Goal: Transaction & Acquisition: Purchase product/service

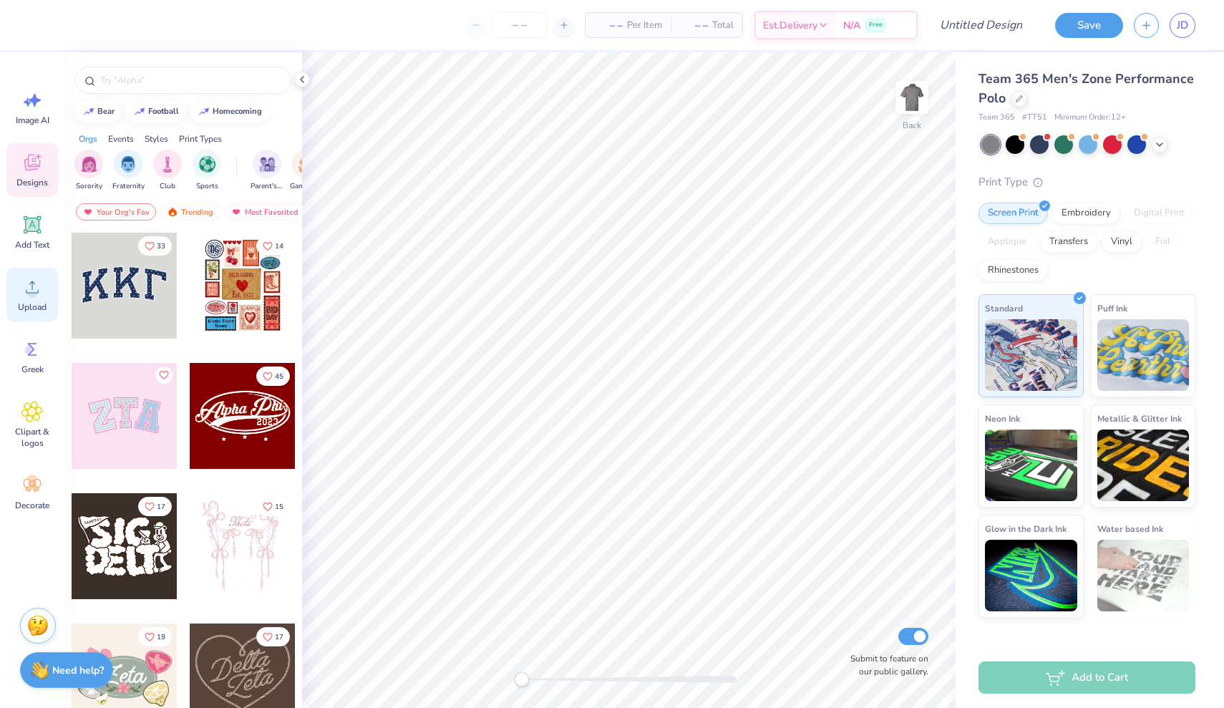
click at [34, 281] on icon at bounding box center [31, 286] width 21 height 21
click at [29, 298] on div "Upload" at bounding box center [32, 295] width 52 height 54
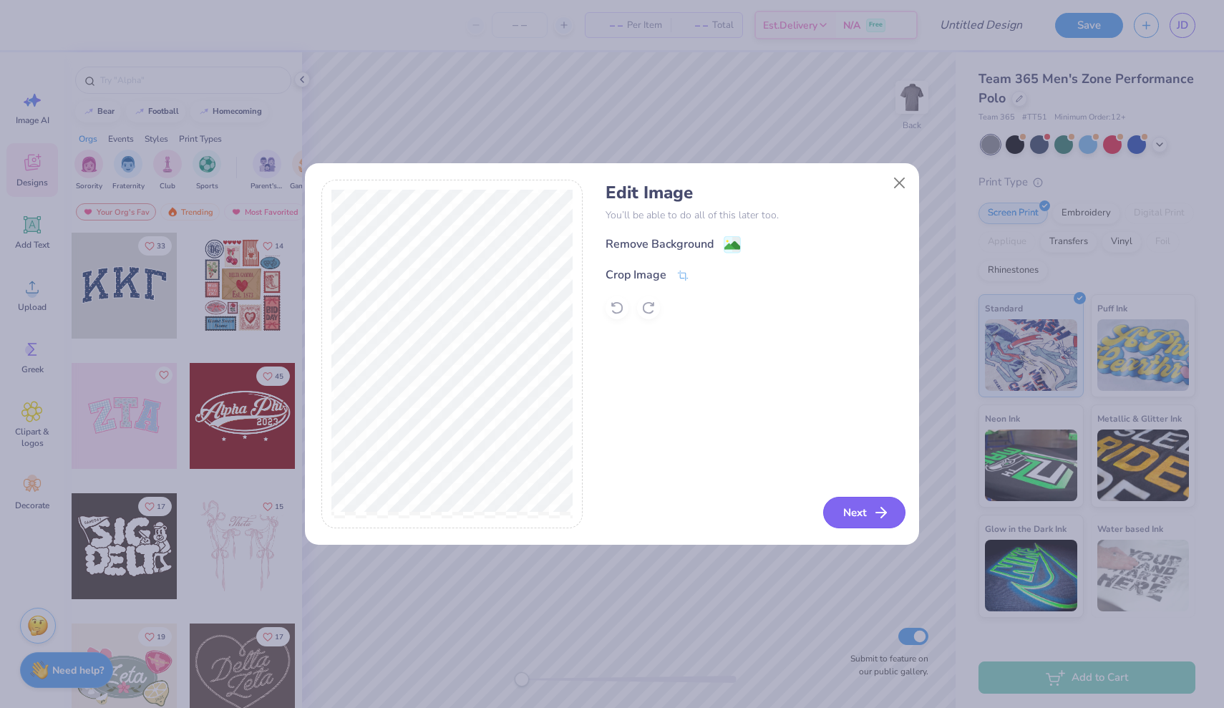
click at [857, 508] on button "Next" at bounding box center [864, 512] width 82 height 31
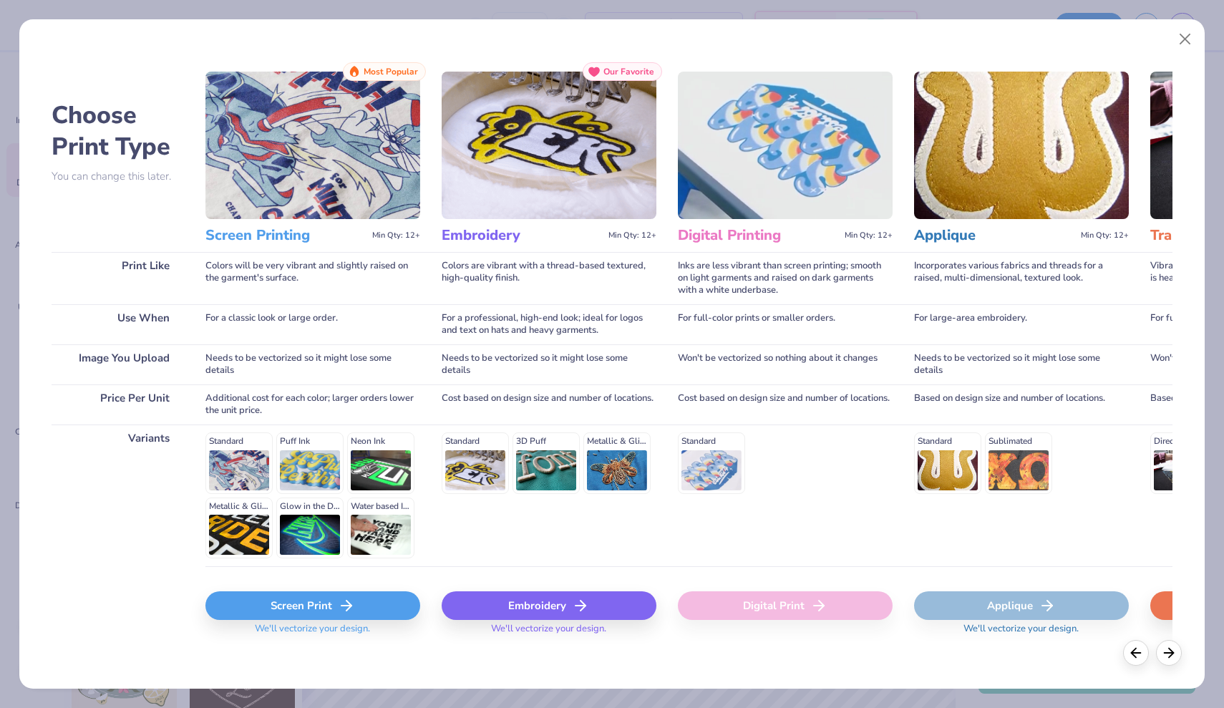
click at [315, 594] on div "Screen Print" at bounding box center [312, 605] width 215 height 29
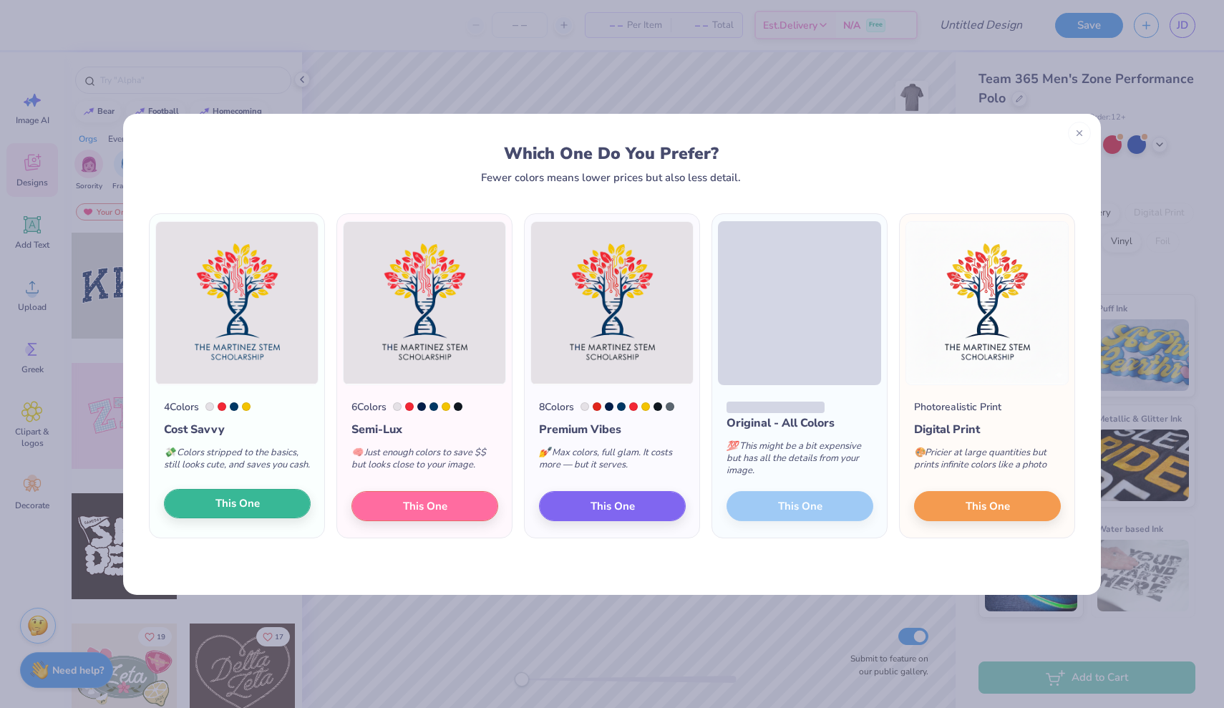
click at [258, 512] on span "This One" at bounding box center [237, 503] width 44 height 16
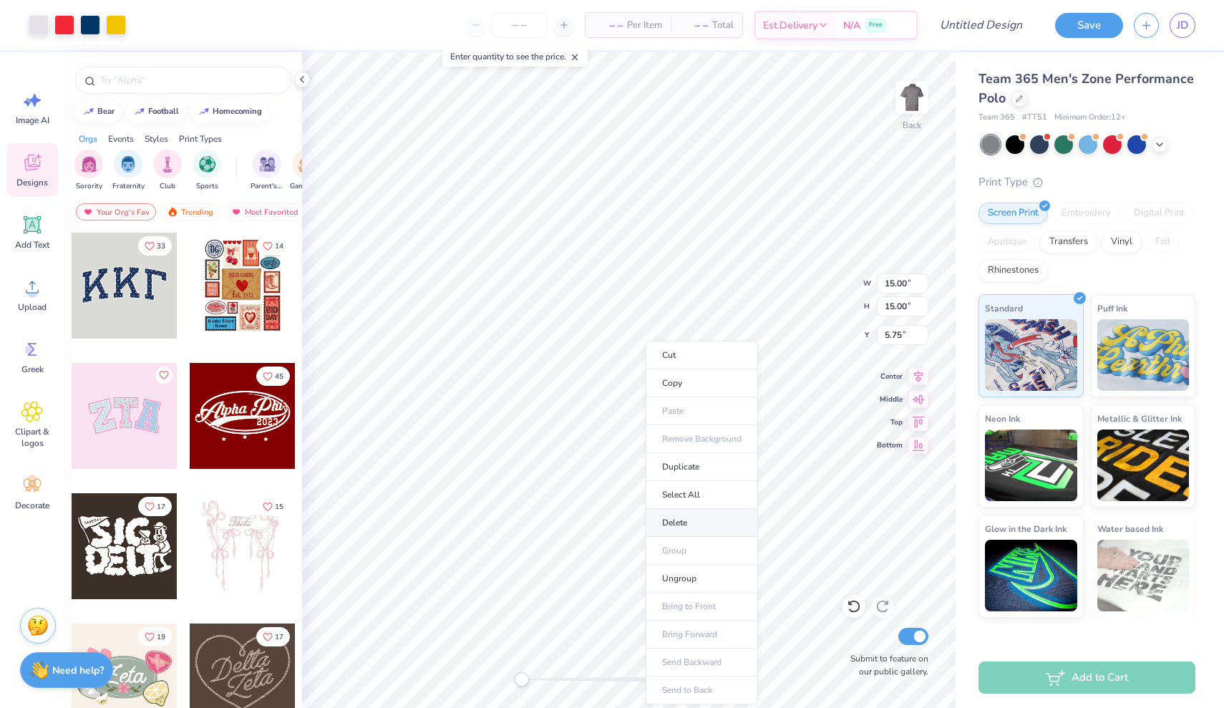
click at [704, 530] on li "Delete" at bounding box center [702, 523] width 112 height 28
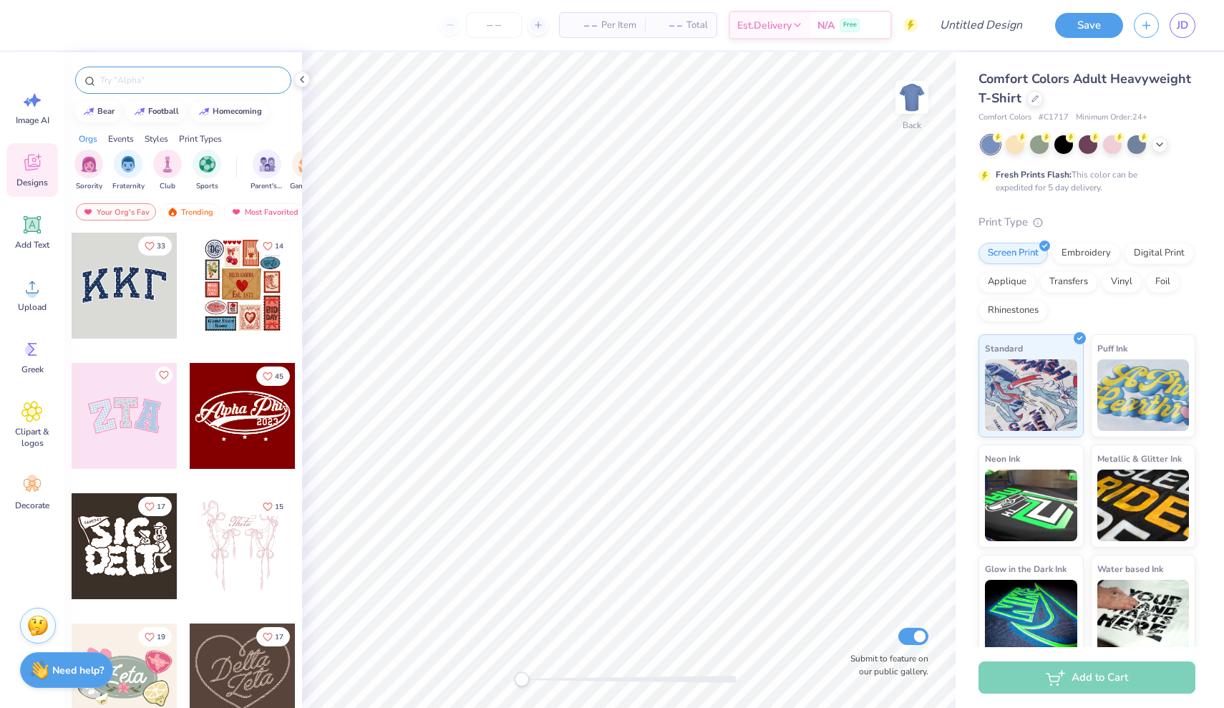
click at [132, 80] on input "text" at bounding box center [190, 80] width 183 height 14
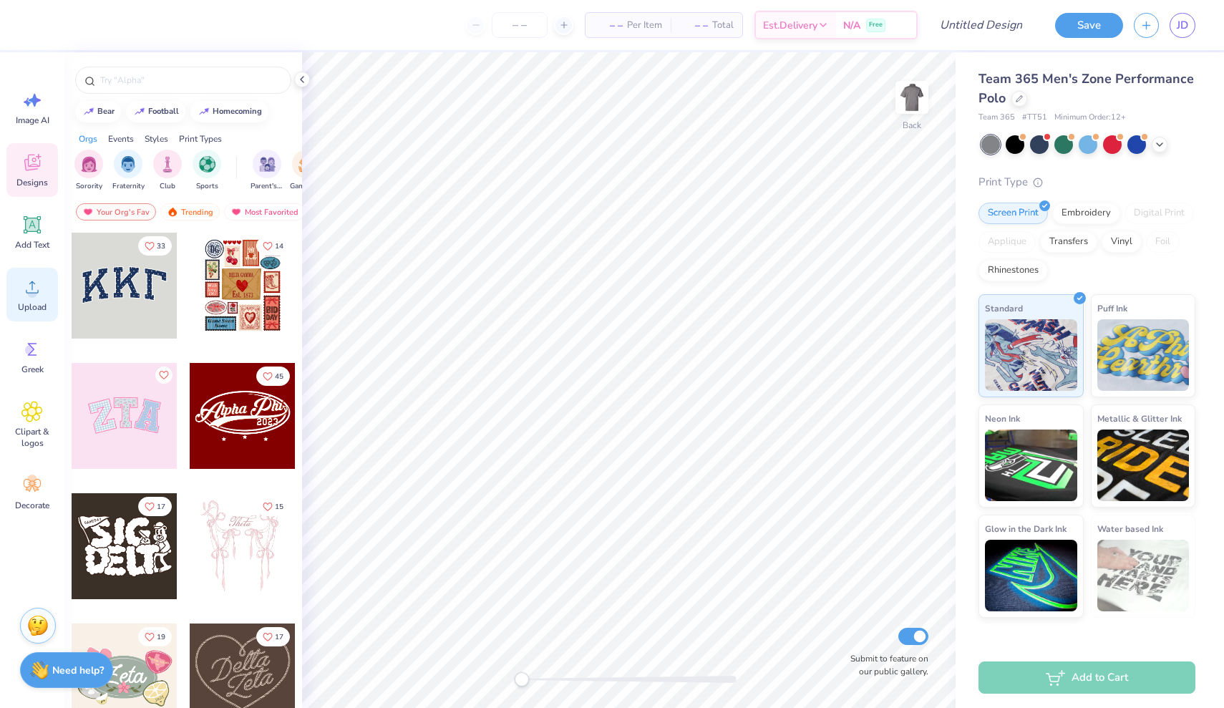
click at [39, 301] on span "Upload" at bounding box center [32, 306] width 29 height 11
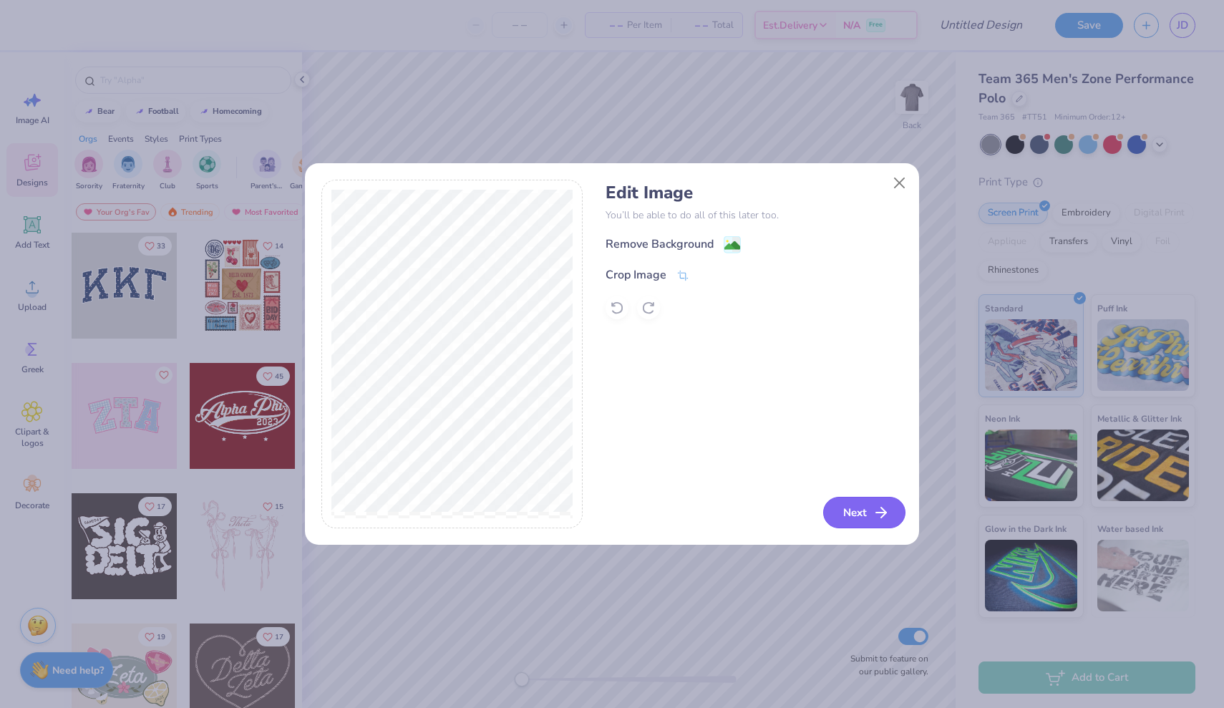
click at [857, 509] on button "Next" at bounding box center [864, 512] width 82 height 31
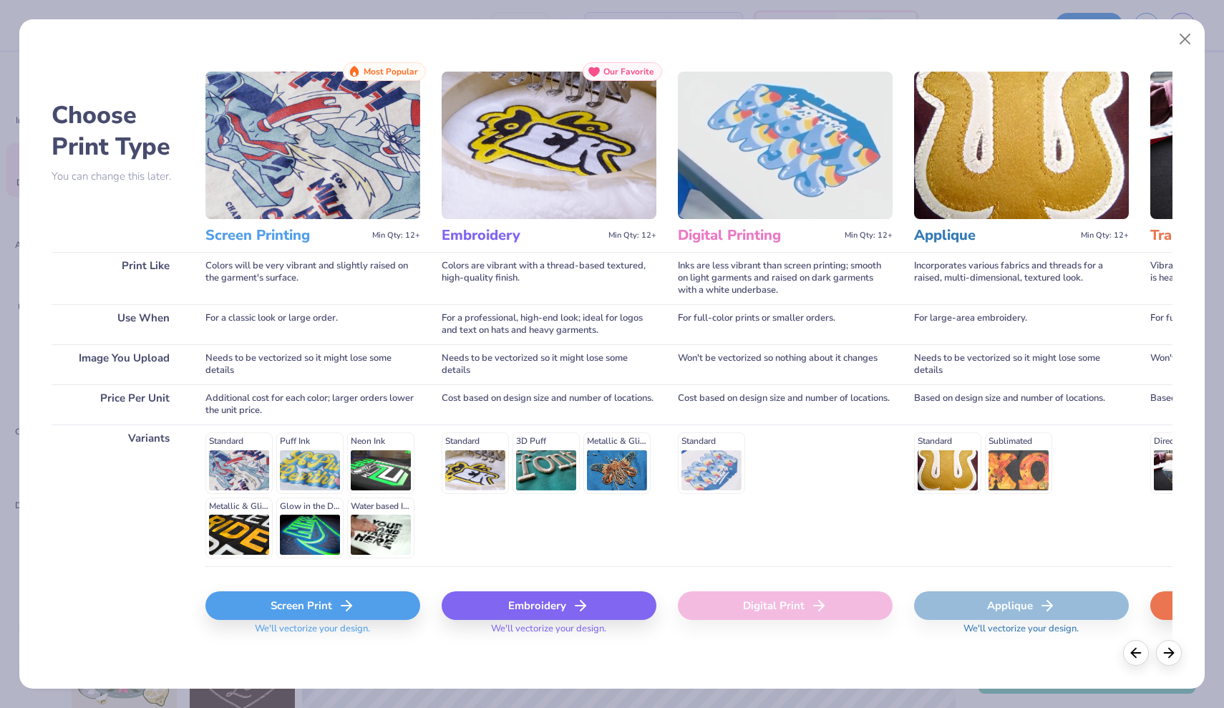
click at [567, 605] on div "Embroidery" at bounding box center [549, 605] width 215 height 29
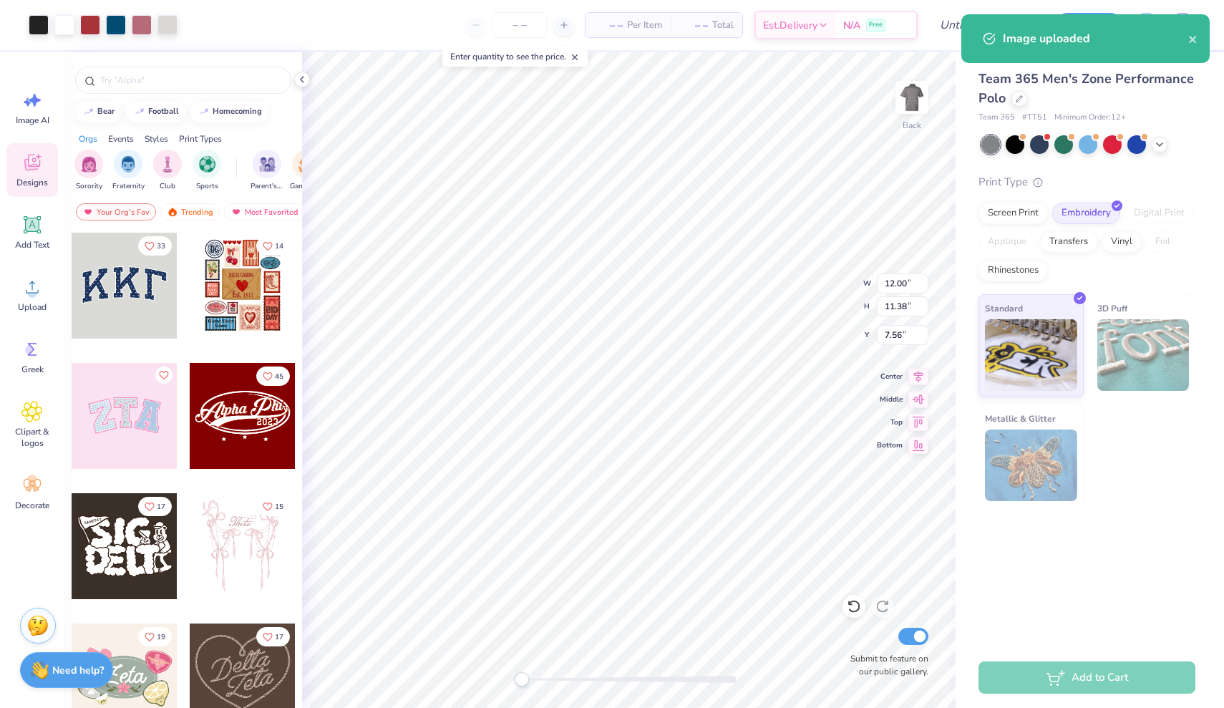
type input "5.41"
type input "5.13"
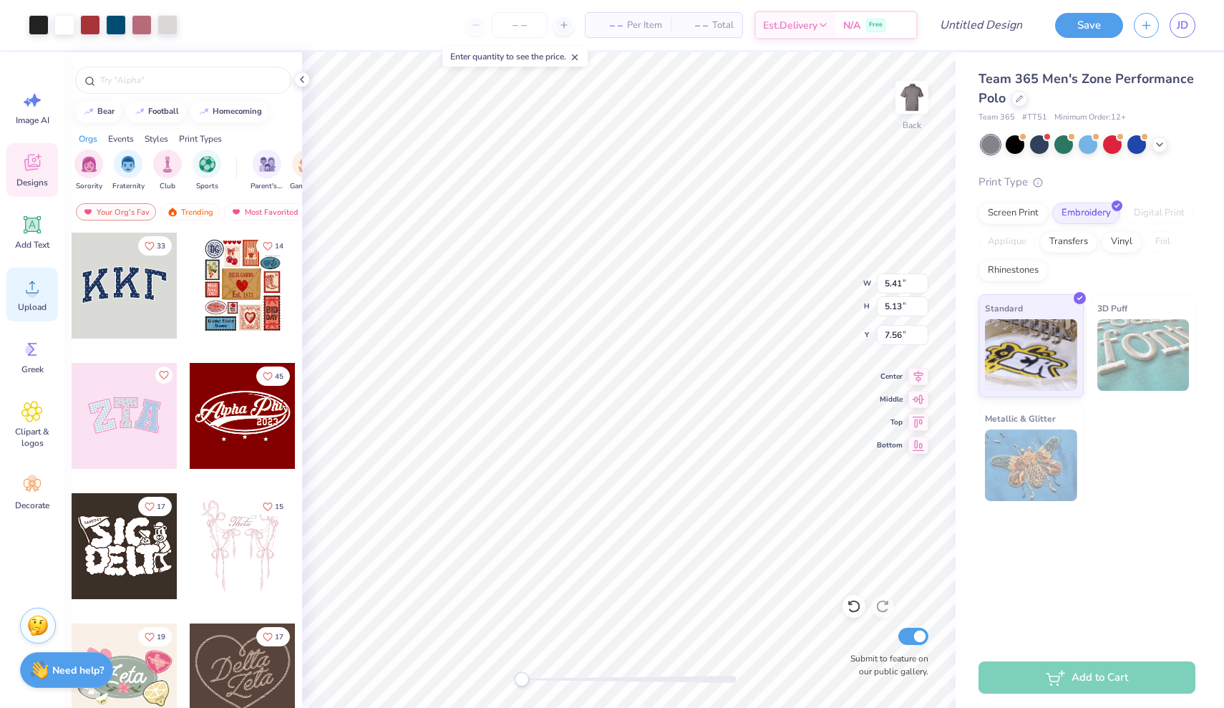
click at [28, 285] on icon at bounding box center [31, 286] width 21 height 21
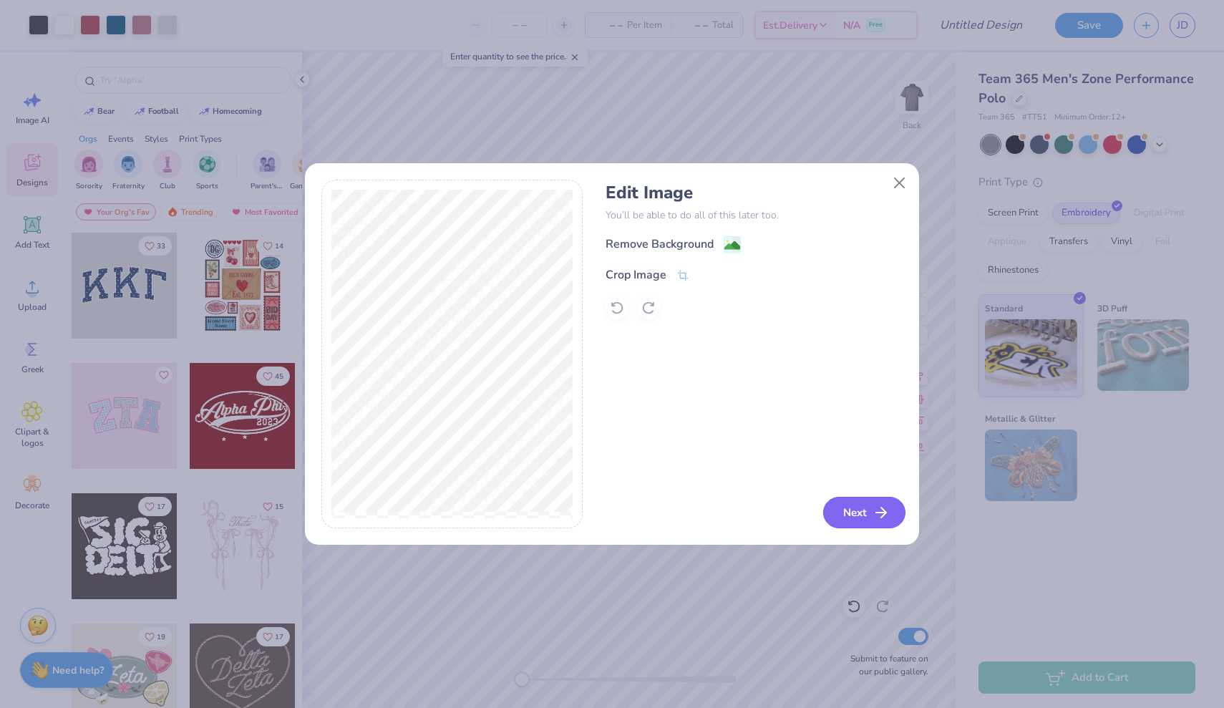
click at [851, 520] on button "Next" at bounding box center [864, 512] width 82 height 31
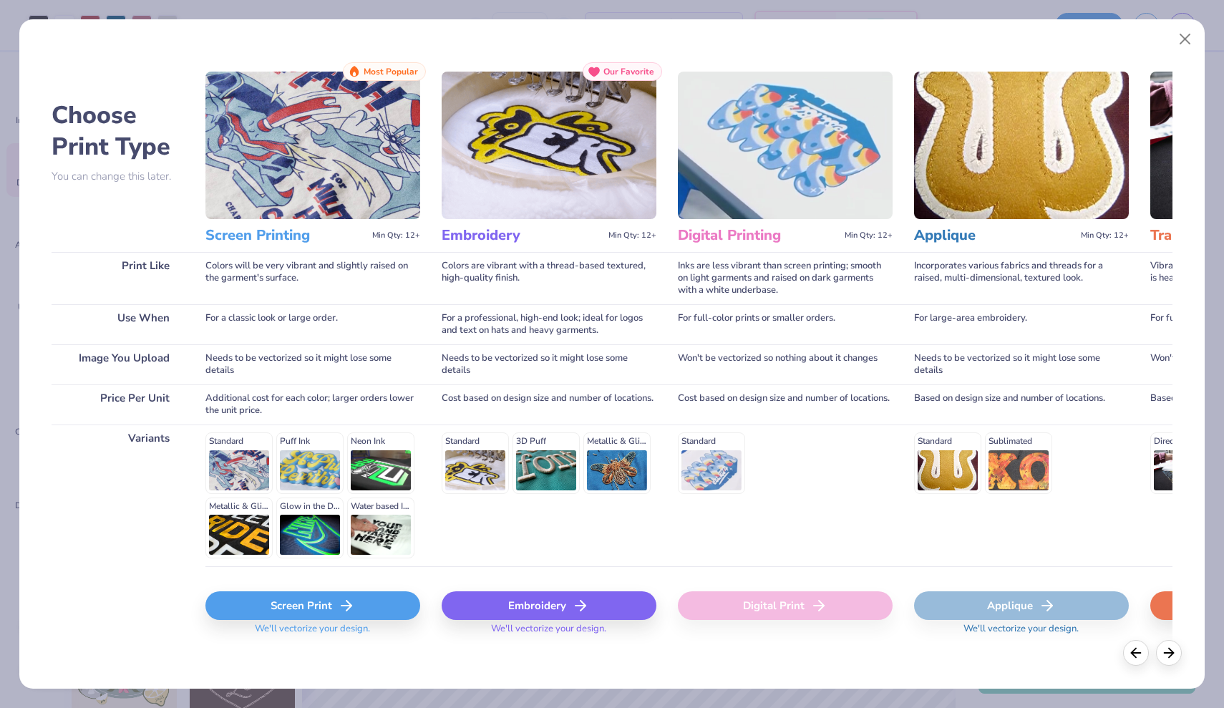
click at [567, 603] on div "Embroidery" at bounding box center [549, 605] width 215 height 29
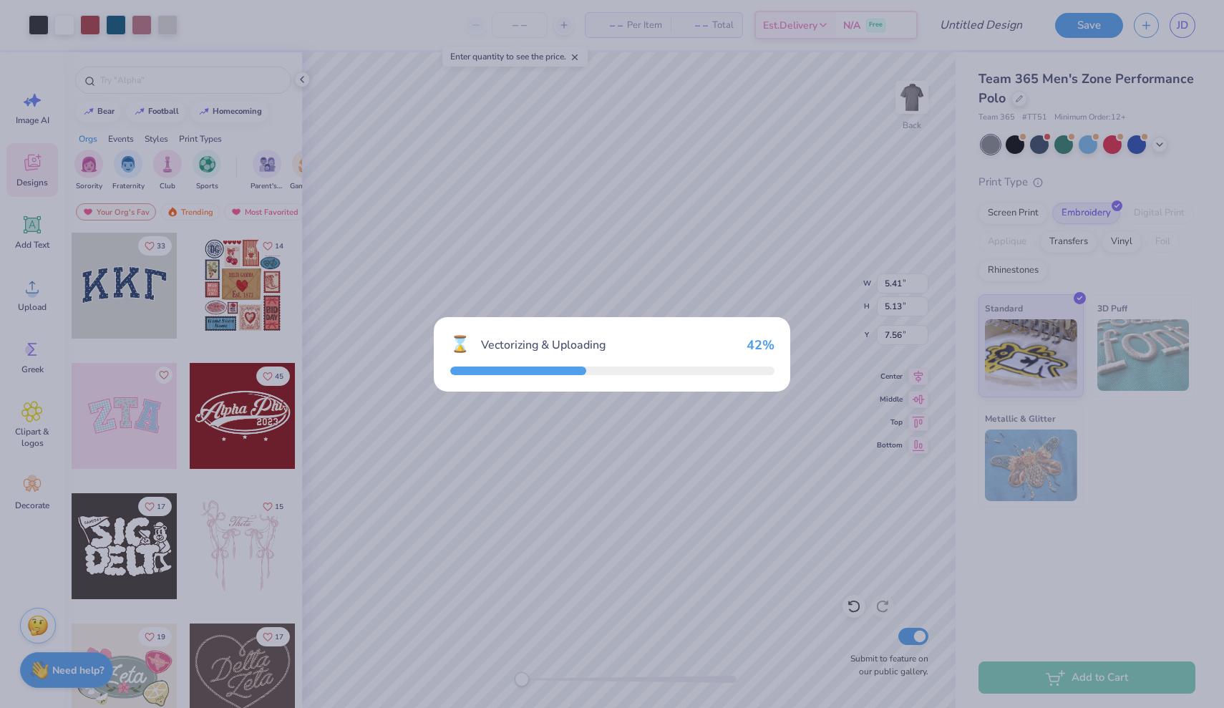
type input "12.00"
type input "8.80"
type input "8.85"
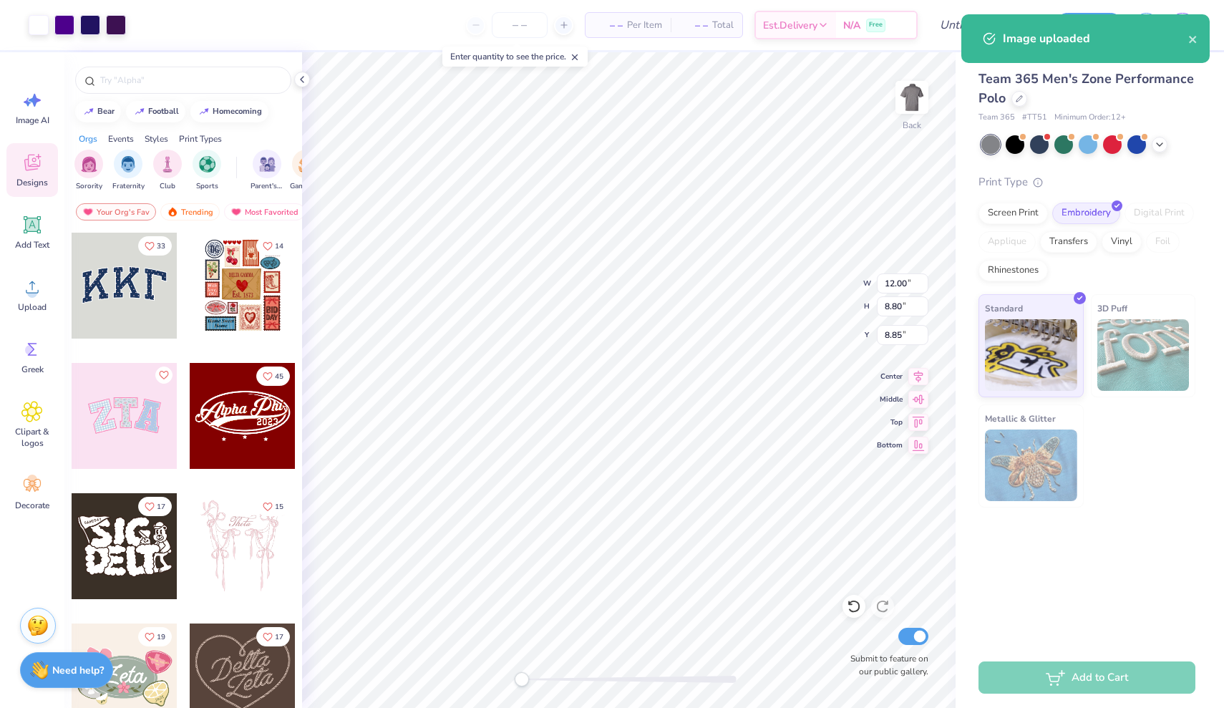
type input "5.62"
type input "4.12"
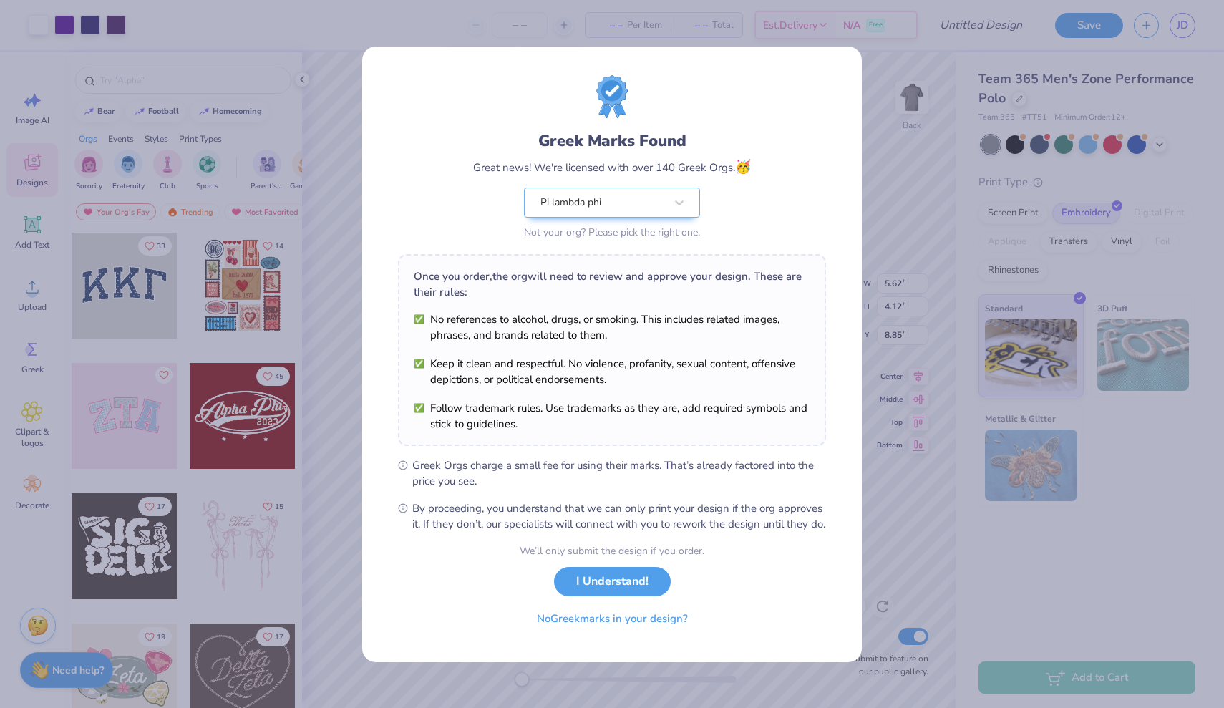
click at [706, 255] on body "Art colors – – Per Item – – Total Est. Delivery N/A Free Design Title Save JD I…" at bounding box center [612, 354] width 1224 height 708
click at [724, 187] on div "Greek Marks Found Great news! We're licensed with over 140 Greek Orgs. 🥳 Pi lam…" at bounding box center [612, 186] width 278 height 113
click at [603, 583] on button "I Understand!" at bounding box center [612, 577] width 117 height 29
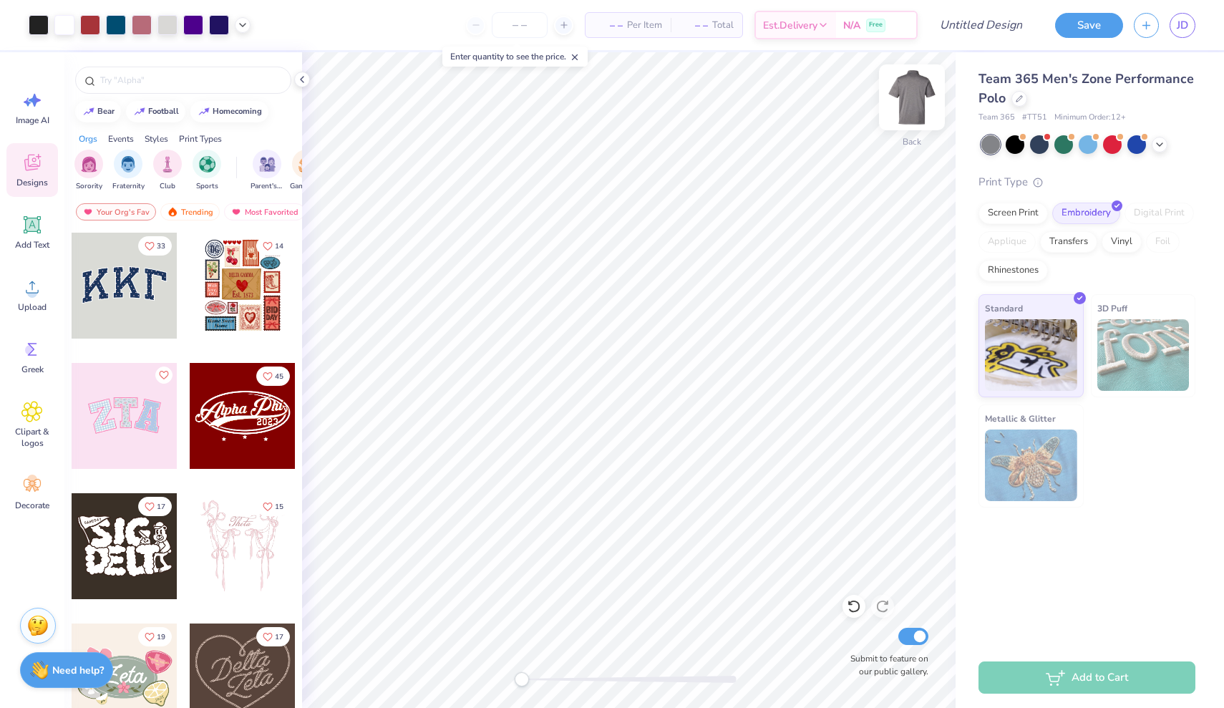
click at [923, 88] on img at bounding box center [911, 97] width 57 height 57
click at [919, 85] on img at bounding box center [911, 97] width 57 height 57
drag, startPoint x: 919, startPoint y: 85, endPoint x: 915, endPoint y: 99, distance: 14.3
click at [915, 99] on img at bounding box center [911, 97] width 57 height 57
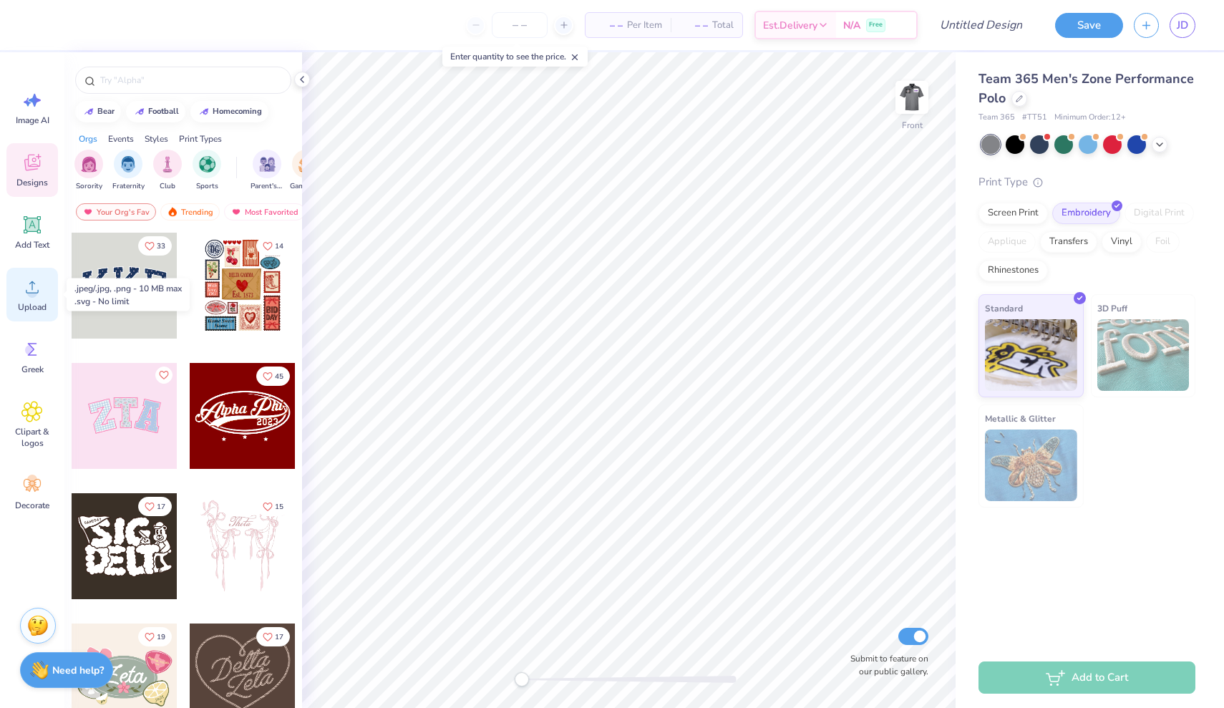
click at [34, 280] on icon at bounding box center [31, 286] width 21 height 21
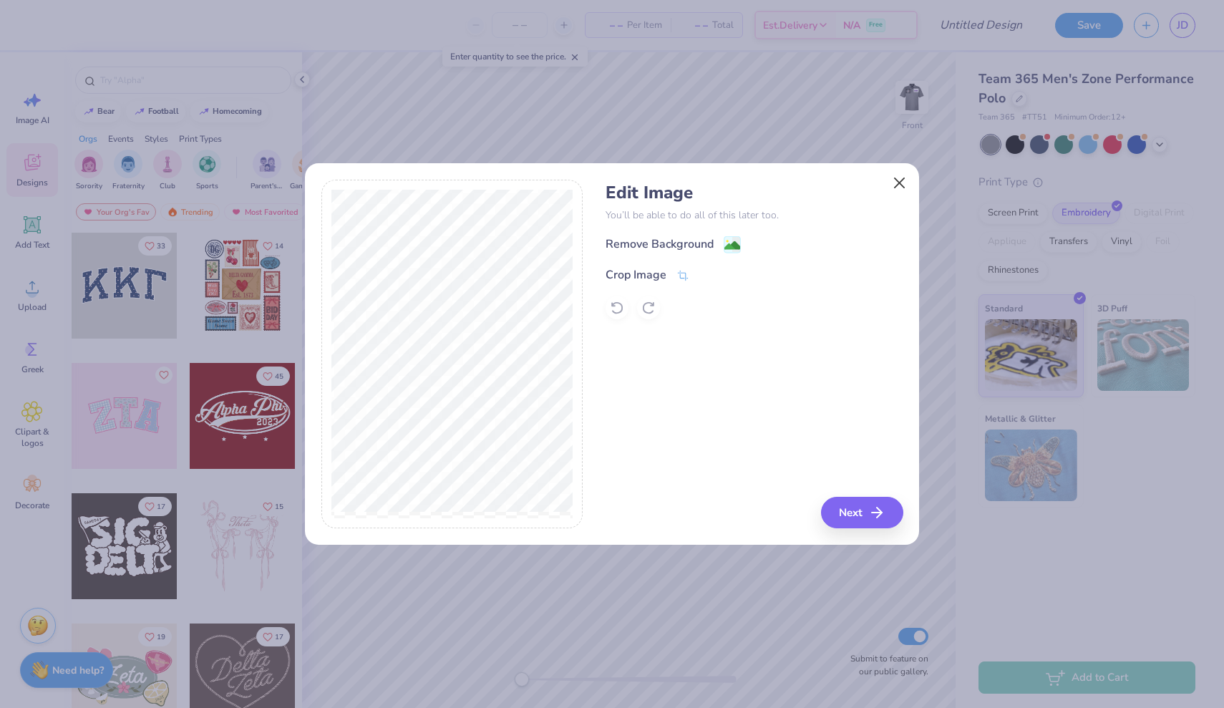
click at [903, 175] on button "Close" at bounding box center [899, 183] width 27 height 27
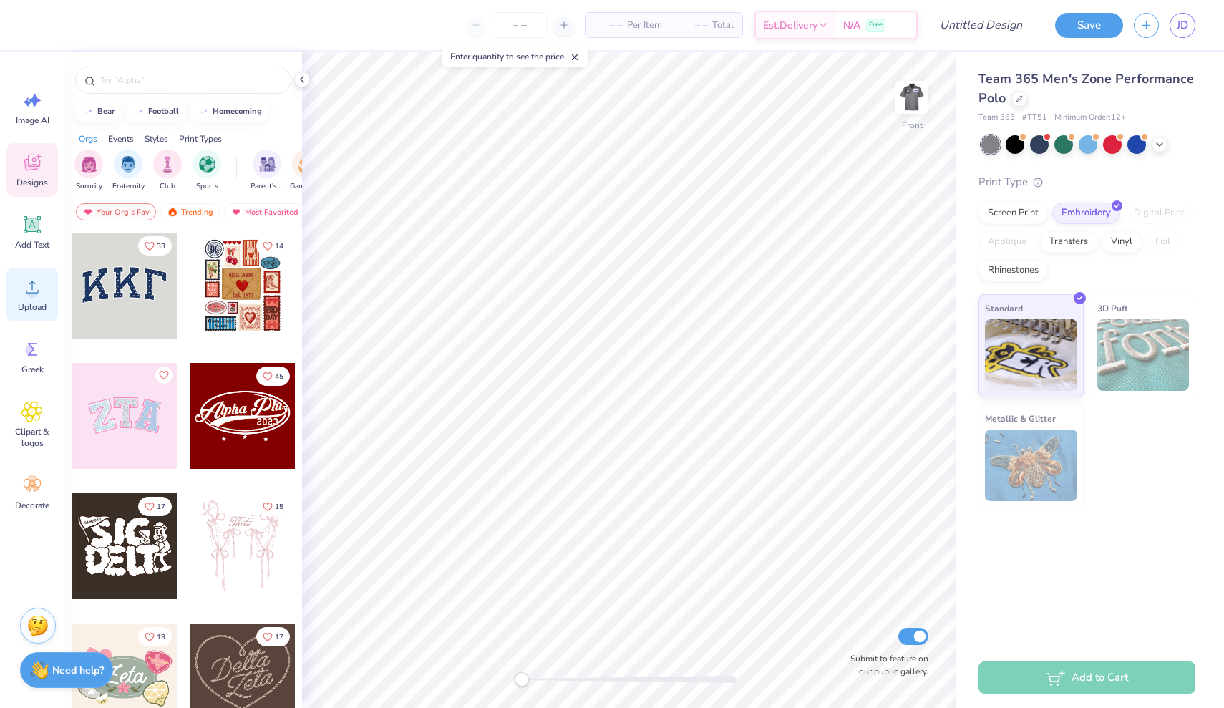
click at [39, 283] on icon at bounding box center [31, 286] width 21 height 21
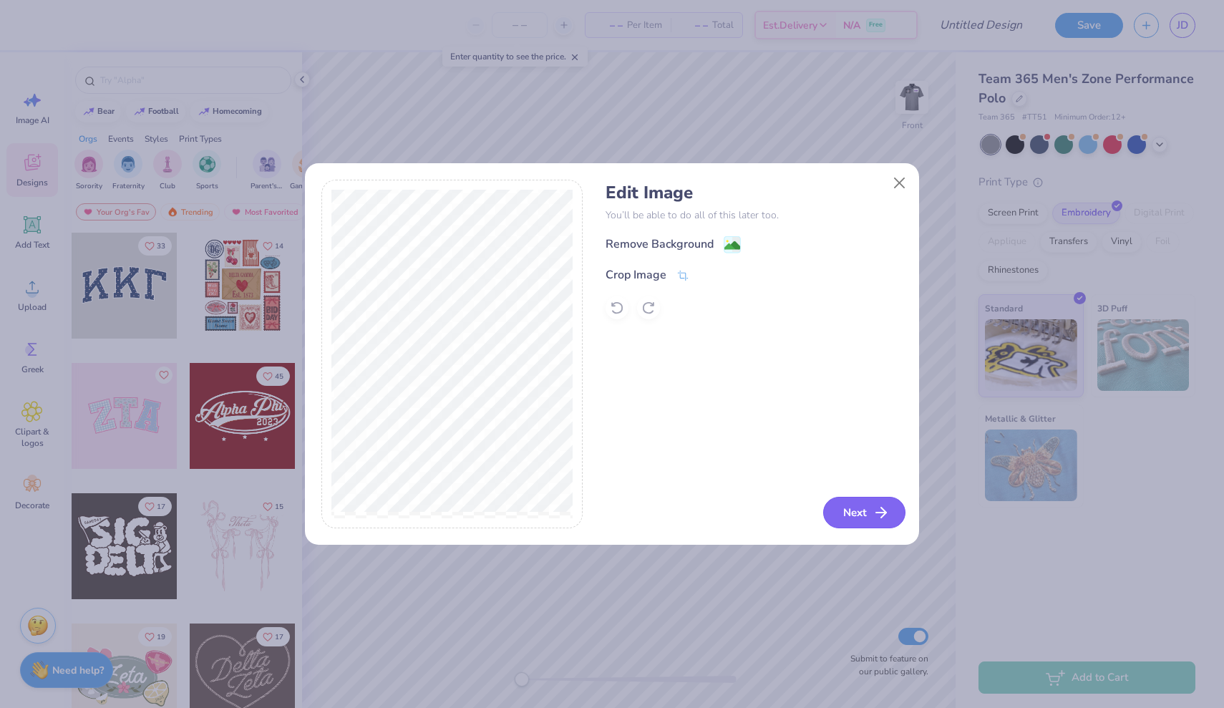
click at [850, 505] on button "Next" at bounding box center [864, 512] width 82 height 31
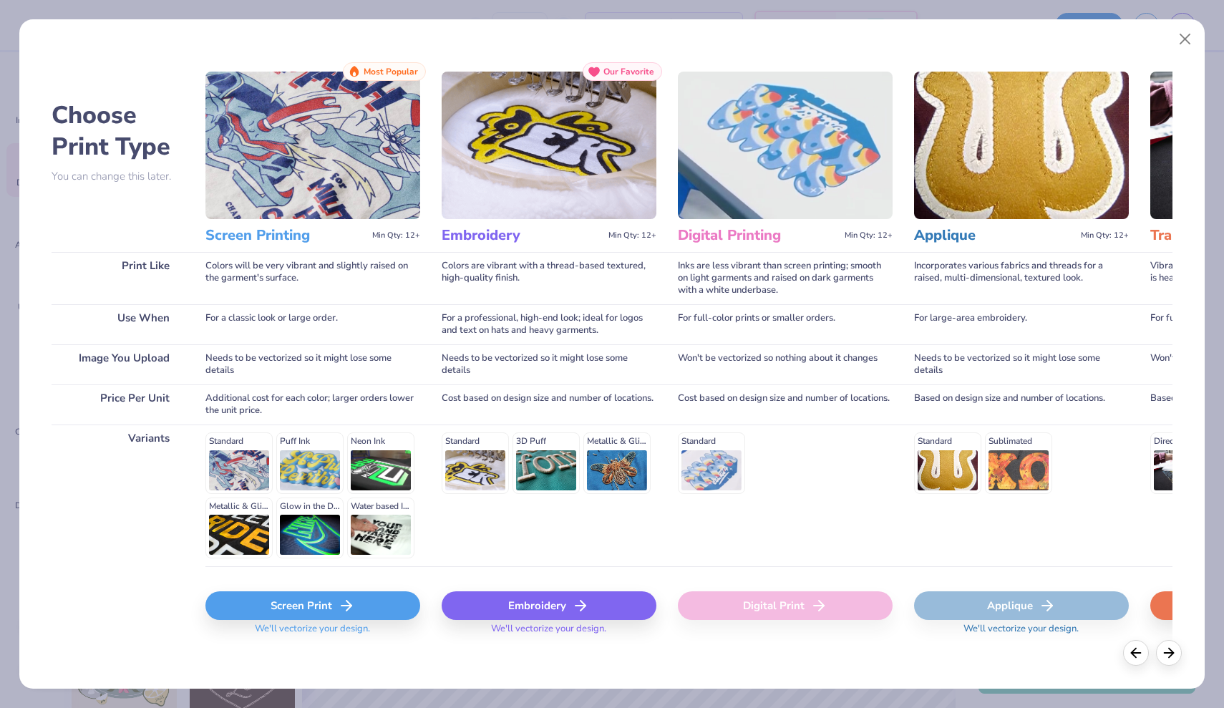
click at [555, 601] on div "Embroidery" at bounding box center [549, 605] width 215 height 29
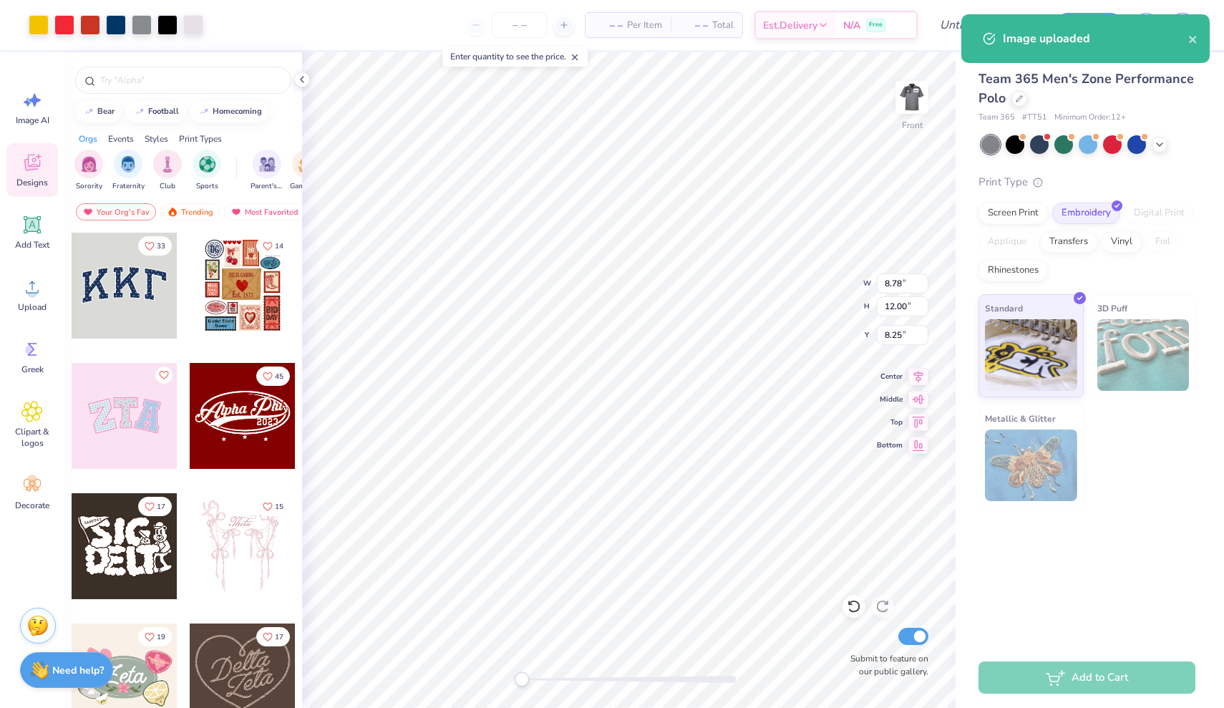
type input "3.28"
type input "4.48"
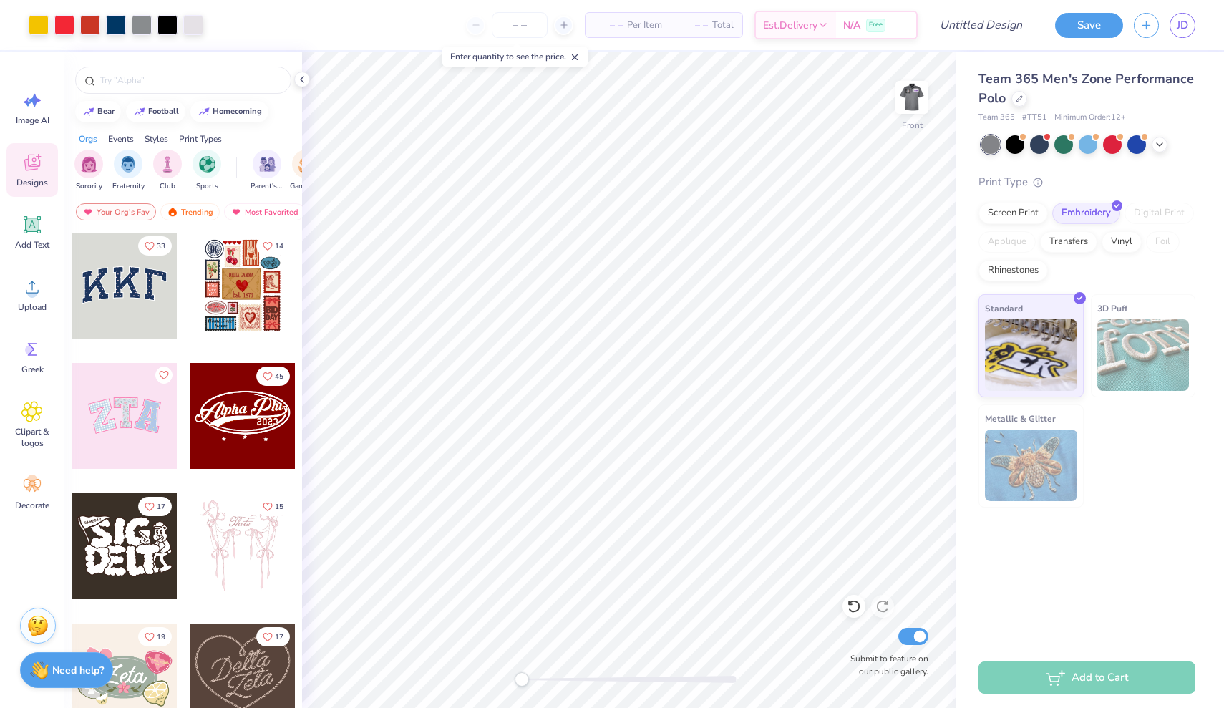
click at [920, 635] on input "Submit to feature on our public gallery." at bounding box center [913, 636] width 30 height 17
checkbox input "false"
click at [855, 608] on icon at bounding box center [854, 606] width 14 height 14
click at [880, 608] on icon at bounding box center [882, 606] width 14 height 14
click at [910, 104] on img at bounding box center [911, 97] width 57 height 57
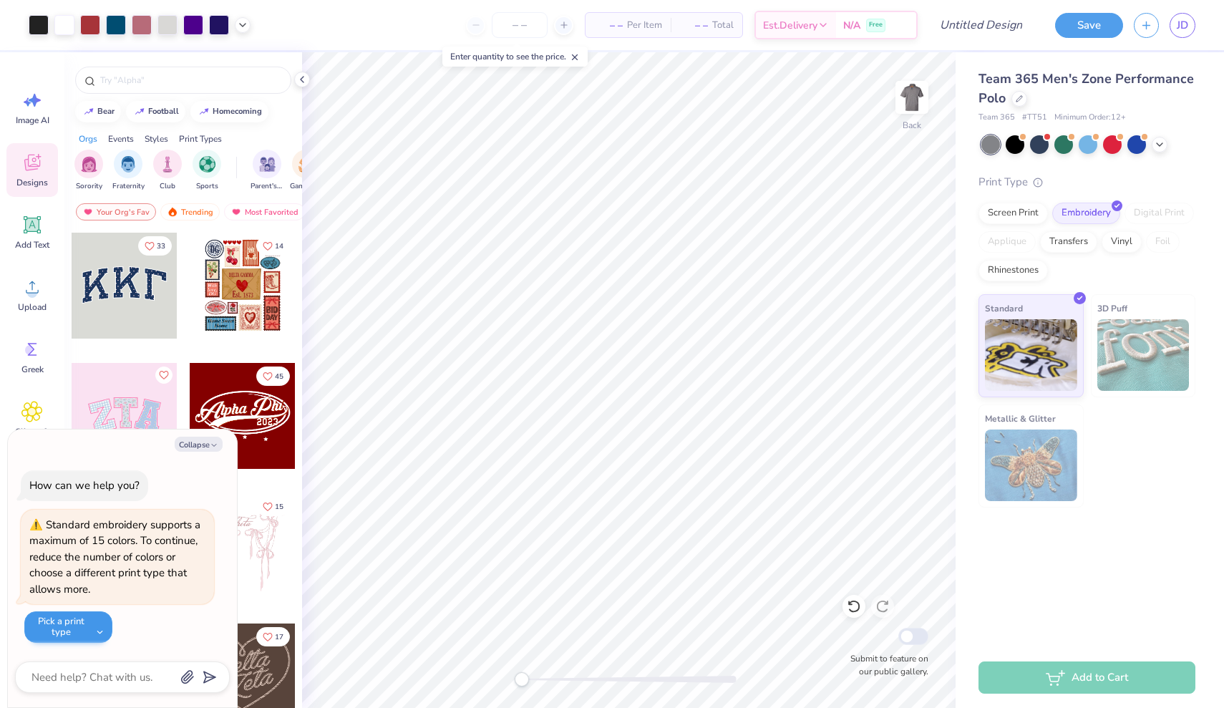
click at [98, 626] on button "Pick a print type" at bounding box center [68, 626] width 88 height 31
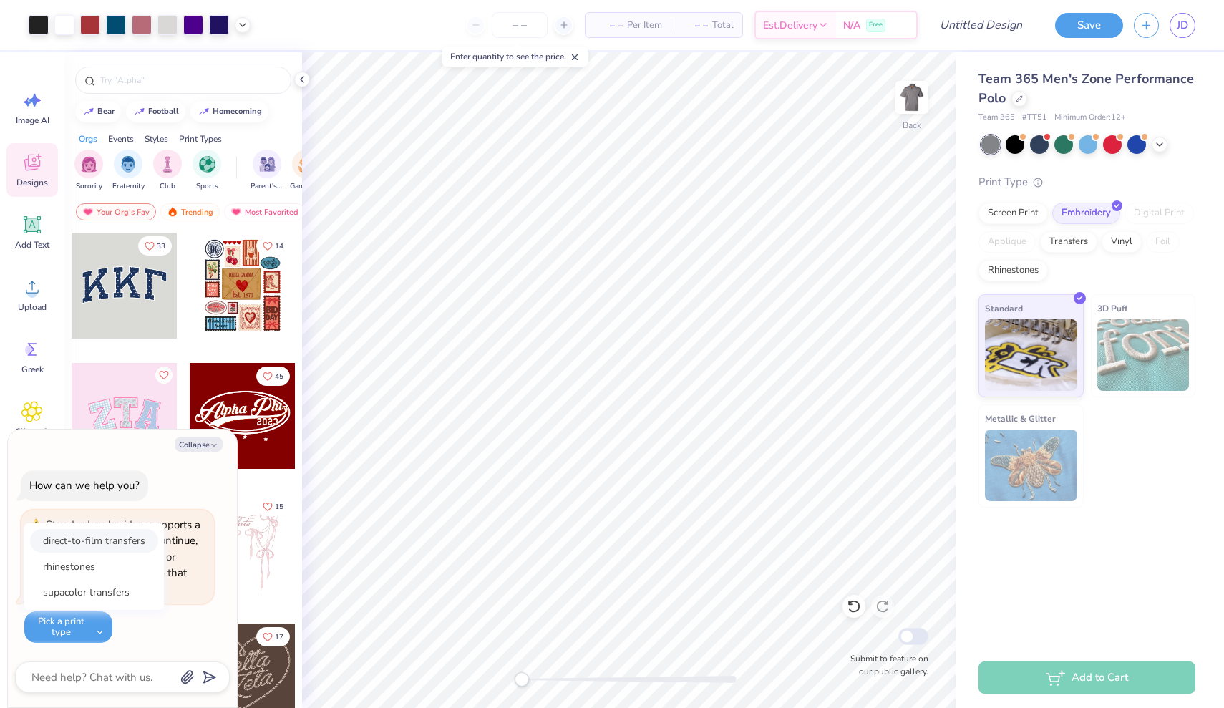
click at [107, 547] on button "direct-to-film transfers" at bounding box center [94, 541] width 128 height 24
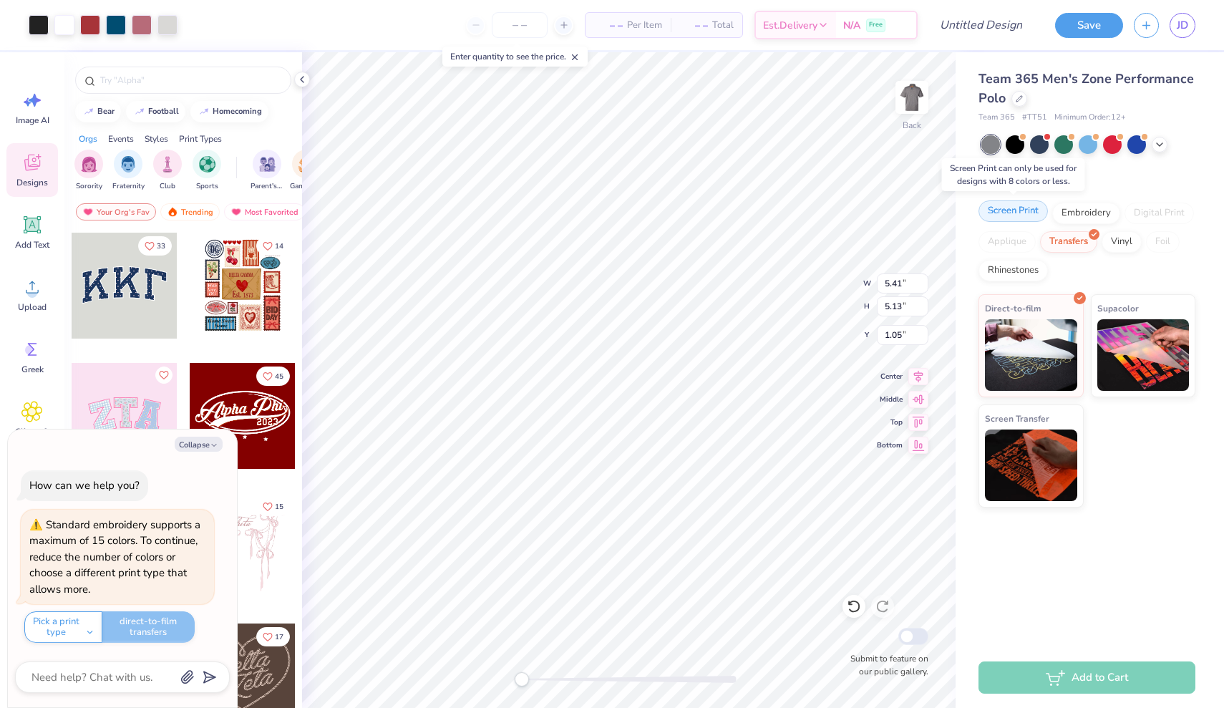
click at [1008, 220] on div "Screen Print" at bounding box center [1012, 210] width 69 height 21
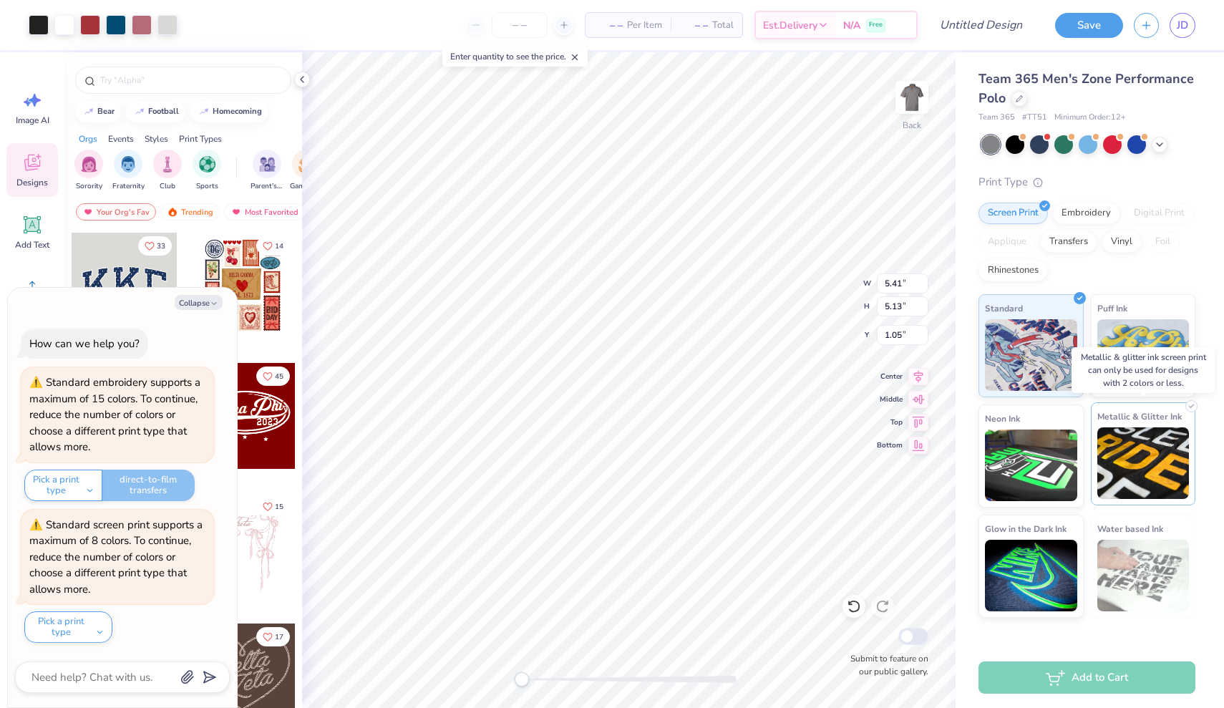
click at [1152, 476] on img at bounding box center [1143, 463] width 92 height 72
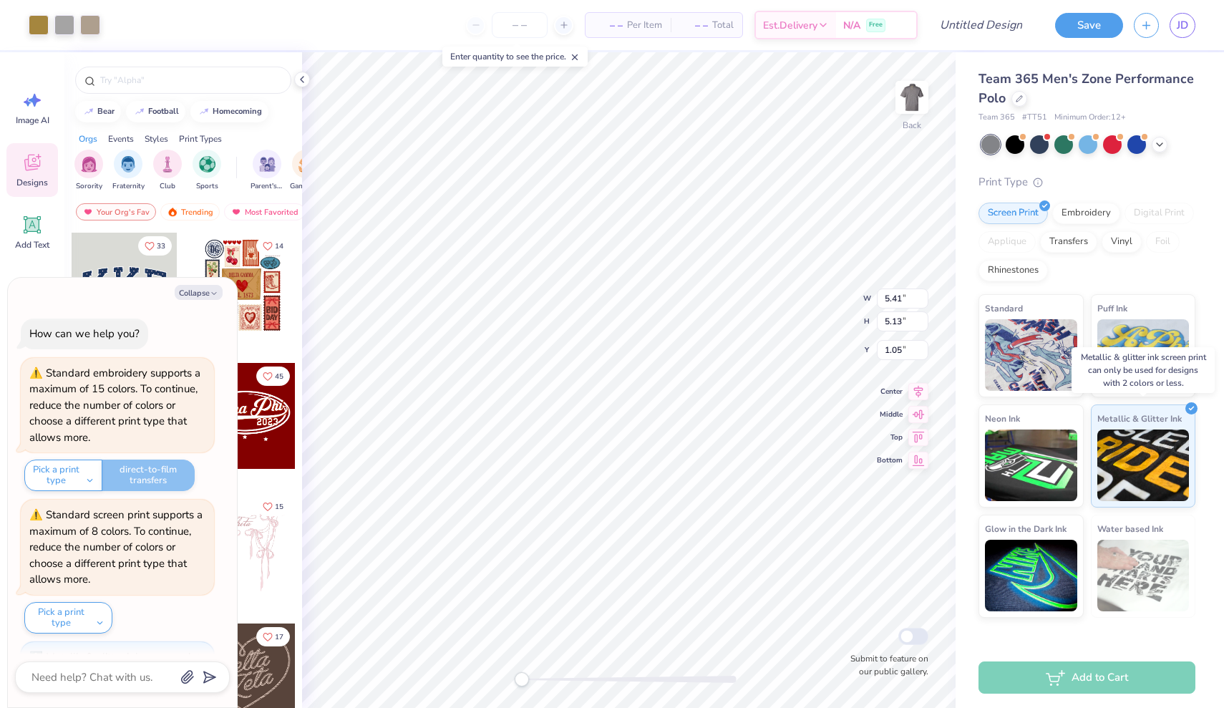
scroll to position [509, 0]
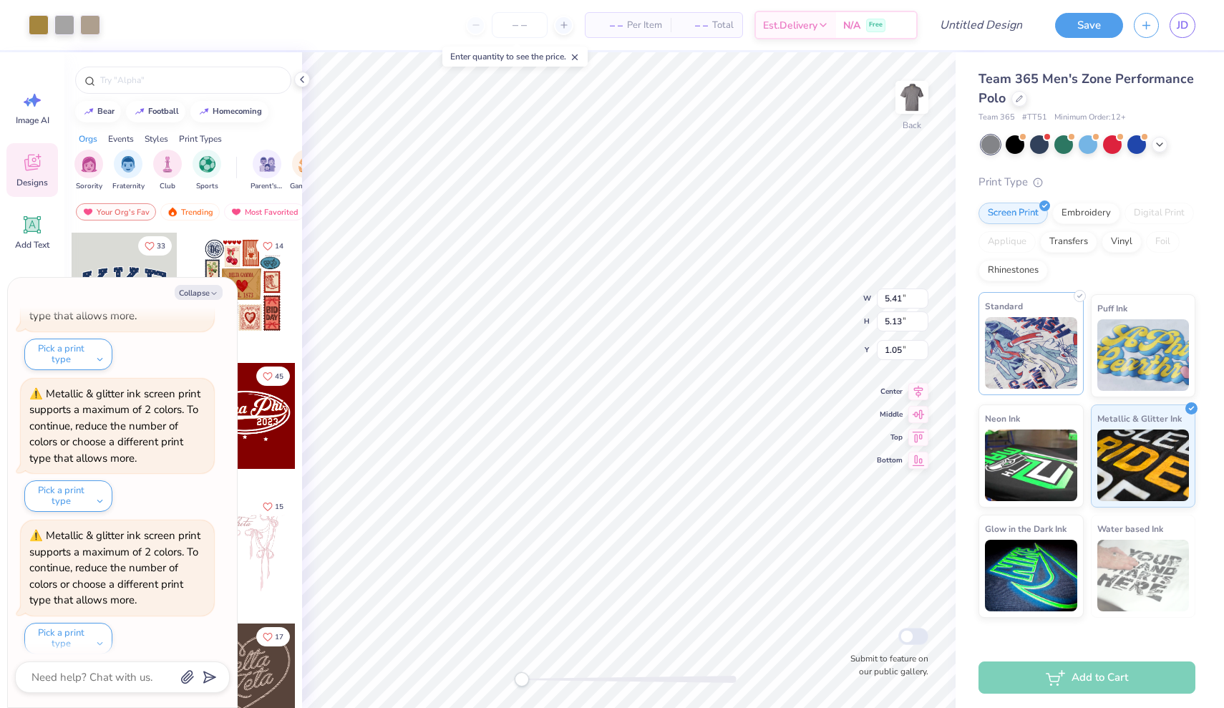
click at [1049, 322] on img at bounding box center [1031, 353] width 92 height 72
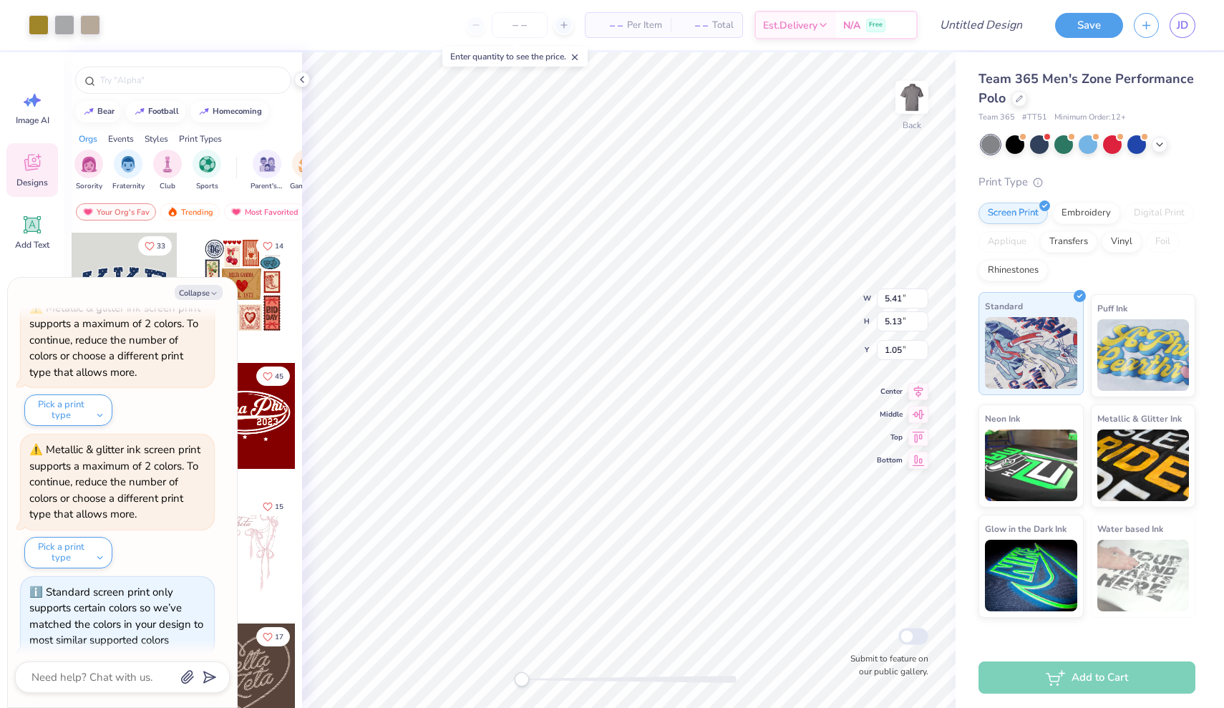
click at [1017, 342] on img at bounding box center [1031, 353] width 92 height 72
click at [1145, 336] on img at bounding box center [1143, 353] width 92 height 72
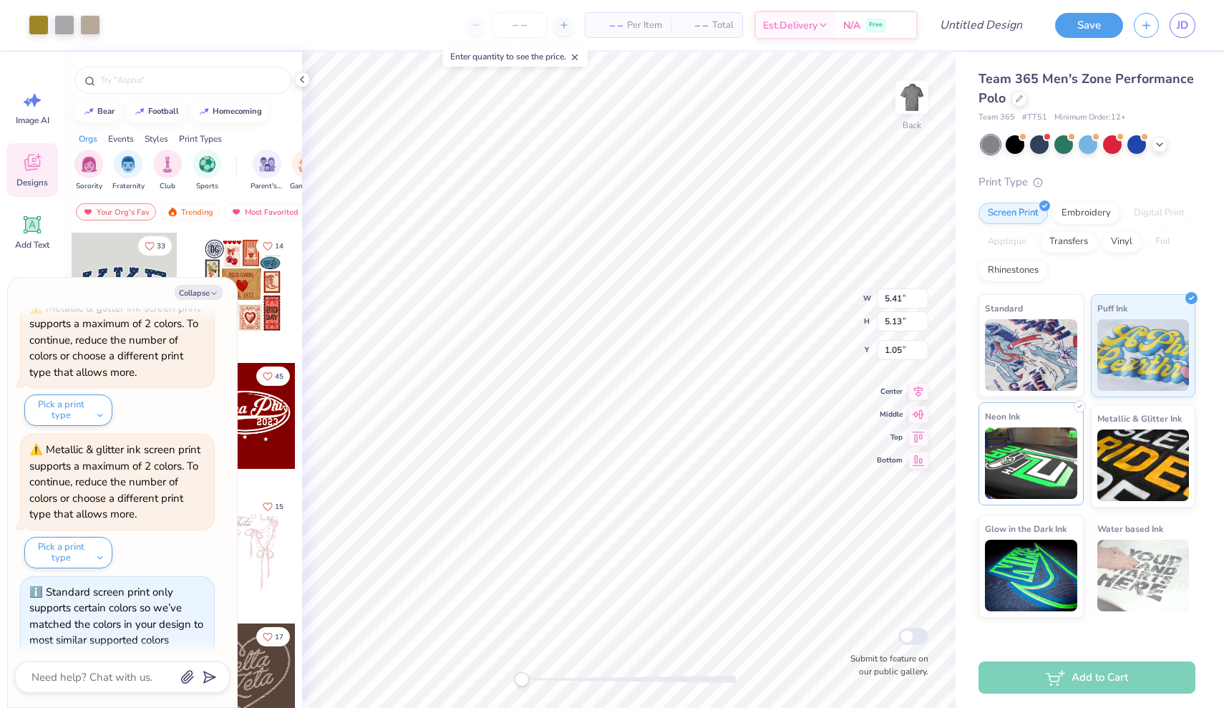
click at [1046, 417] on div "Neon Ink" at bounding box center [1030, 453] width 105 height 103
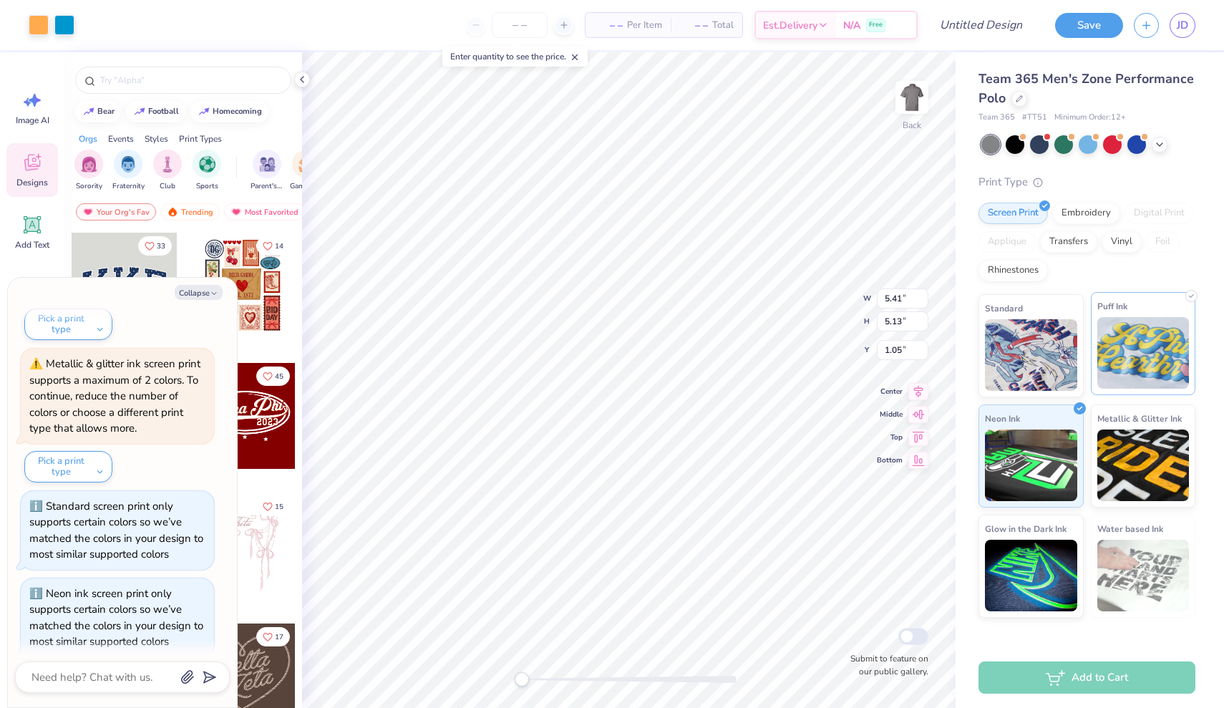
click at [1116, 361] on img at bounding box center [1143, 353] width 92 height 72
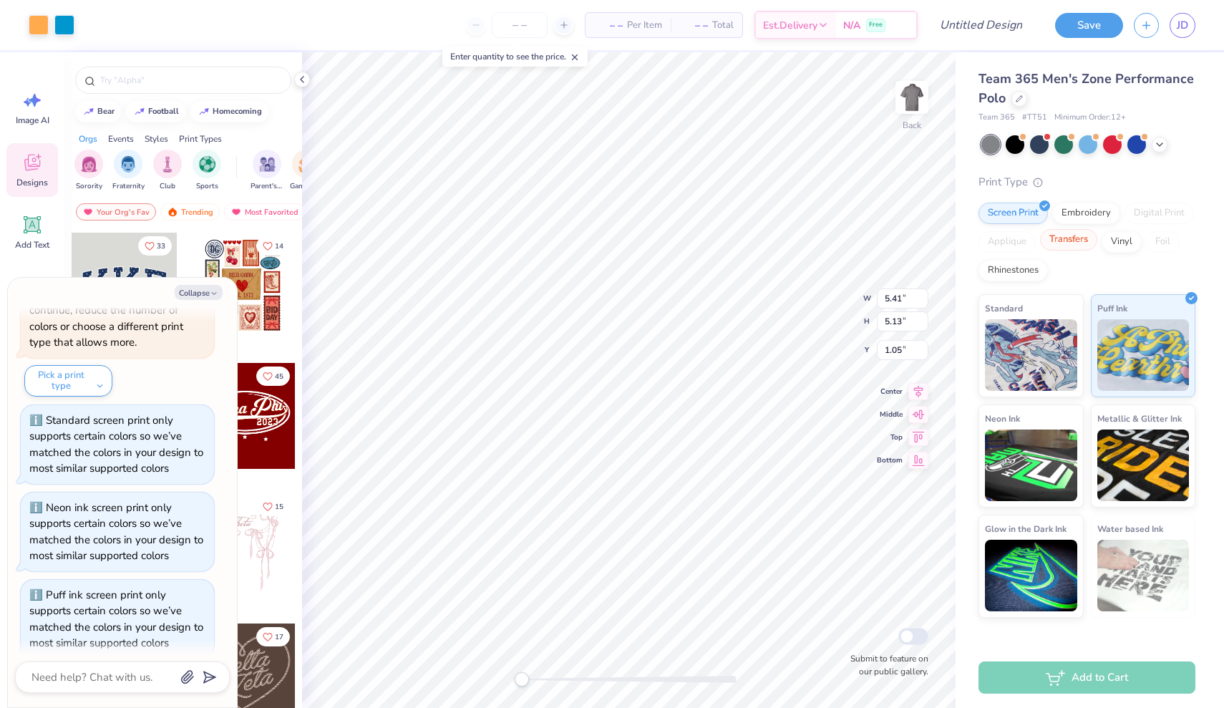
click at [1079, 234] on div "Transfers" at bounding box center [1068, 239] width 57 height 21
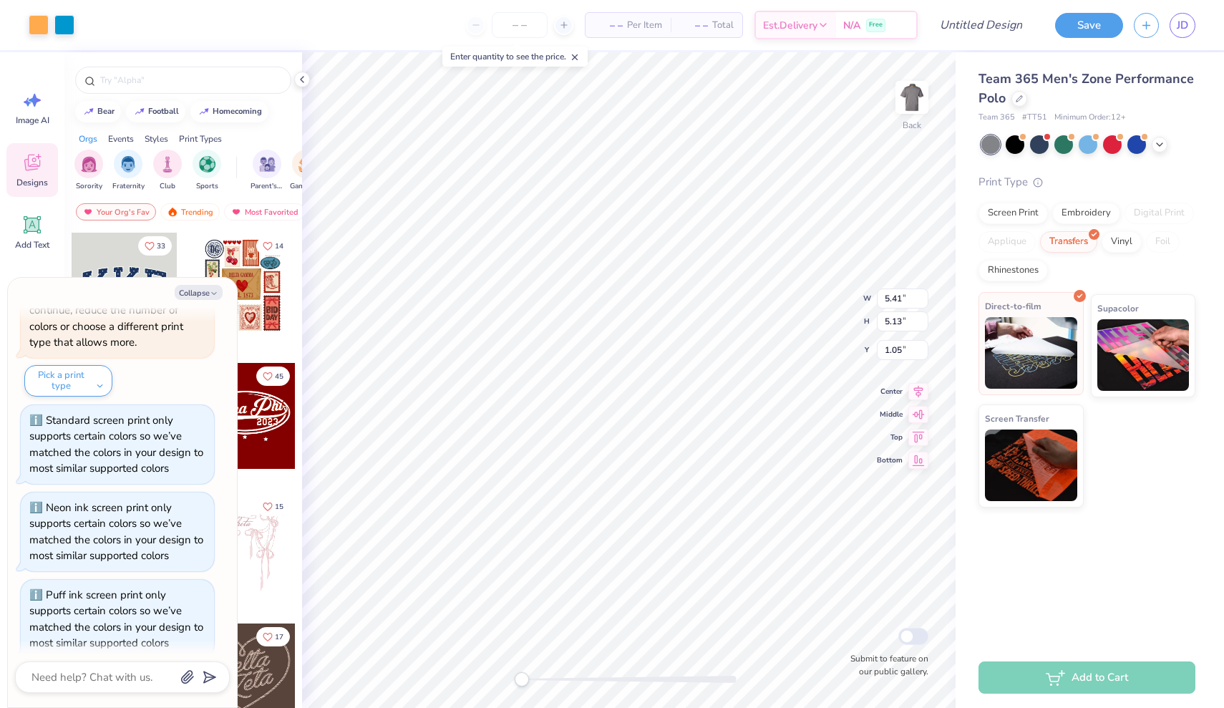
click at [1074, 331] on img at bounding box center [1031, 353] width 92 height 72
click at [1134, 360] on img at bounding box center [1143, 353] width 92 height 72
click at [1050, 351] on img at bounding box center [1031, 353] width 92 height 72
click at [41, 24] on div at bounding box center [39, 24] width 20 height 20
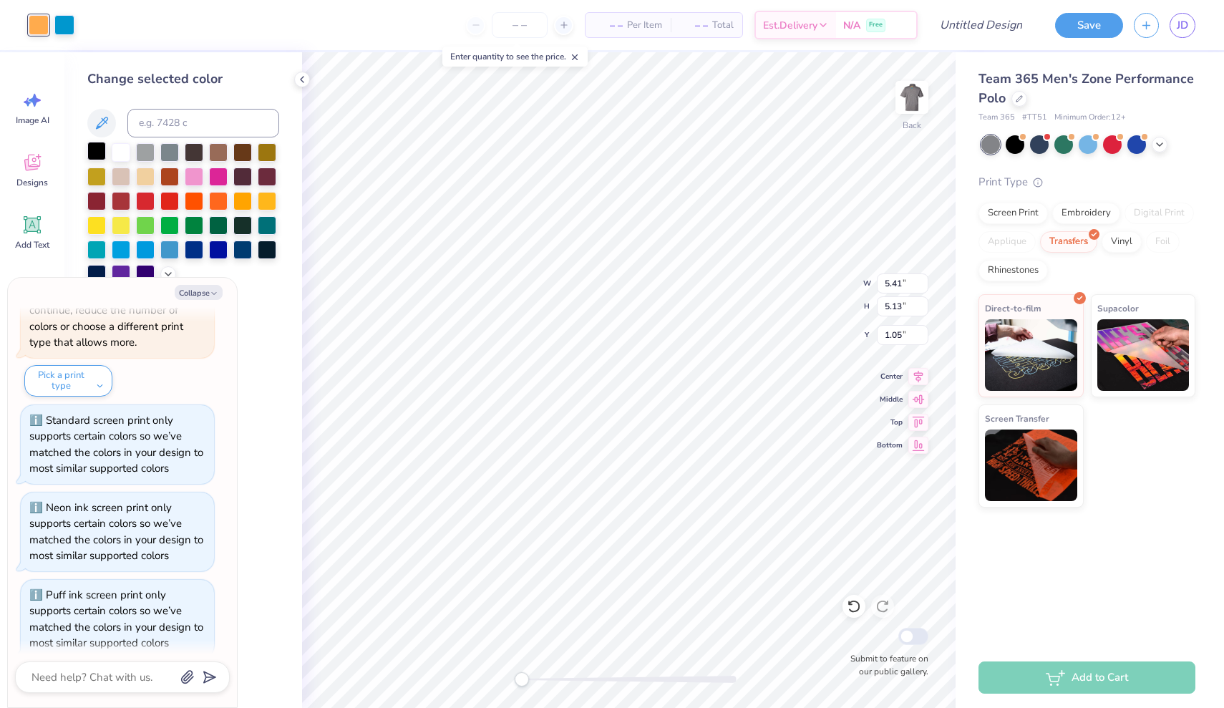
click at [102, 157] on div at bounding box center [96, 151] width 19 height 19
click at [62, 18] on div at bounding box center [64, 24] width 20 height 20
click at [117, 140] on div "Change selected color" at bounding box center [183, 176] width 192 height 214
click at [118, 152] on div at bounding box center [121, 151] width 19 height 19
type textarea "x"
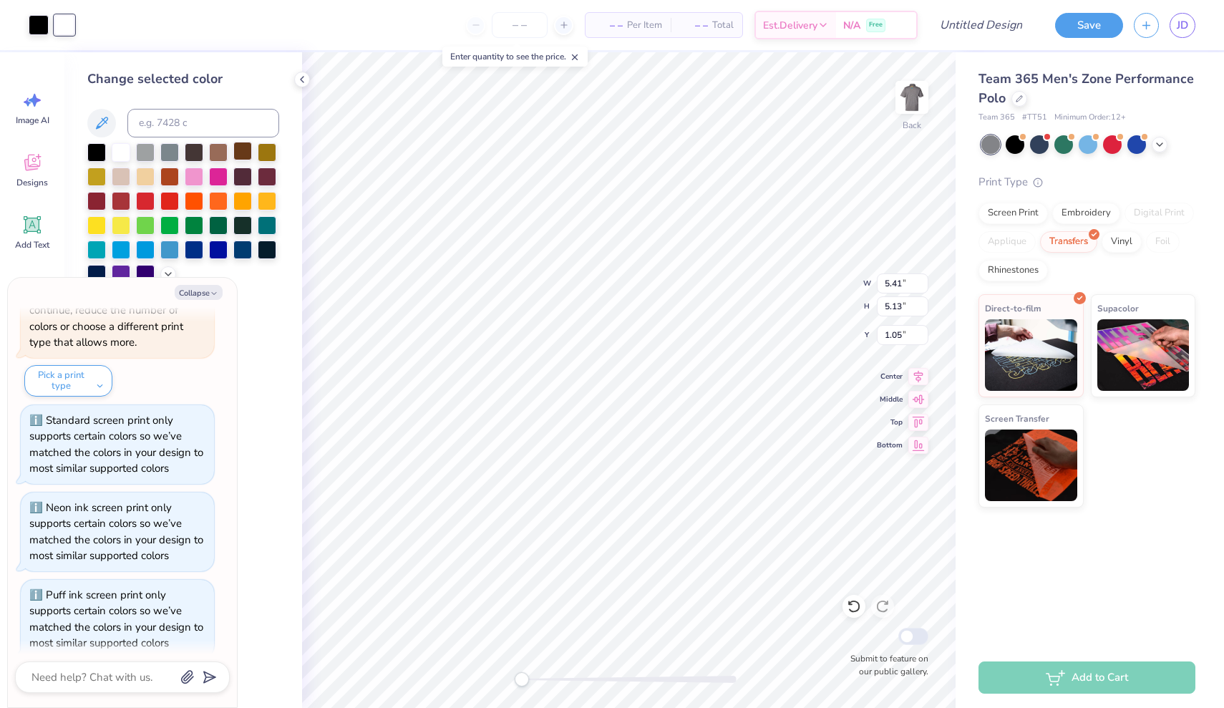
type input "5.62"
type input "4.12"
type input "1.56"
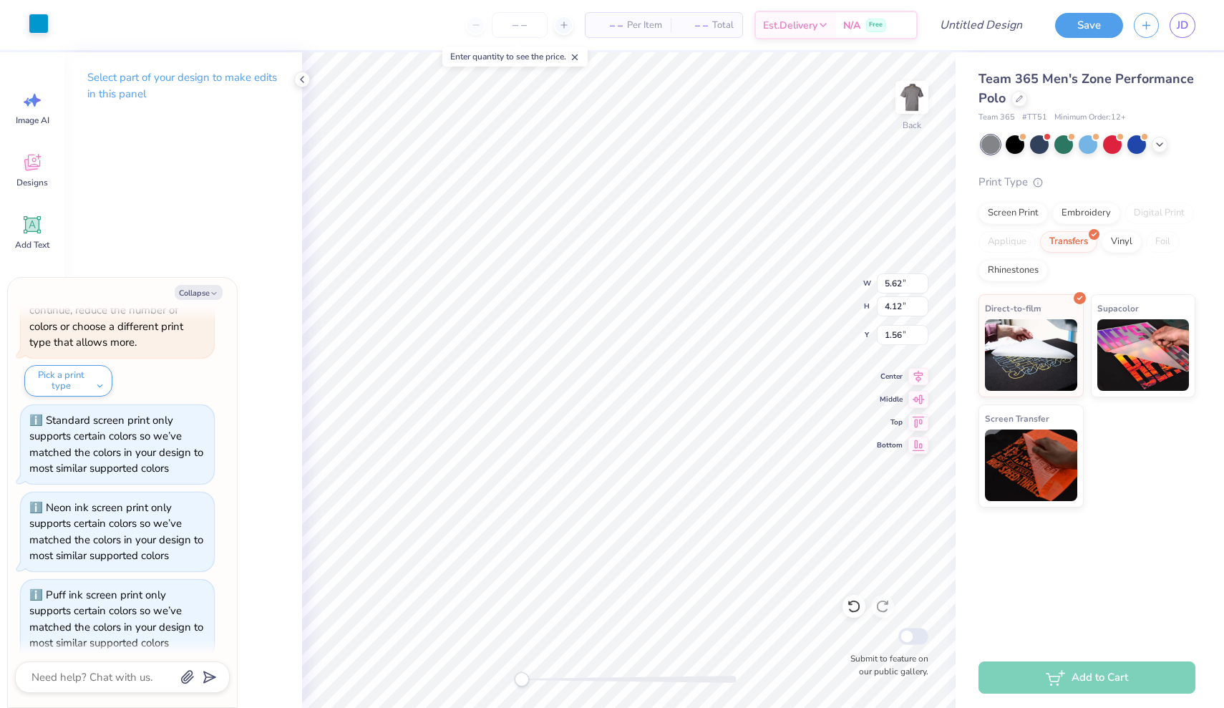
click at [40, 28] on div at bounding box center [39, 24] width 20 height 20
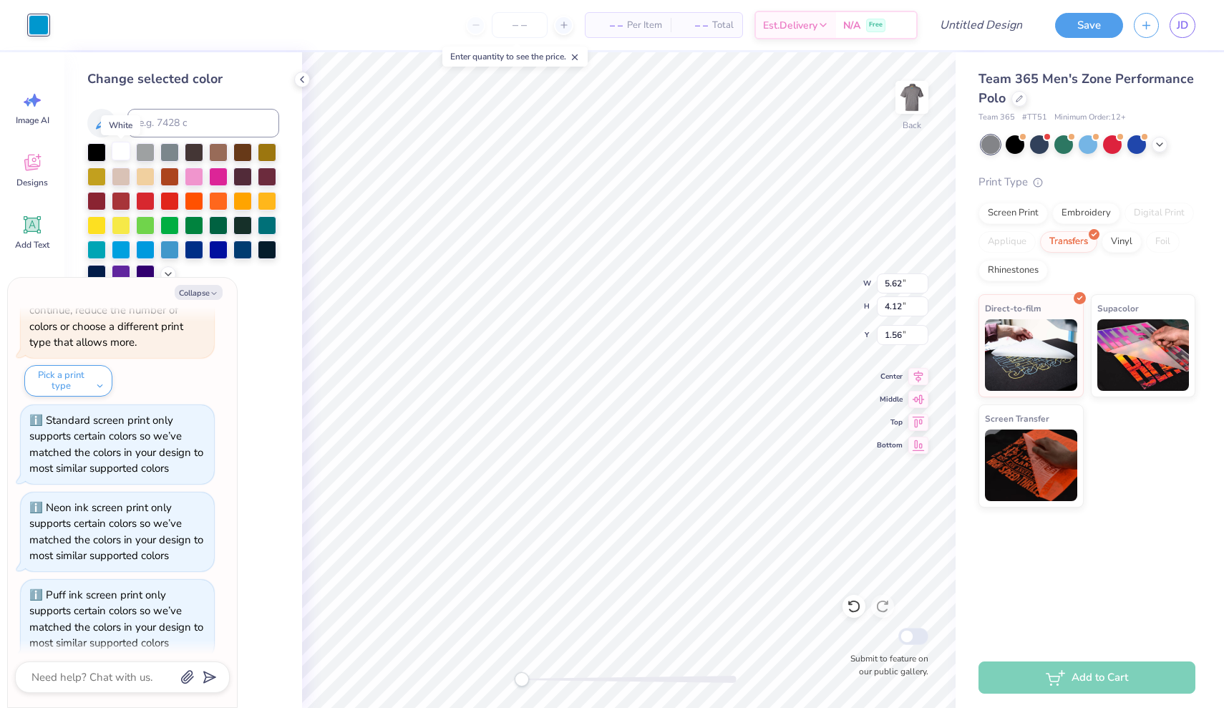
click at [119, 157] on div at bounding box center [121, 151] width 19 height 19
click at [92, 152] on div at bounding box center [96, 151] width 19 height 19
click at [102, 125] on icon at bounding box center [102, 123] width 12 height 12
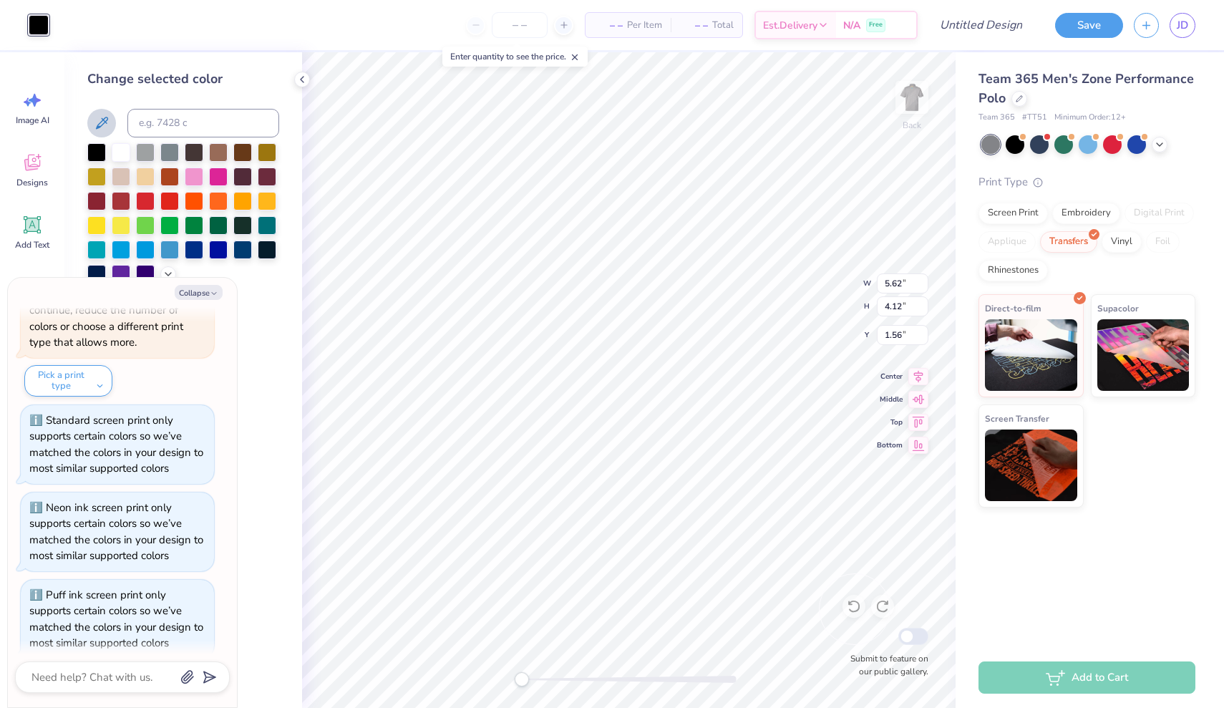
click at [855, 609] on div "Back W 5.62 5.62 " H 4.12 4.12 " Y 1.56 1.56 " Center Middle Top Bottom Submit …" at bounding box center [628, 380] width 653 height 656
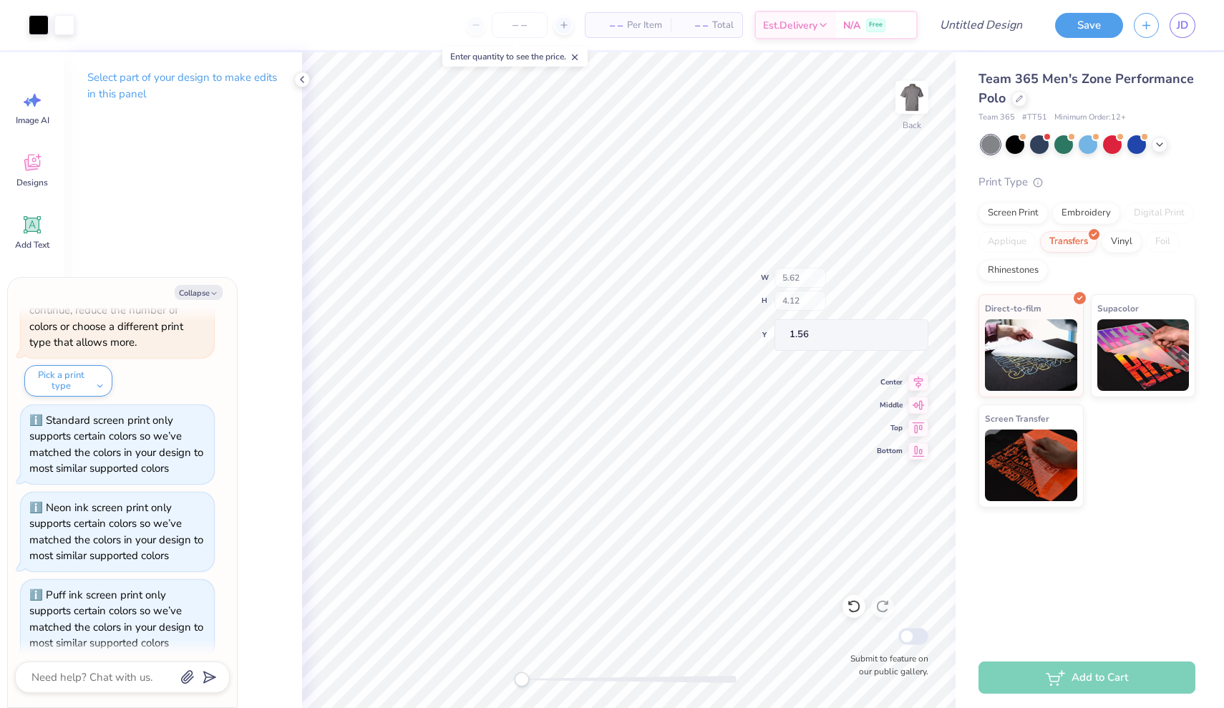
click at [855, 609] on icon at bounding box center [854, 606] width 14 height 14
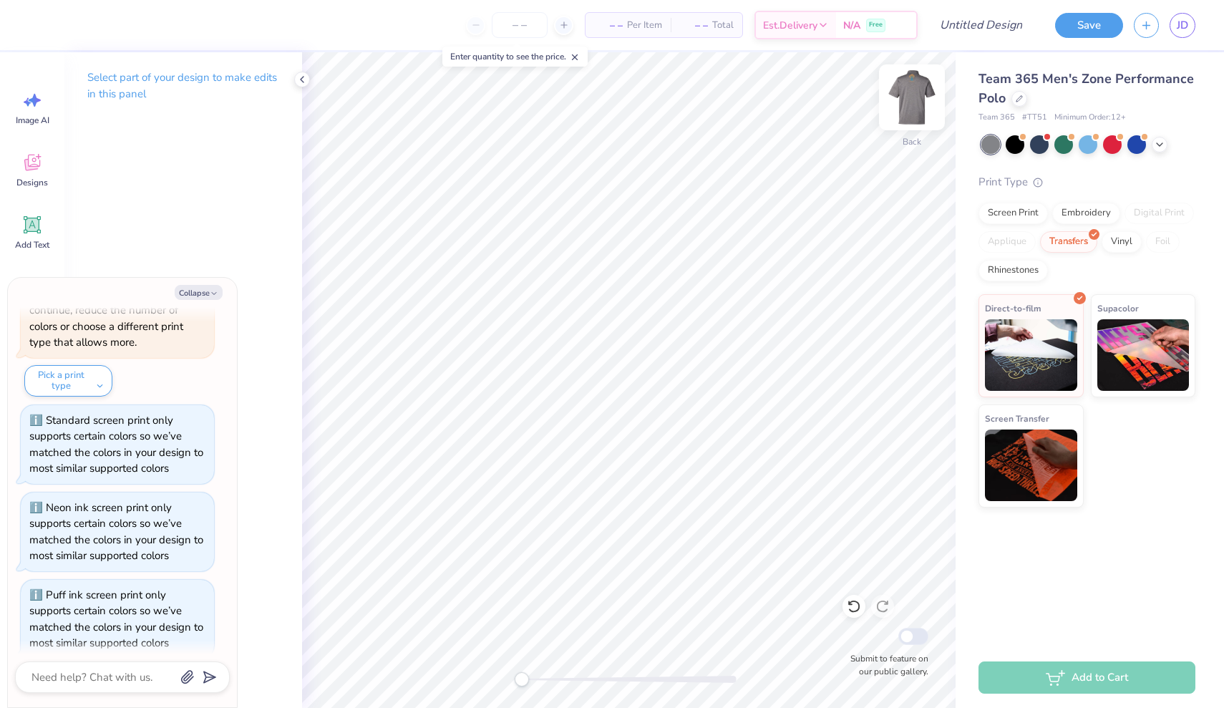
click at [912, 90] on img at bounding box center [911, 97] width 57 height 57
click at [301, 79] on polyline at bounding box center [302, 80] width 3 height 6
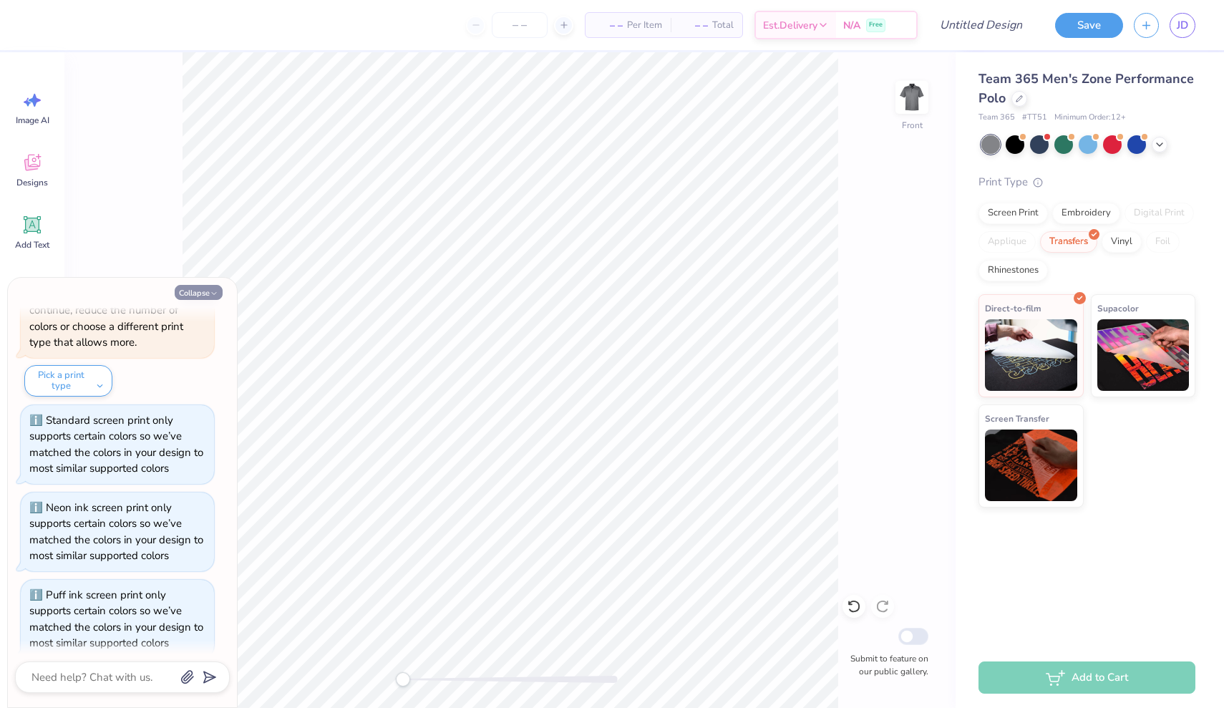
click at [197, 296] on button "Collapse" at bounding box center [199, 292] width 48 height 15
type textarea "x"
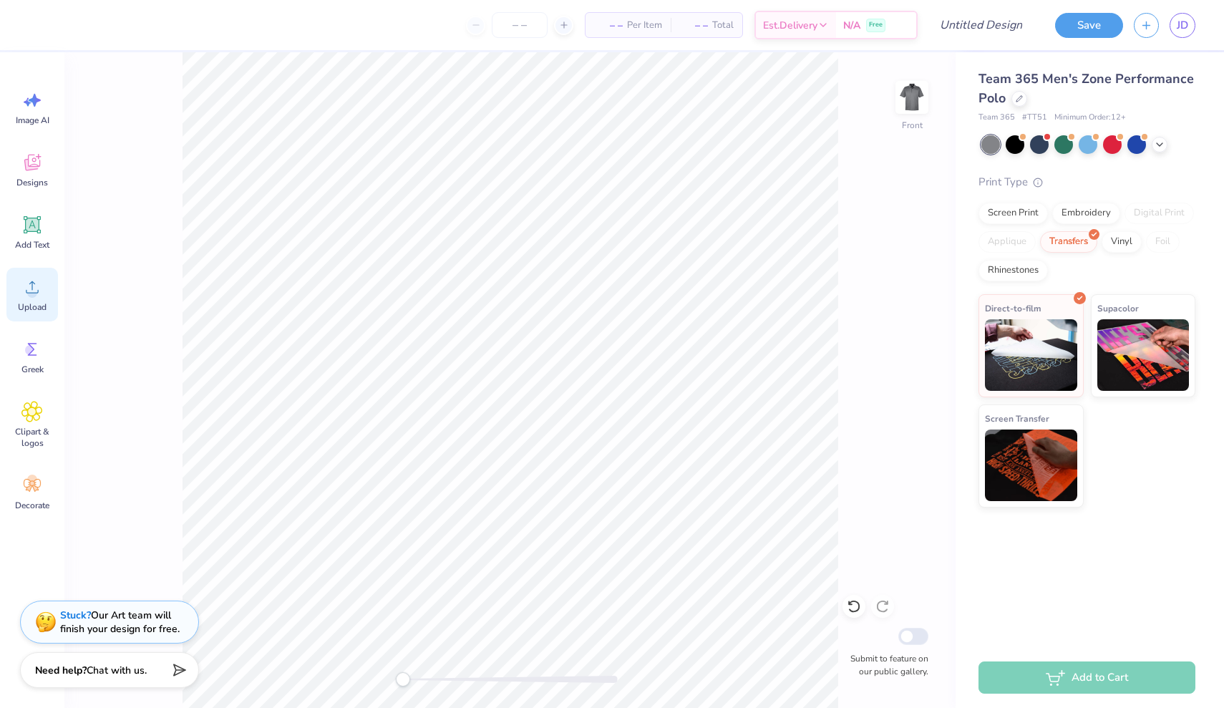
click at [28, 293] on icon at bounding box center [32, 287] width 13 height 12
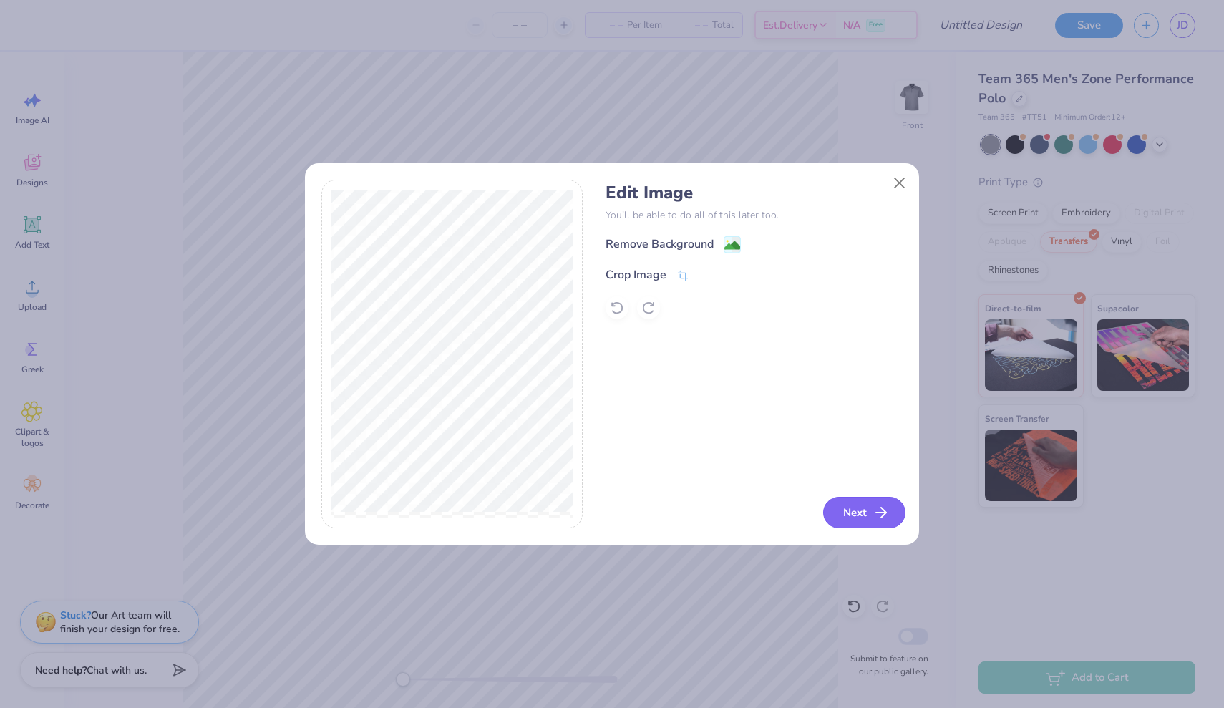
click at [870, 506] on button "Next" at bounding box center [864, 512] width 82 height 31
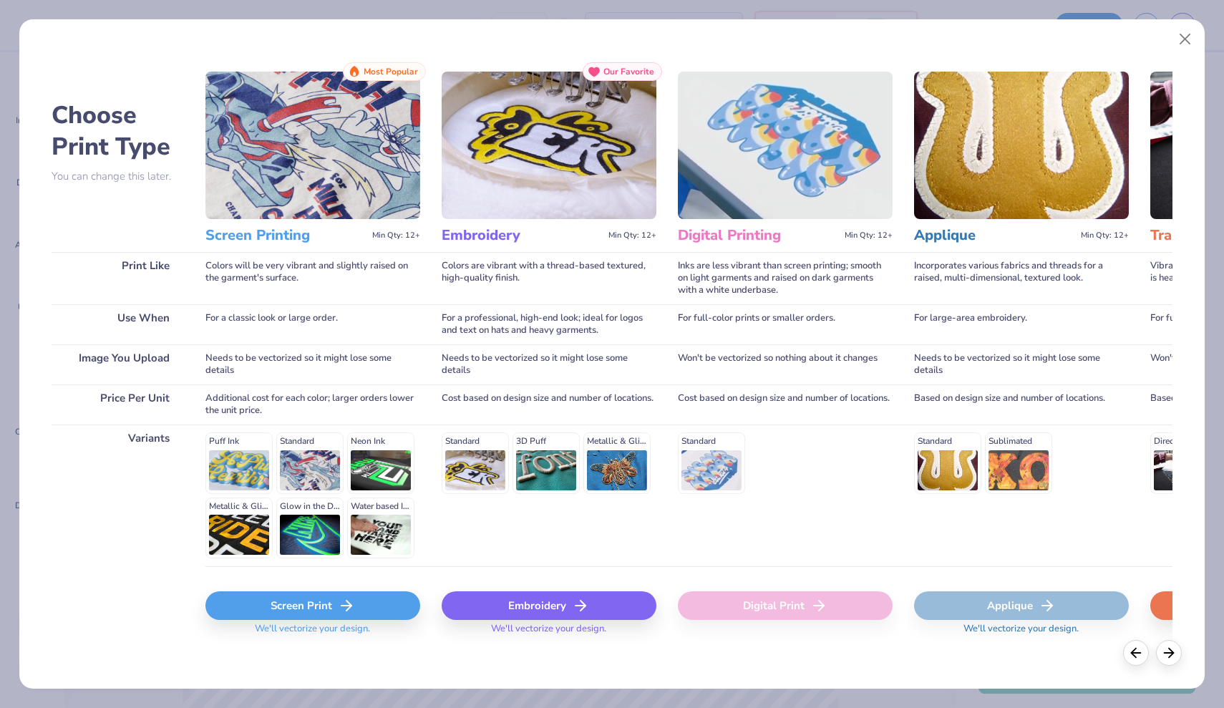
click at [360, 604] on div "Screen Print" at bounding box center [312, 605] width 215 height 29
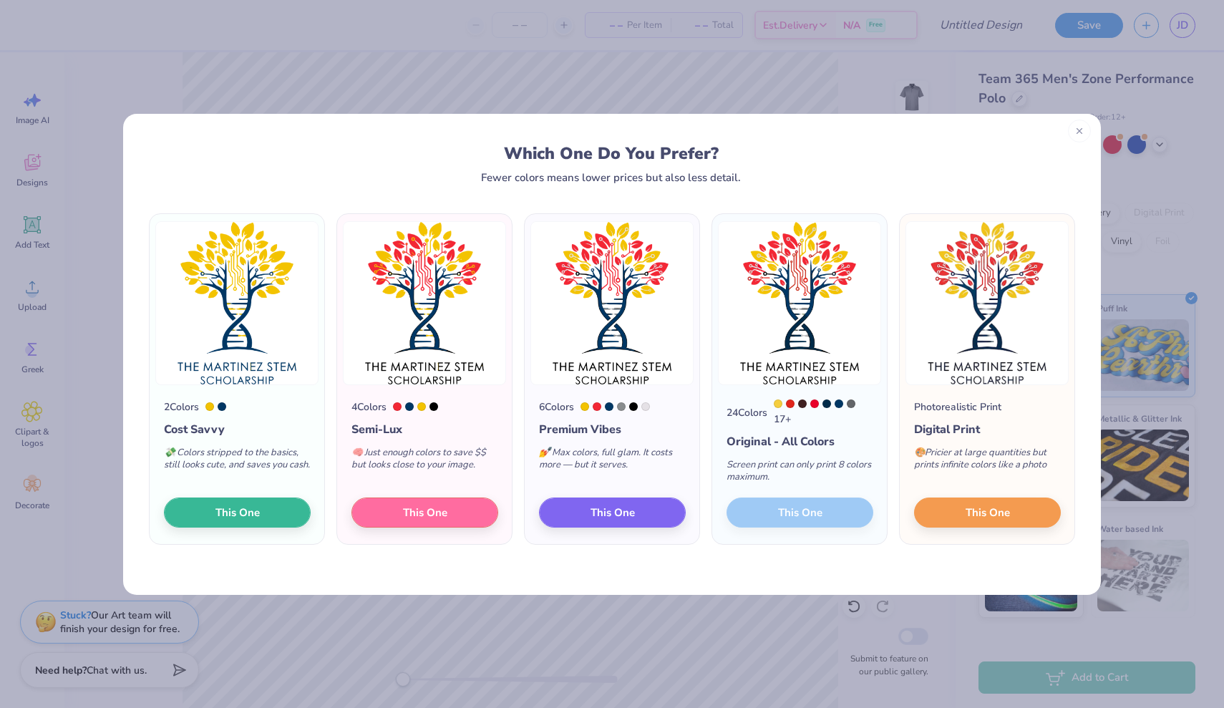
click at [1079, 131] on icon at bounding box center [1079, 131] width 10 height 10
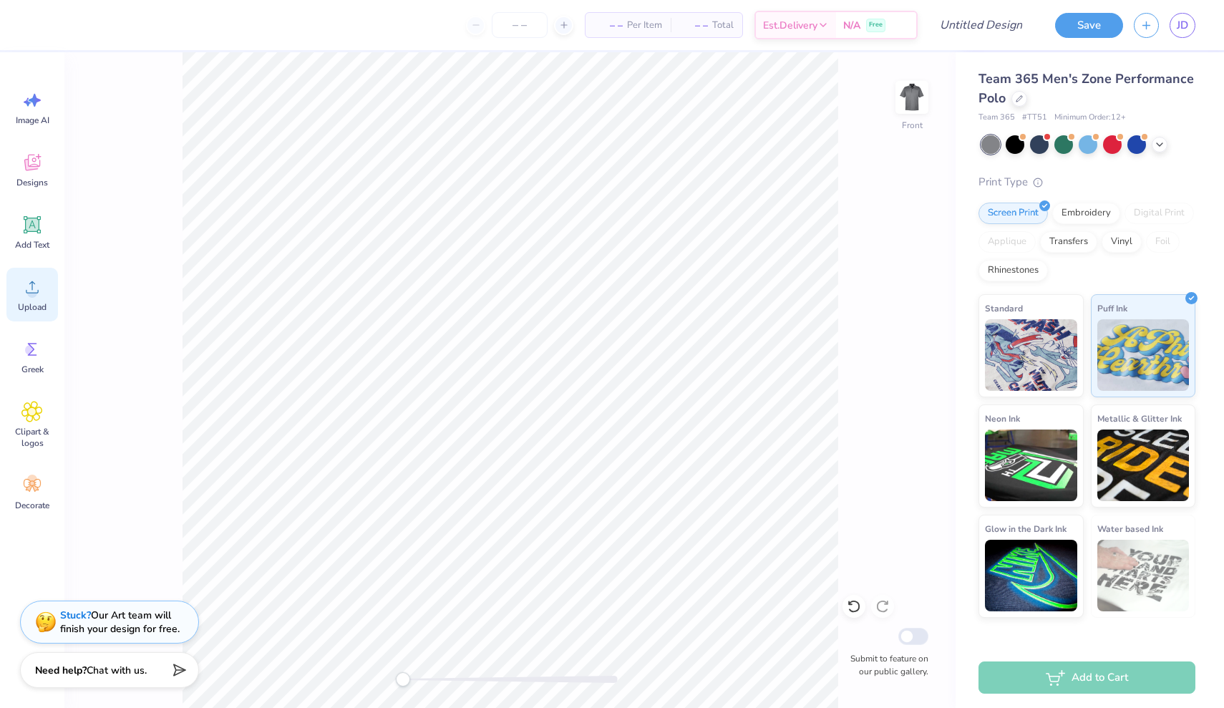
click at [36, 286] on icon at bounding box center [31, 286] width 21 height 21
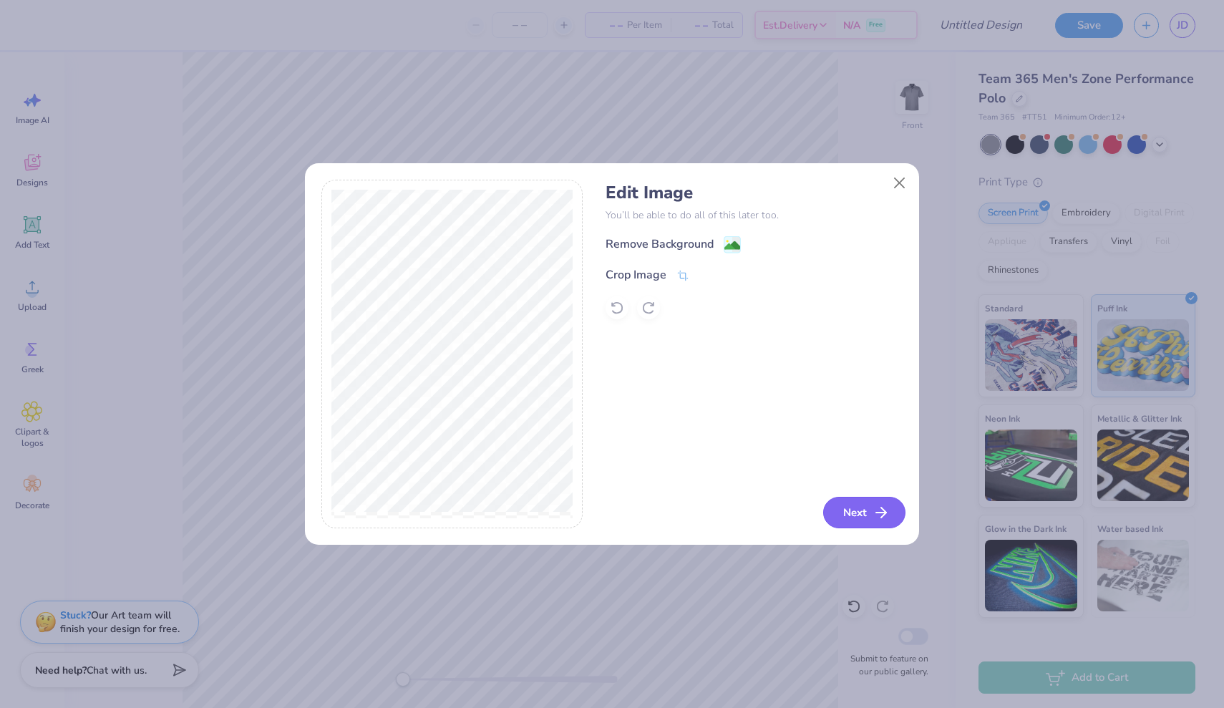
click at [844, 505] on button "Next" at bounding box center [864, 512] width 82 height 31
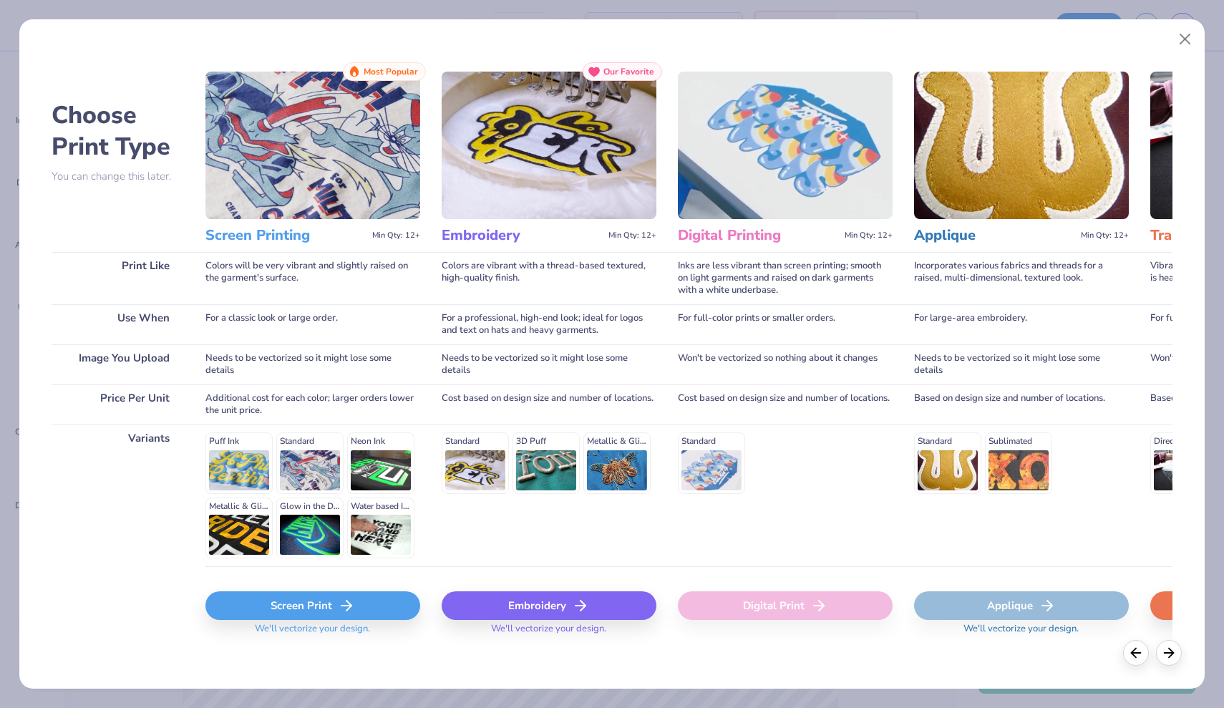
click at [542, 604] on div "Embroidery" at bounding box center [549, 605] width 215 height 29
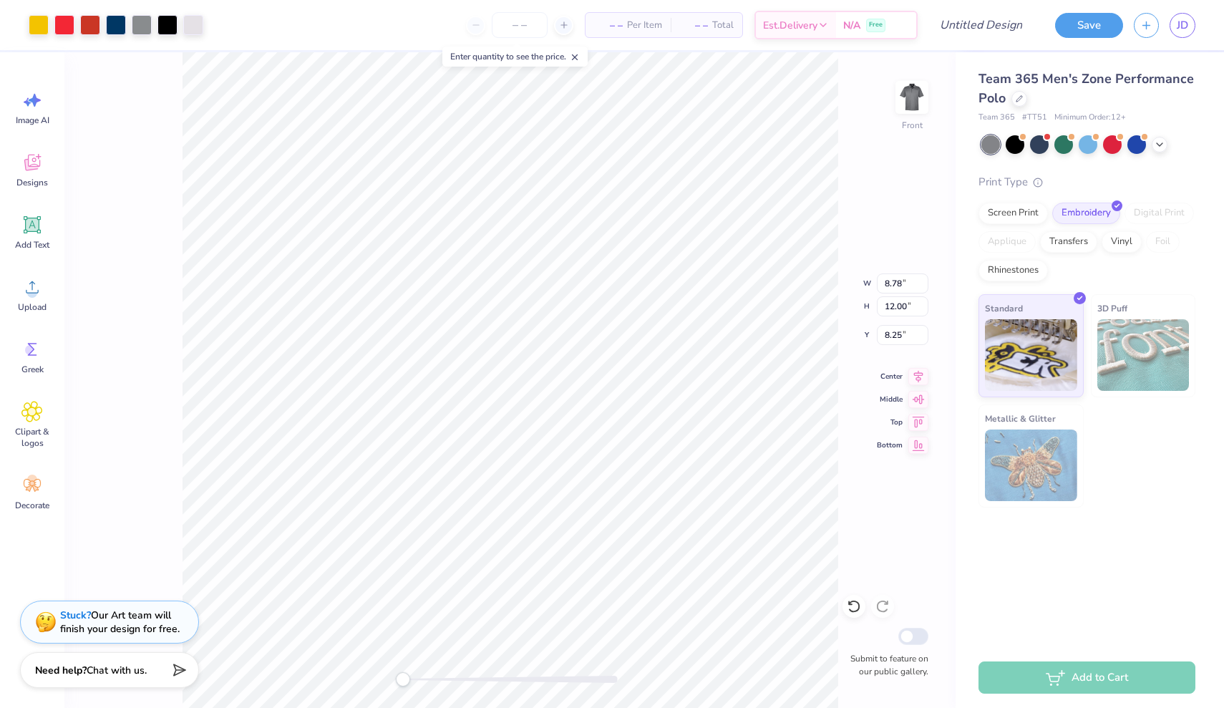
type input "3.86"
type input "5.27"
type input "1.81"
click at [912, 118] on img at bounding box center [911, 97] width 57 height 57
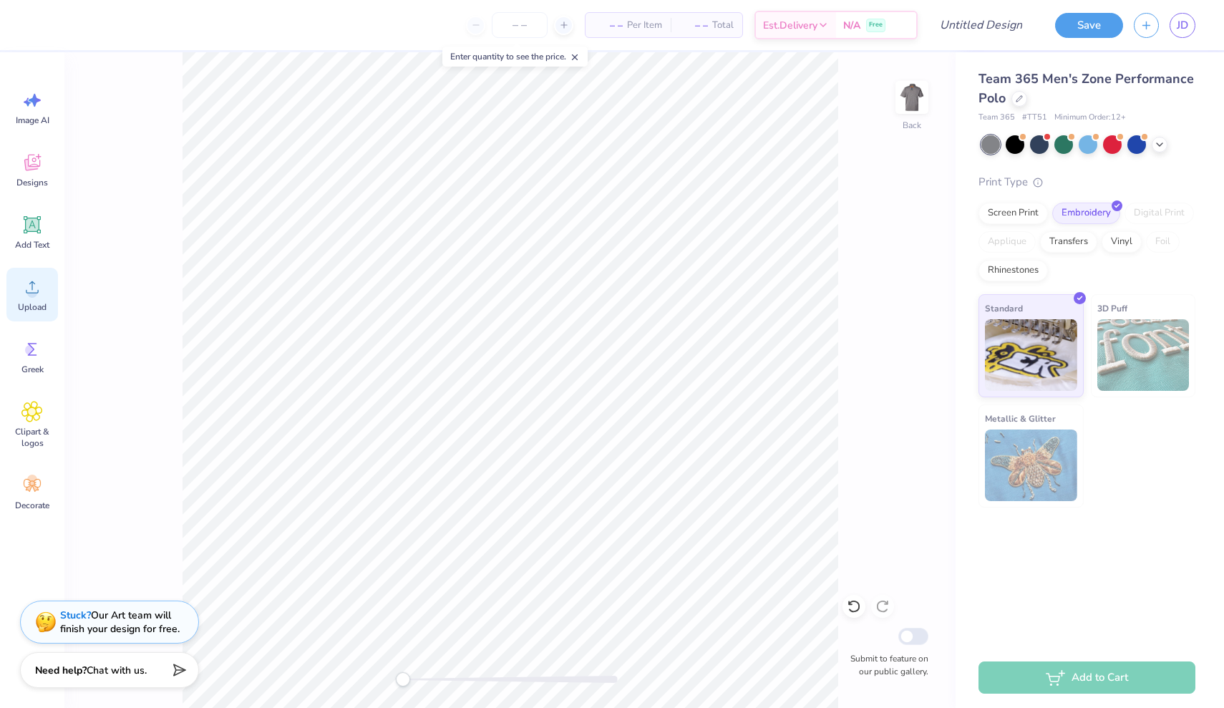
click at [33, 288] on circle at bounding box center [32, 293] width 10 height 10
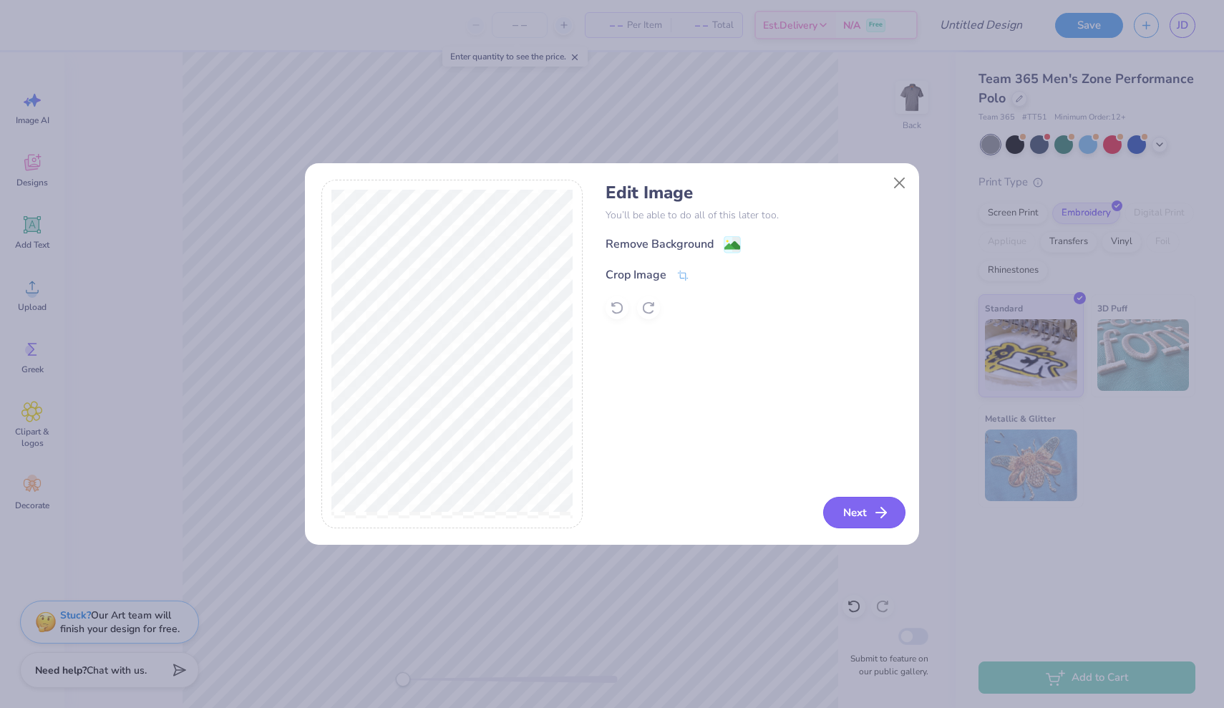
click at [853, 511] on button "Next" at bounding box center [864, 512] width 82 height 31
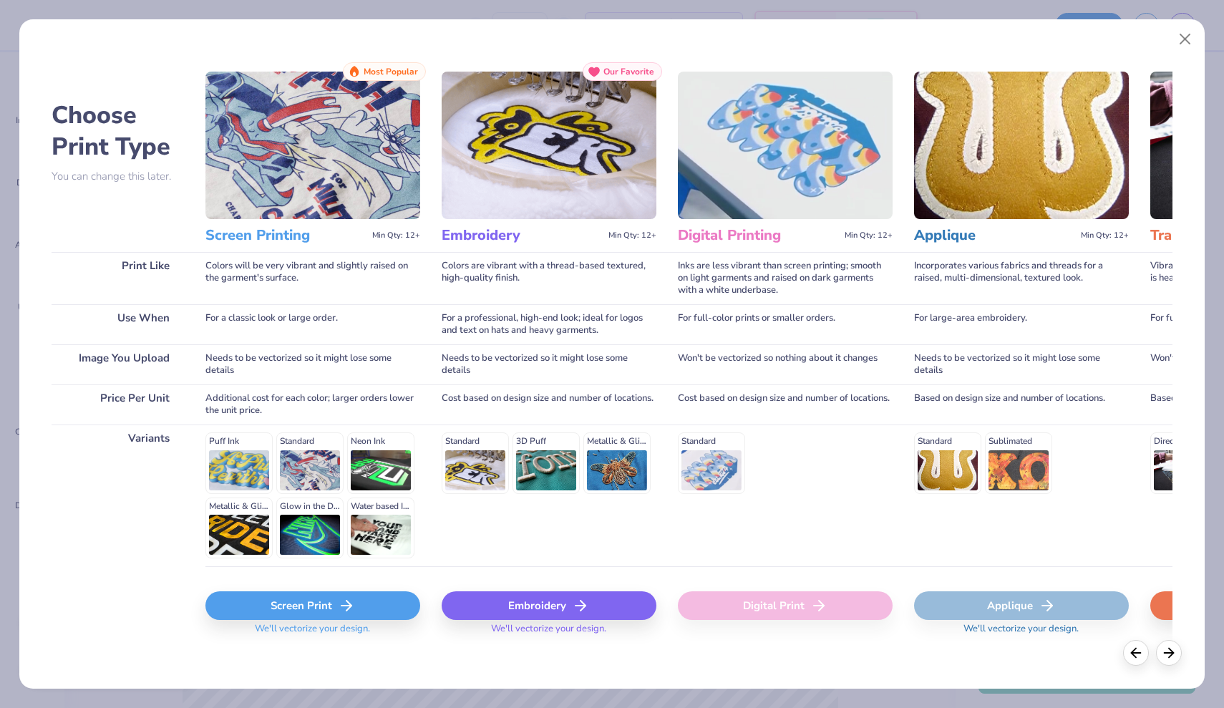
click at [472, 599] on div "Embroidery" at bounding box center [549, 605] width 215 height 29
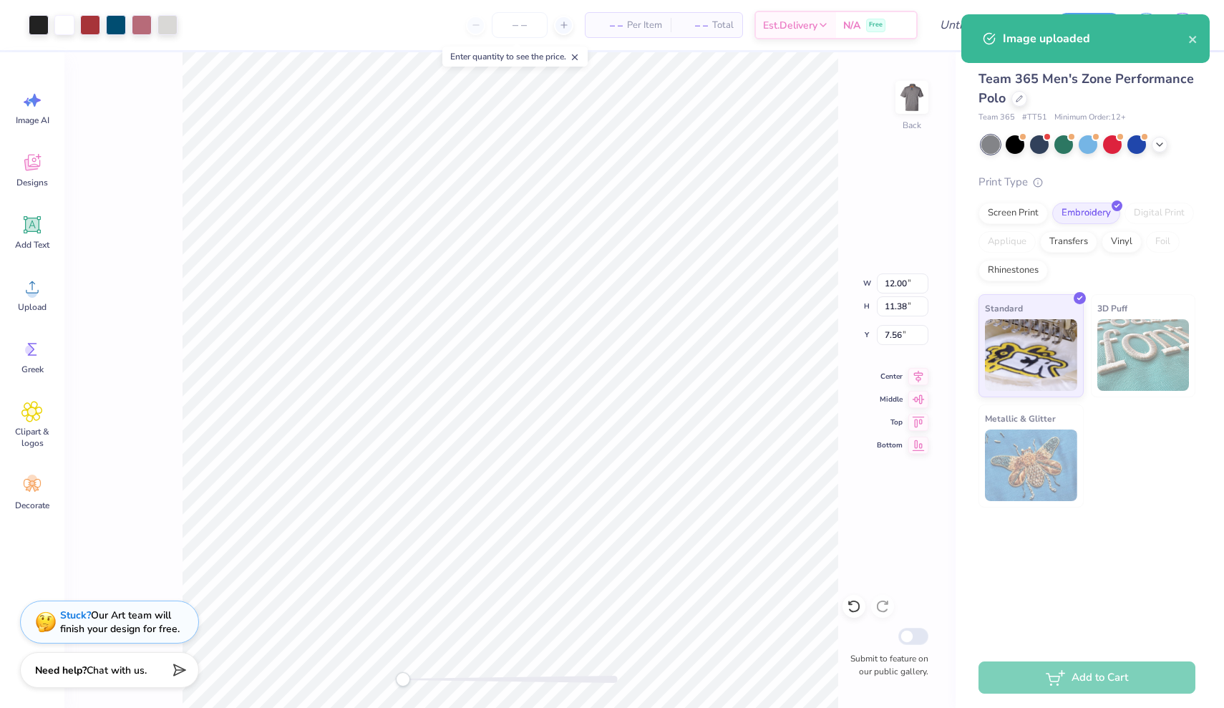
type input "4.71"
type input "4.46"
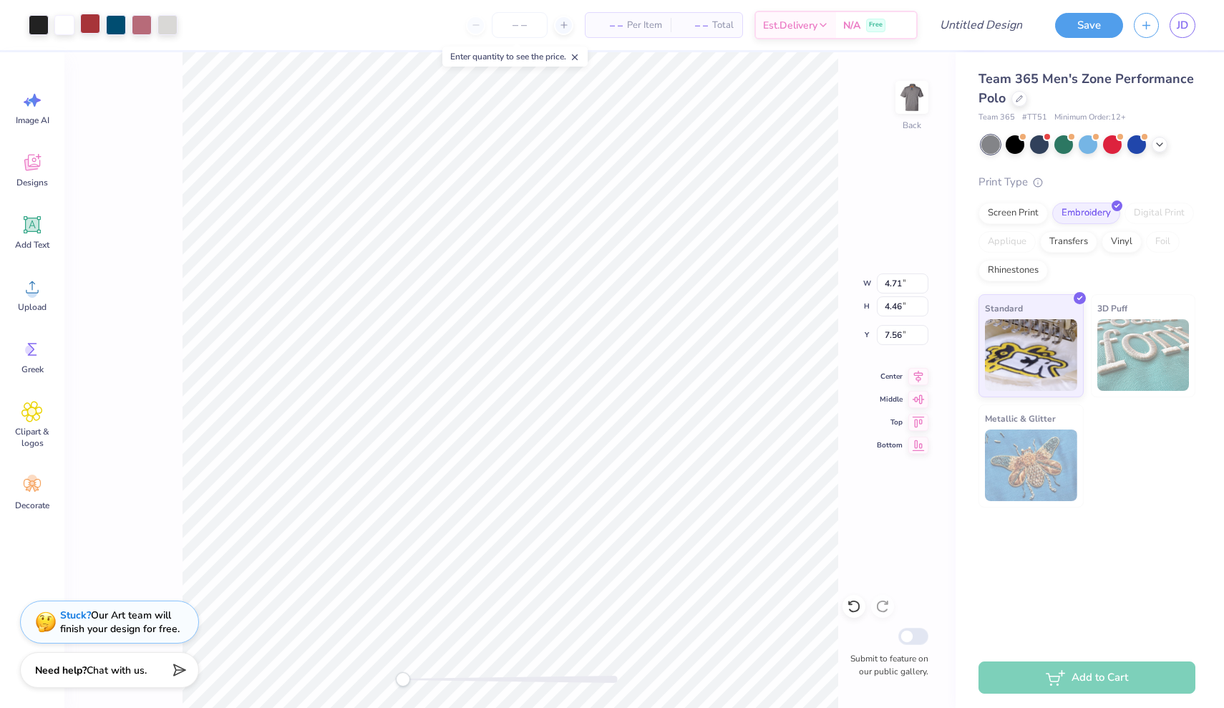
click at [84, 23] on div at bounding box center [90, 24] width 20 height 20
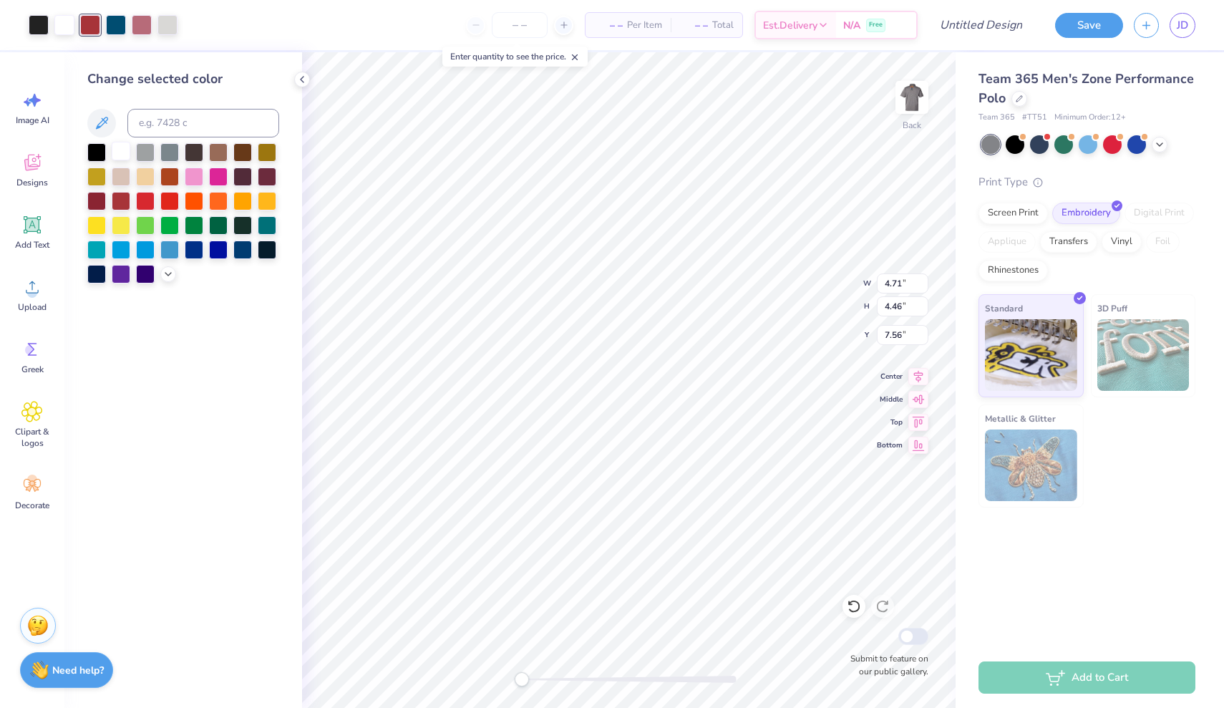
click at [112, 153] on div at bounding box center [121, 151] width 19 height 19
type input "1.12"
click at [93, 152] on div at bounding box center [96, 151] width 19 height 19
click at [125, 202] on div at bounding box center [121, 199] width 19 height 19
click at [152, 202] on div at bounding box center [145, 199] width 19 height 19
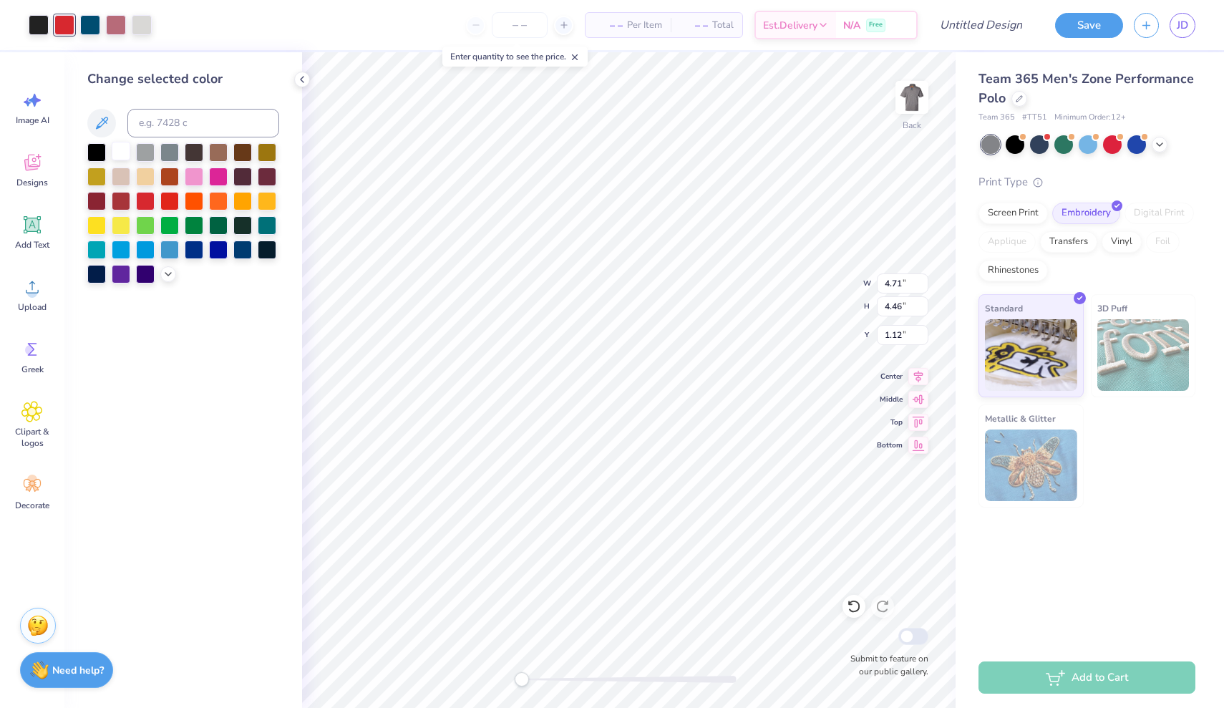
click at [121, 157] on div at bounding box center [121, 151] width 19 height 19
click at [120, 26] on div at bounding box center [116, 24] width 20 height 20
click at [93, 24] on div at bounding box center [90, 24] width 20 height 20
click at [856, 615] on div at bounding box center [853, 606] width 23 height 23
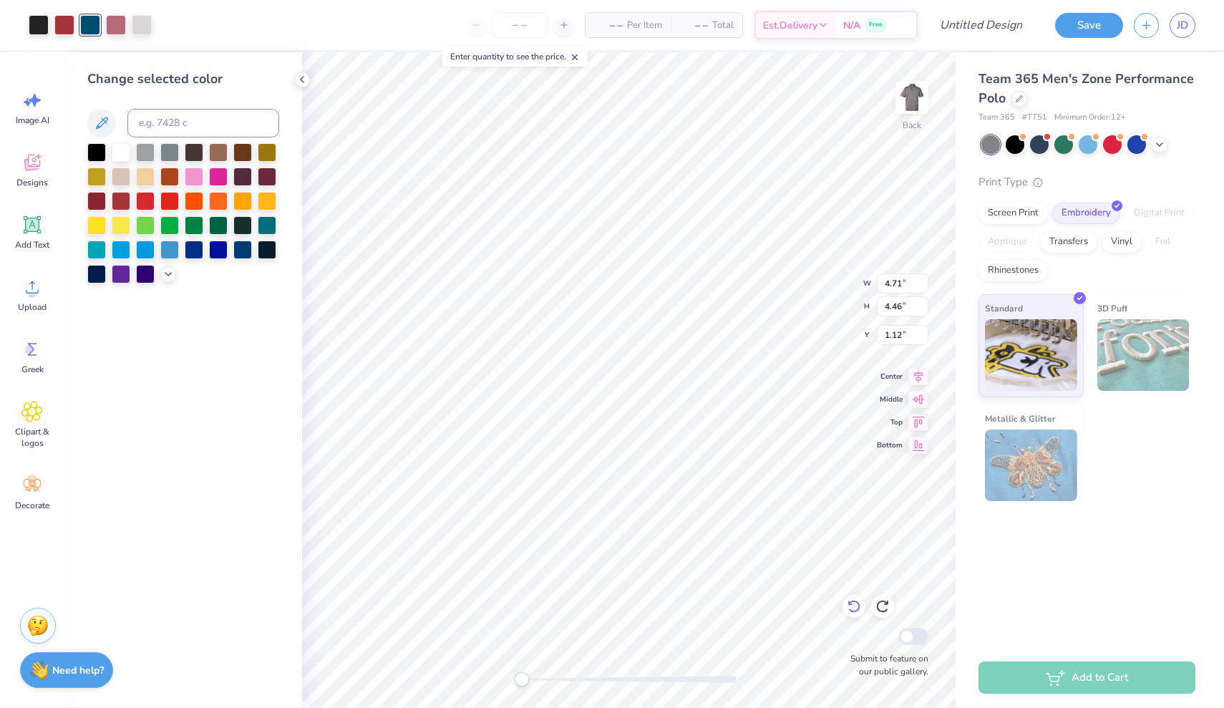
click at [856, 615] on div at bounding box center [853, 606] width 23 height 23
click at [145, 31] on div at bounding box center [142, 24] width 20 height 20
click at [116, 157] on div at bounding box center [121, 151] width 19 height 19
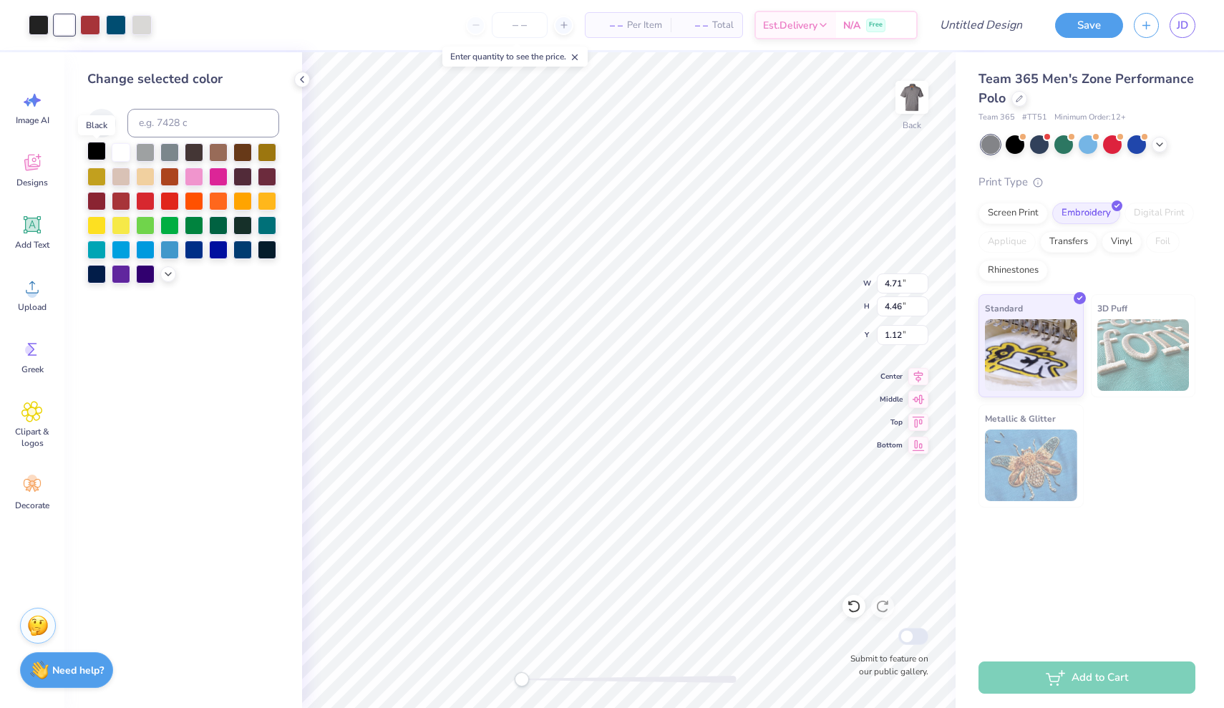
click at [95, 152] on div at bounding box center [96, 151] width 19 height 19
click at [125, 150] on div at bounding box center [121, 151] width 19 height 19
click at [37, 15] on div at bounding box center [39, 24] width 20 height 20
click at [169, 278] on icon at bounding box center [167, 272] width 11 height 11
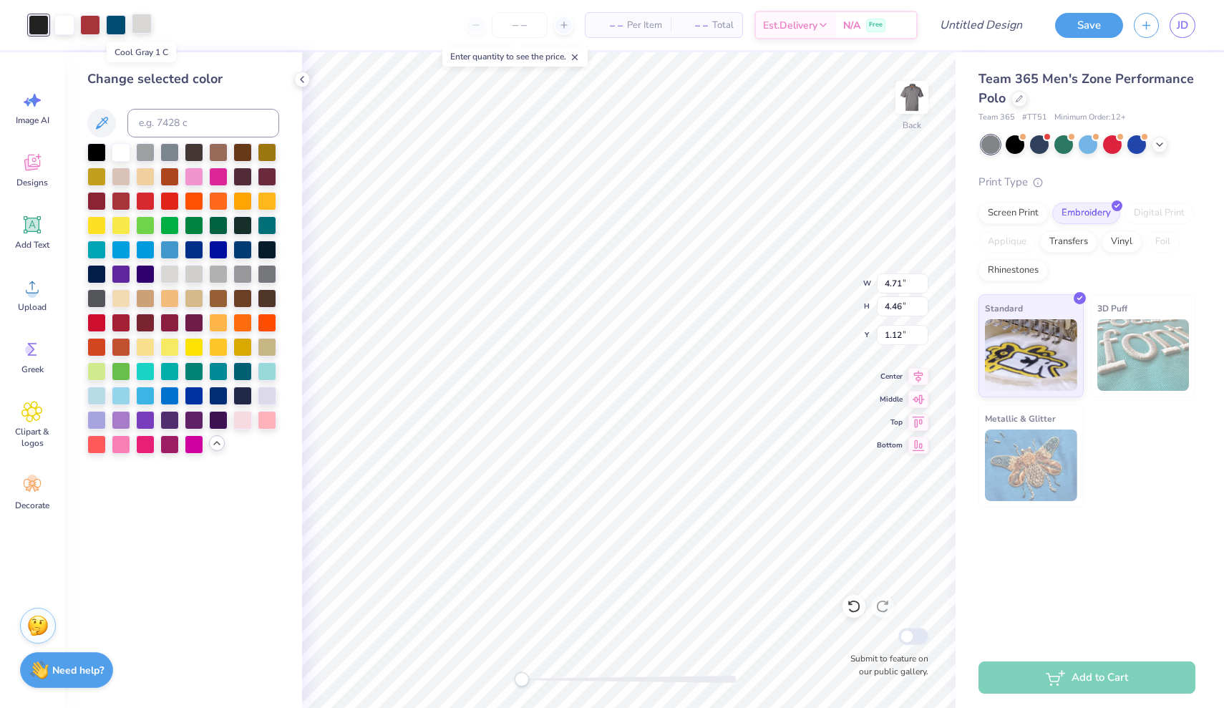
click at [142, 29] on div at bounding box center [142, 24] width 20 height 20
click at [118, 153] on div at bounding box center [121, 151] width 19 height 19
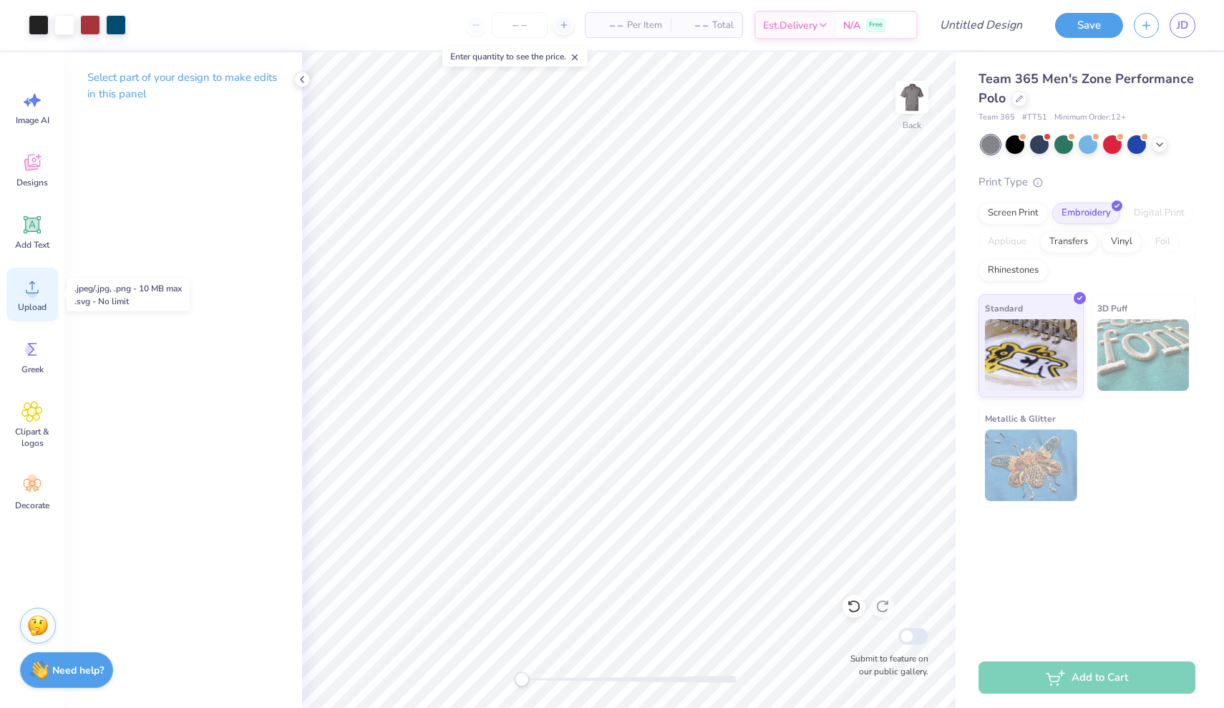
click at [29, 293] on icon at bounding box center [32, 287] width 13 height 12
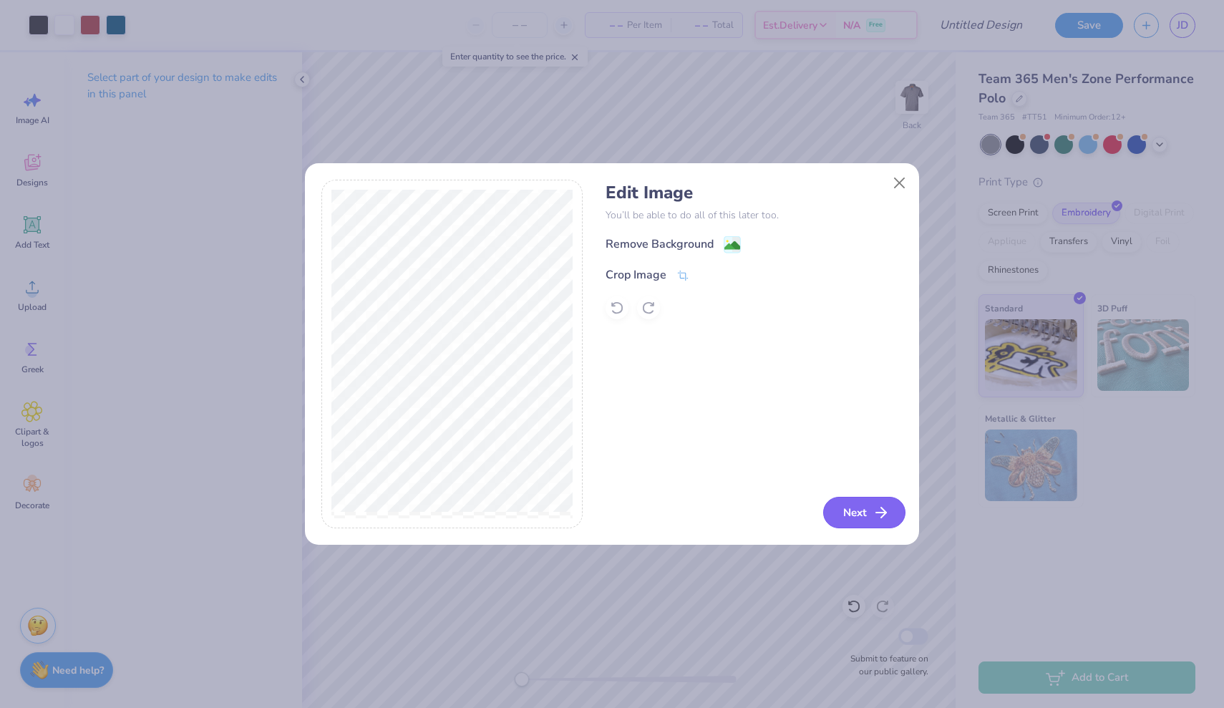
click at [855, 517] on button "Next" at bounding box center [864, 512] width 82 height 31
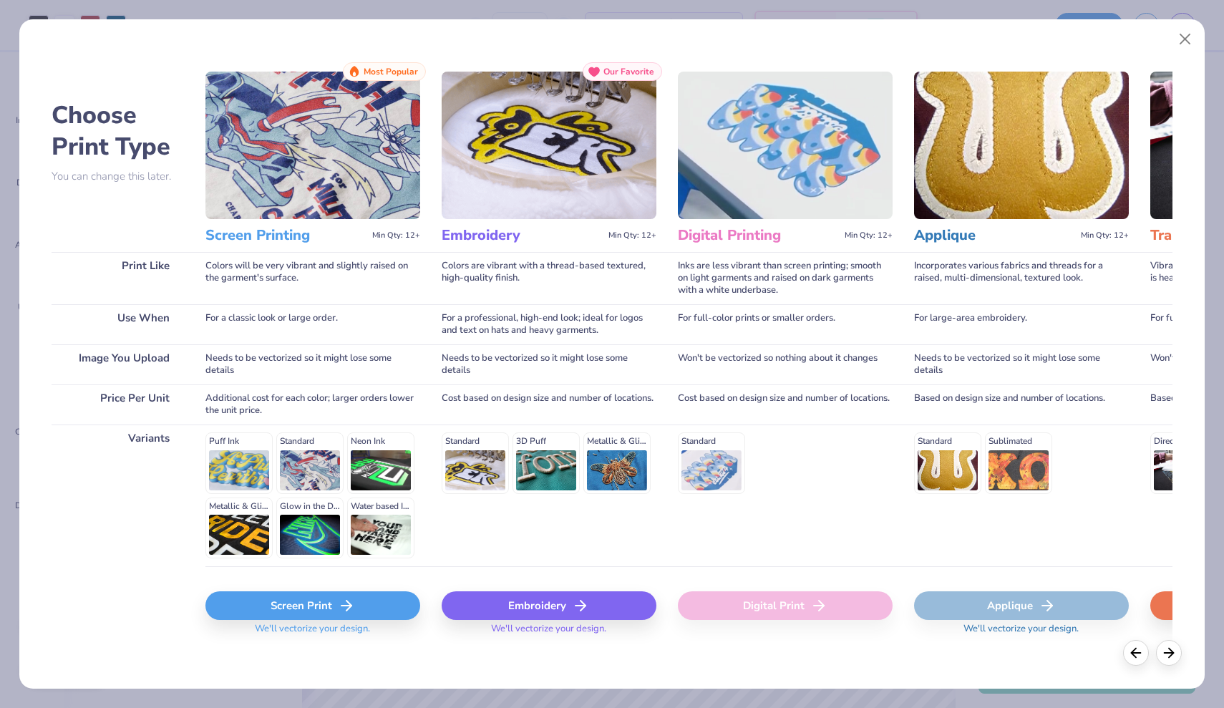
click at [527, 596] on div "Embroidery" at bounding box center [549, 605] width 215 height 29
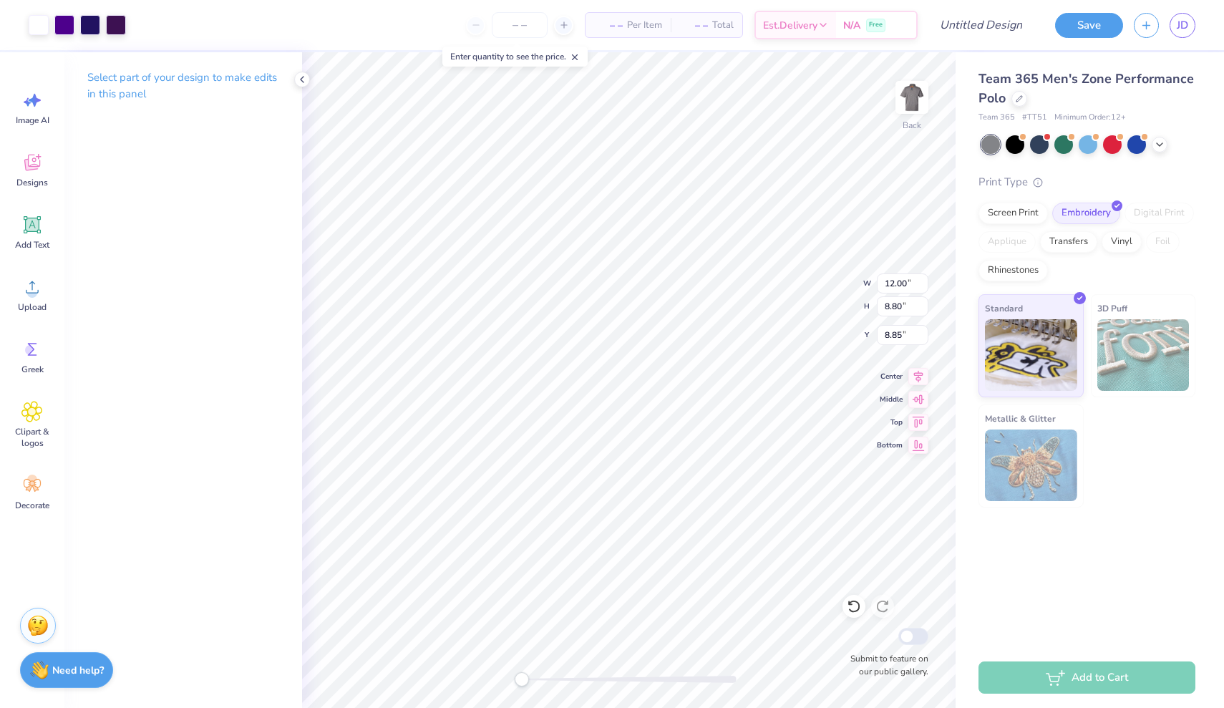
type input "5.45"
type input "3.99"
click at [119, 25] on div at bounding box center [116, 24] width 20 height 20
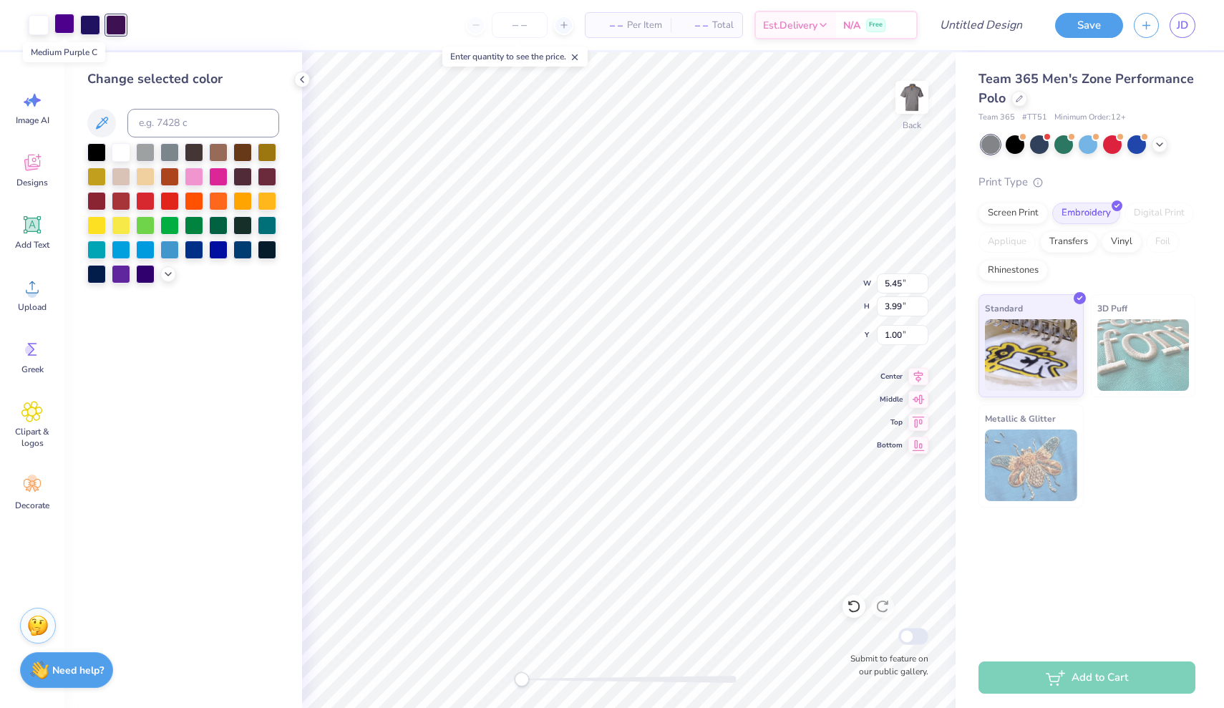
click at [66, 22] on div at bounding box center [64, 24] width 20 height 20
click at [144, 281] on div at bounding box center [145, 272] width 19 height 19
click at [125, 277] on div at bounding box center [121, 272] width 19 height 19
click at [120, 27] on div at bounding box center [116, 24] width 20 height 20
click at [121, 277] on div at bounding box center [121, 272] width 19 height 19
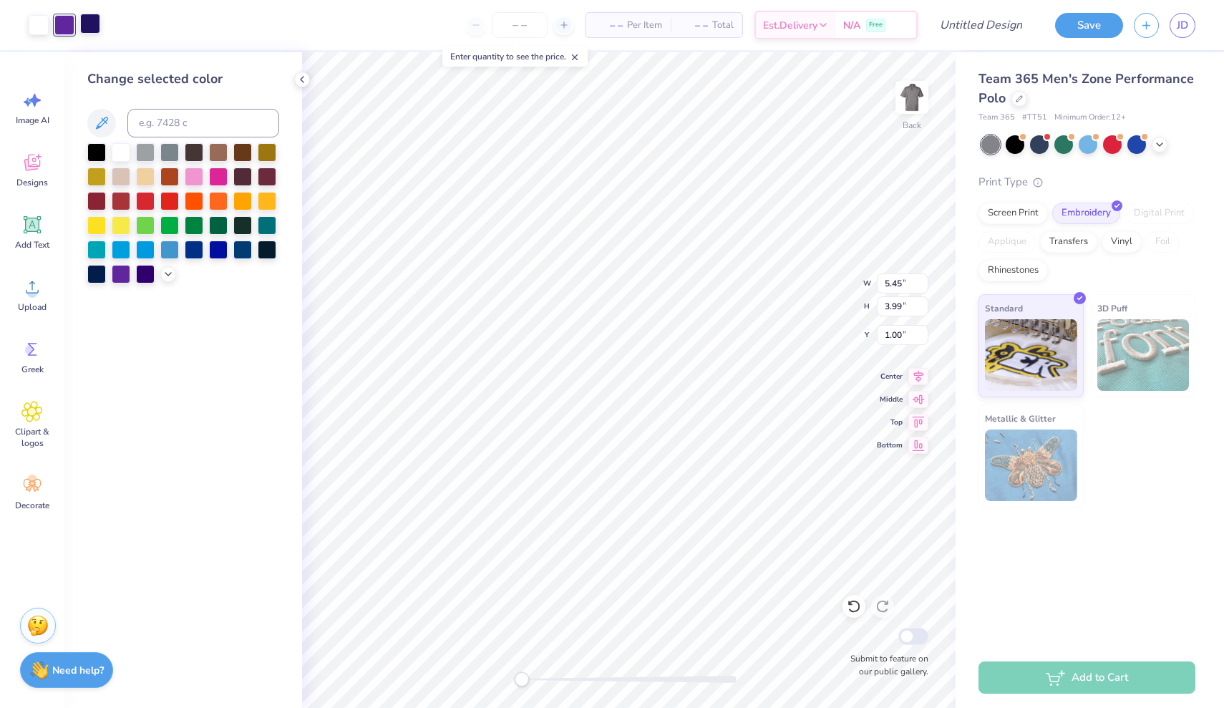
click at [92, 26] on div at bounding box center [90, 24] width 20 height 20
click at [125, 276] on div at bounding box center [121, 272] width 19 height 19
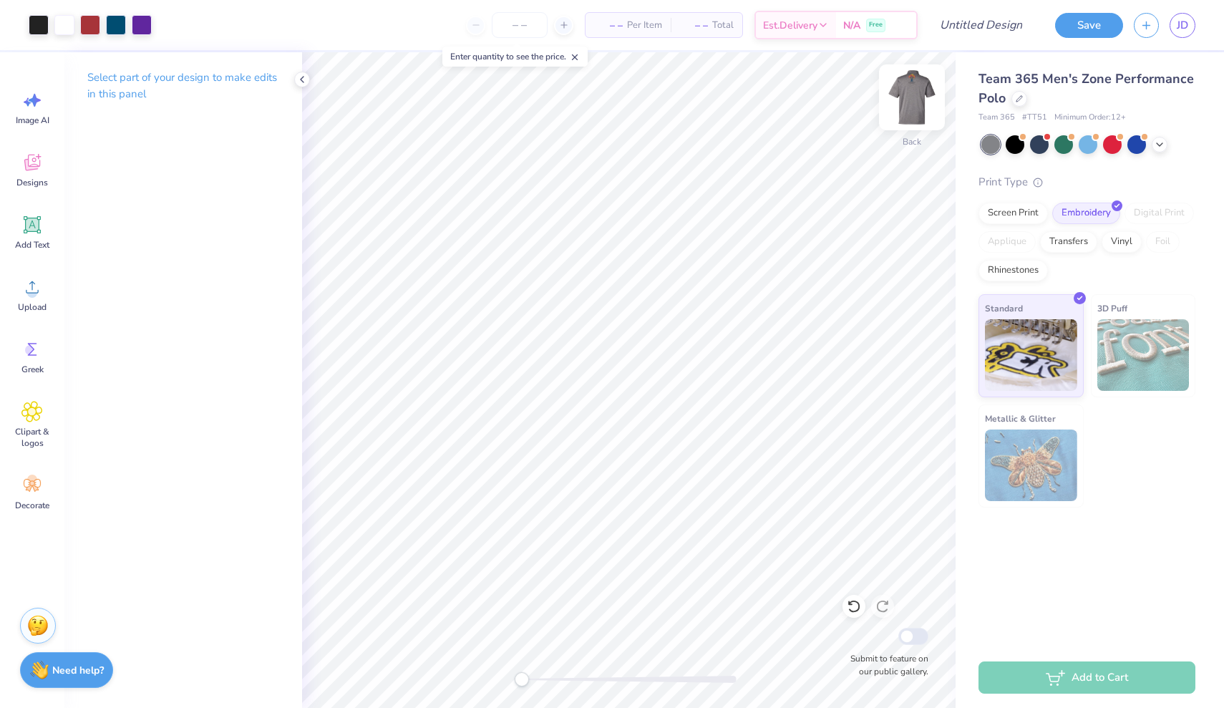
click at [915, 118] on img at bounding box center [911, 97] width 57 height 57
click at [37, 23] on div at bounding box center [39, 24] width 20 height 20
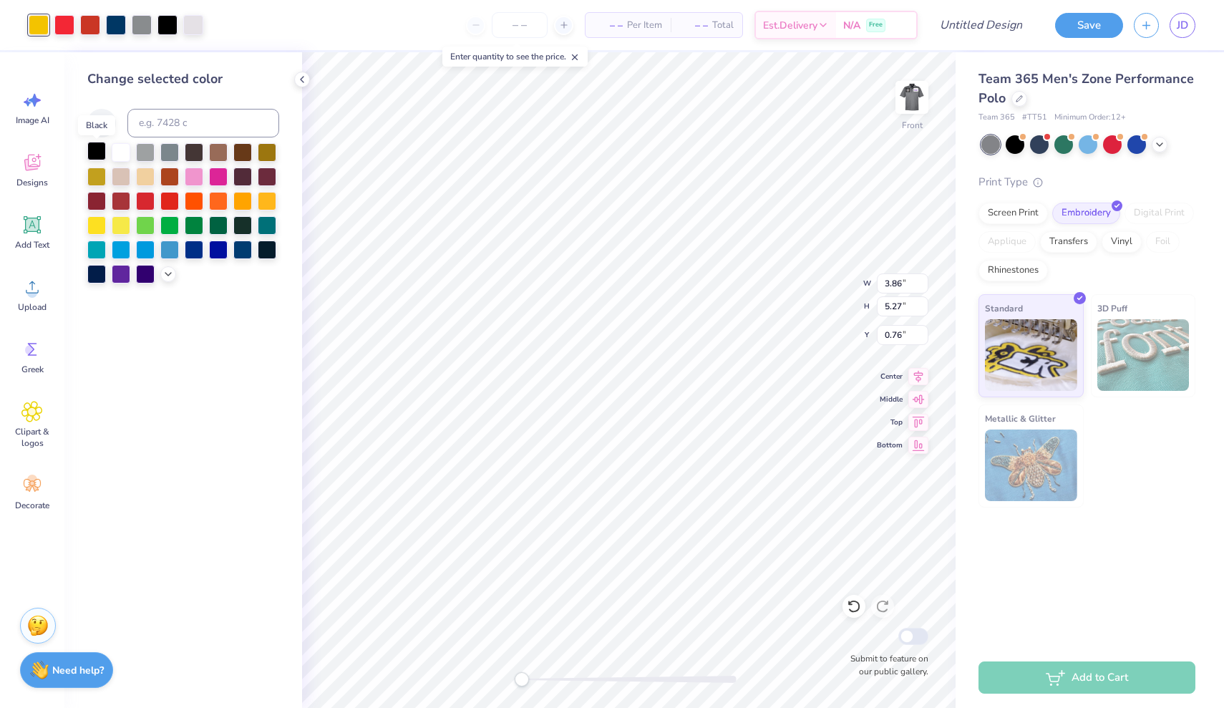
click at [102, 151] on div at bounding box center [96, 151] width 19 height 19
type input "0.73"
drag, startPoint x: 57, startPoint y: 26, endPoint x: 108, endPoint y: 117, distance: 104.1
click at [57, 26] on div at bounding box center [64, 24] width 20 height 20
click at [122, 152] on div at bounding box center [121, 151] width 19 height 19
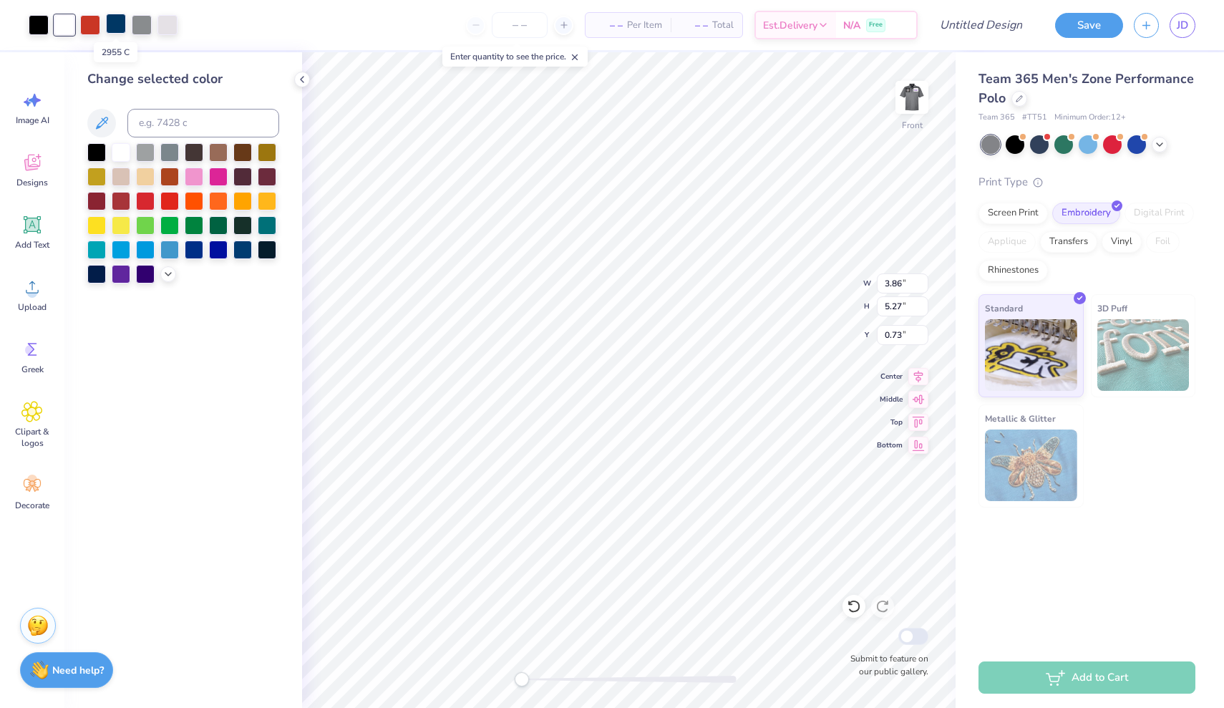
click at [112, 25] on div at bounding box center [116, 24] width 20 height 20
click at [121, 150] on div at bounding box center [121, 151] width 19 height 19
click at [96, 30] on div at bounding box center [90, 24] width 20 height 20
click at [99, 150] on div at bounding box center [96, 151] width 19 height 19
click at [112, 15] on div at bounding box center [116, 24] width 20 height 20
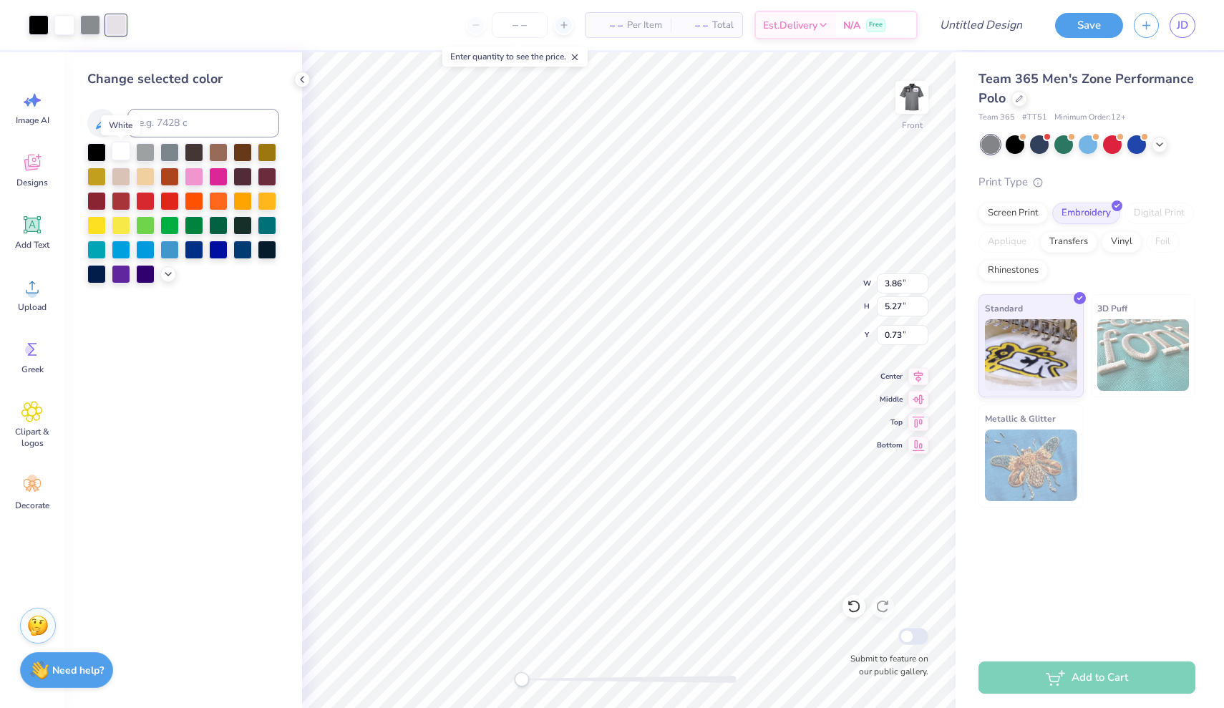
click at [122, 157] on div at bounding box center [121, 151] width 19 height 19
click at [92, 21] on div at bounding box center [90, 24] width 20 height 20
click at [99, 150] on div at bounding box center [96, 151] width 19 height 19
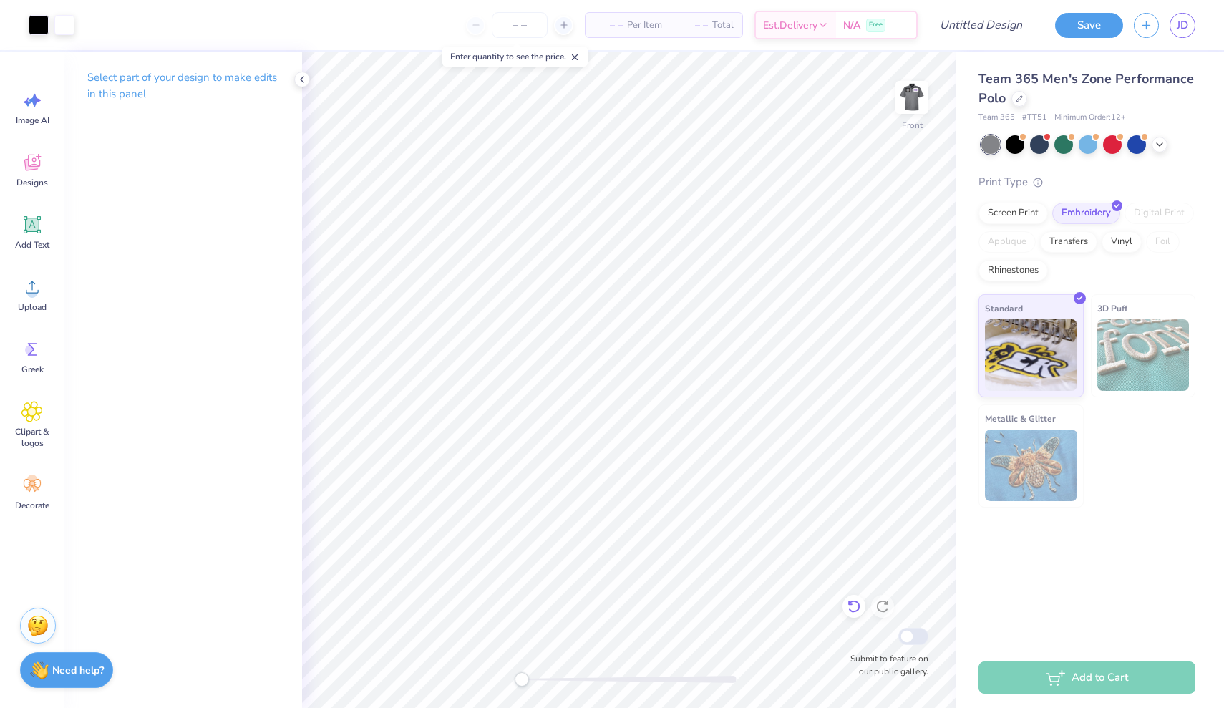
click at [857, 608] on icon at bounding box center [854, 606] width 14 height 14
click at [881, 602] on icon at bounding box center [882, 607] width 12 height 13
click at [921, 106] on img at bounding box center [911, 97] width 57 height 57
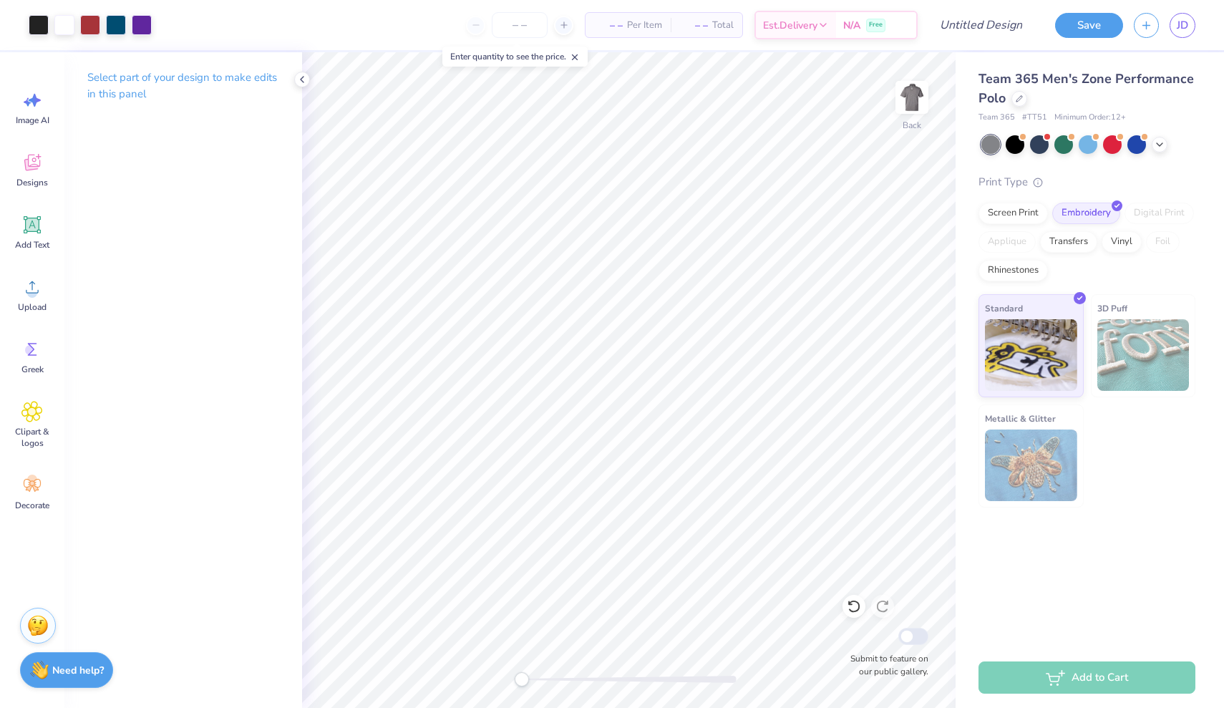
click at [921, 106] on img at bounding box center [912, 97] width 29 height 29
click at [915, 102] on img at bounding box center [911, 97] width 57 height 57
click at [66, 662] on strong "Need help?" at bounding box center [78, 668] width 52 height 14
type textarea "x"
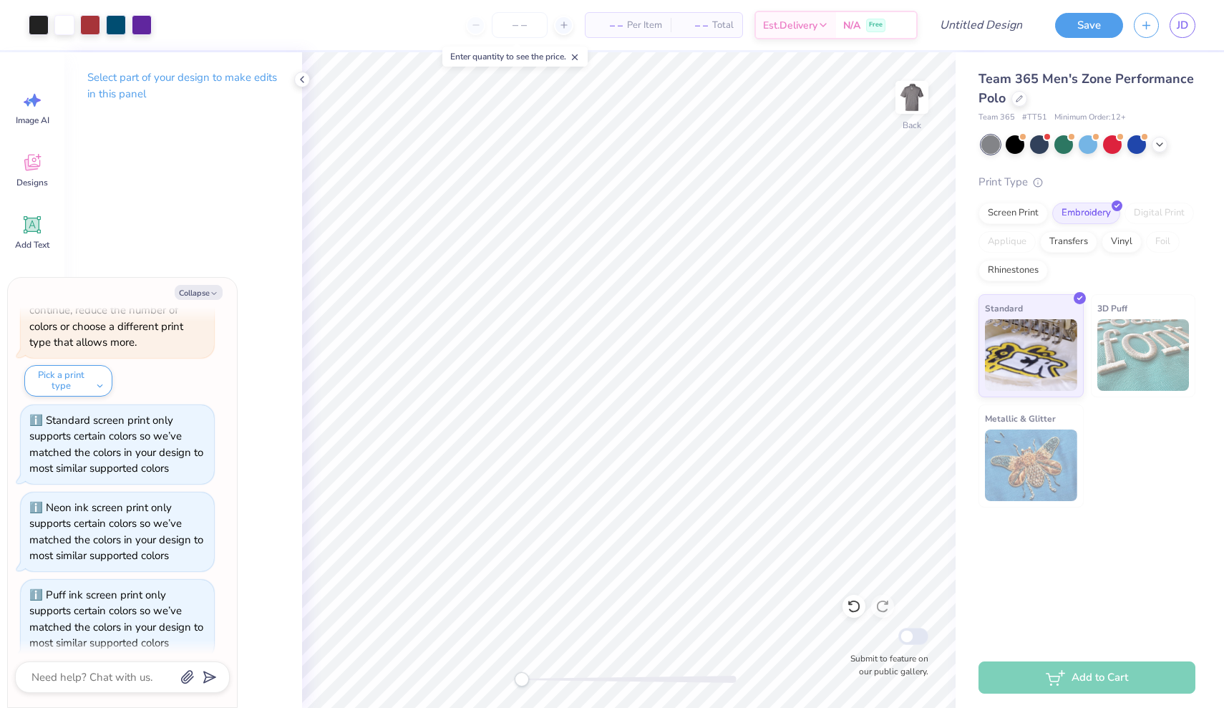
click at [259, 285] on div "Select part of your design to make edits in this panel" at bounding box center [183, 380] width 238 height 656
click at [615, 18] on span "– –" at bounding box center [608, 25] width 29 height 15
click at [524, 23] on input "number" at bounding box center [520, 25] width 56 height 26
type input "25"
type textarea "x"
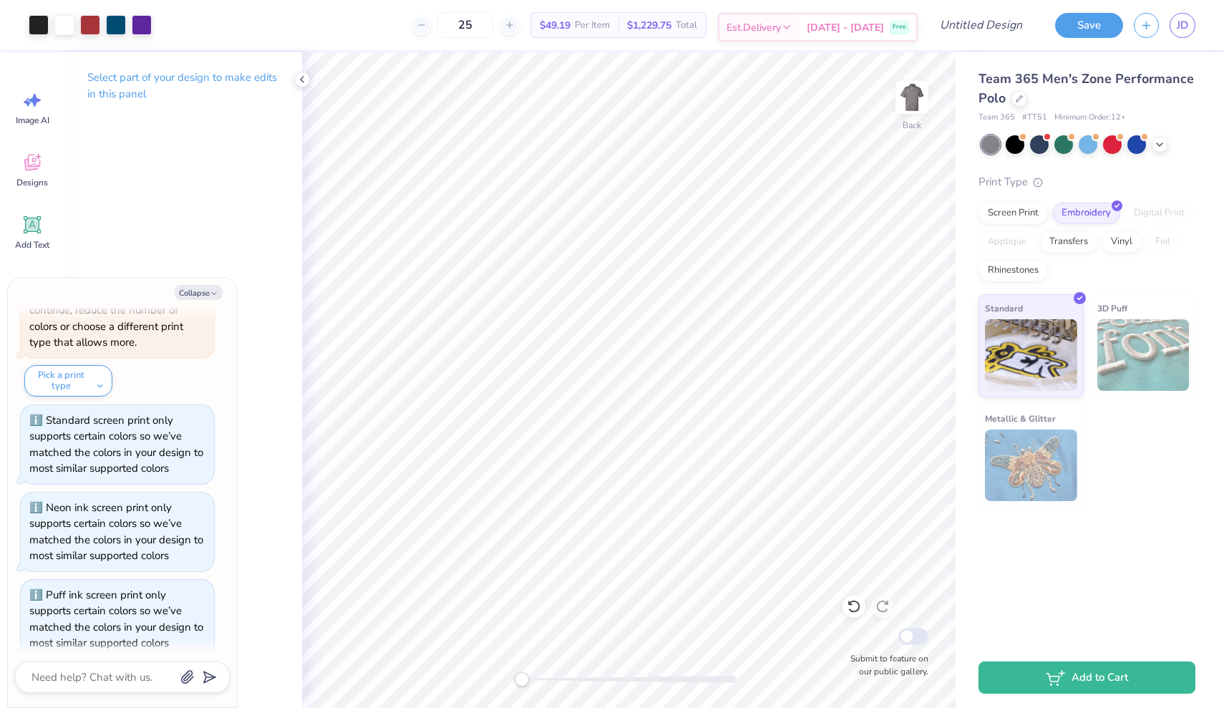
type input "25"
click at [781, 29] on span "Est. Delivery" at bounding box center [753, 27] width 54 height 15
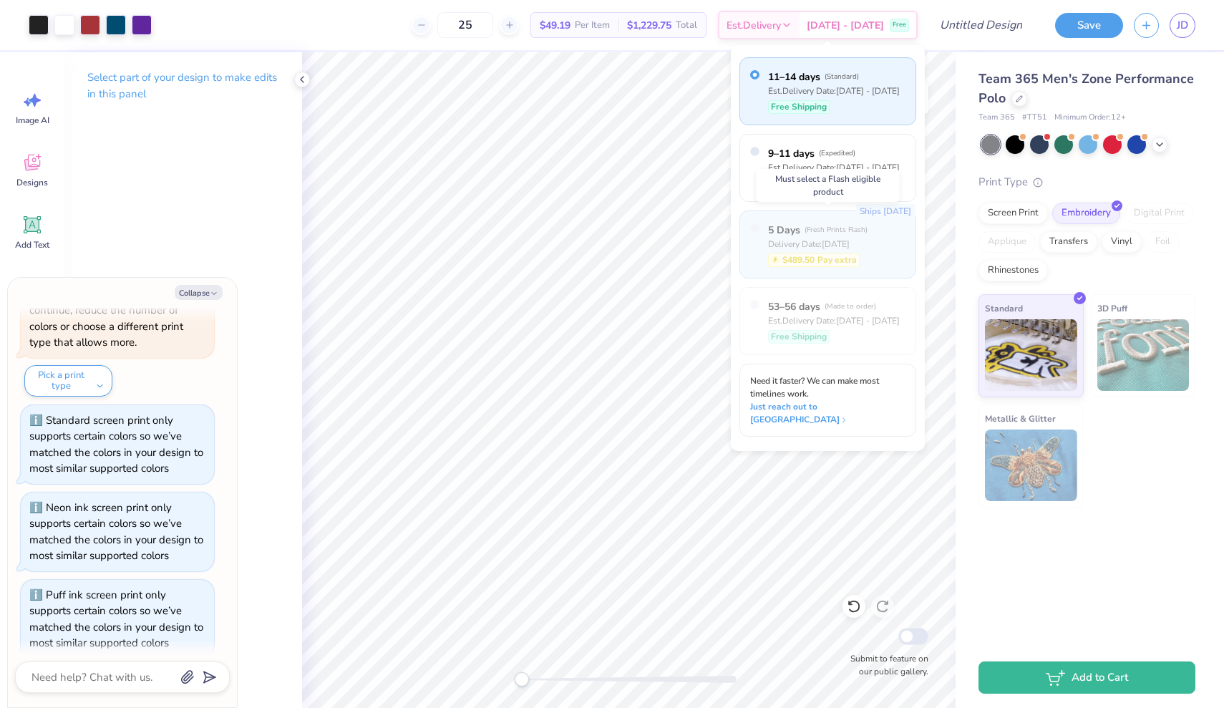
click at [766, 251] on div "Ships [DATE] 5 Days ( Fresh Prints Flash ) Delivery Date: [DATE] $489.50 Pay ex…" at bounding box center [827, 244] width 177 height 68
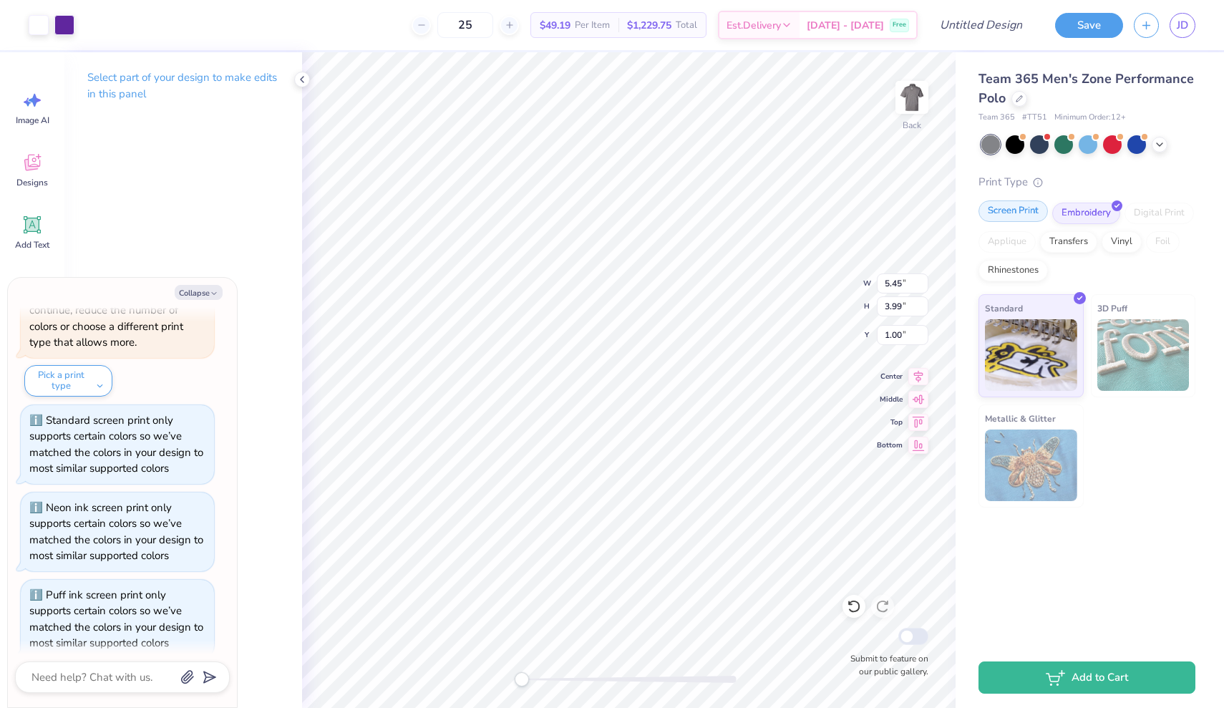
click at [1020, 208] on div "Screen Print" at bounding box center [1012, 210] width 69 height 21
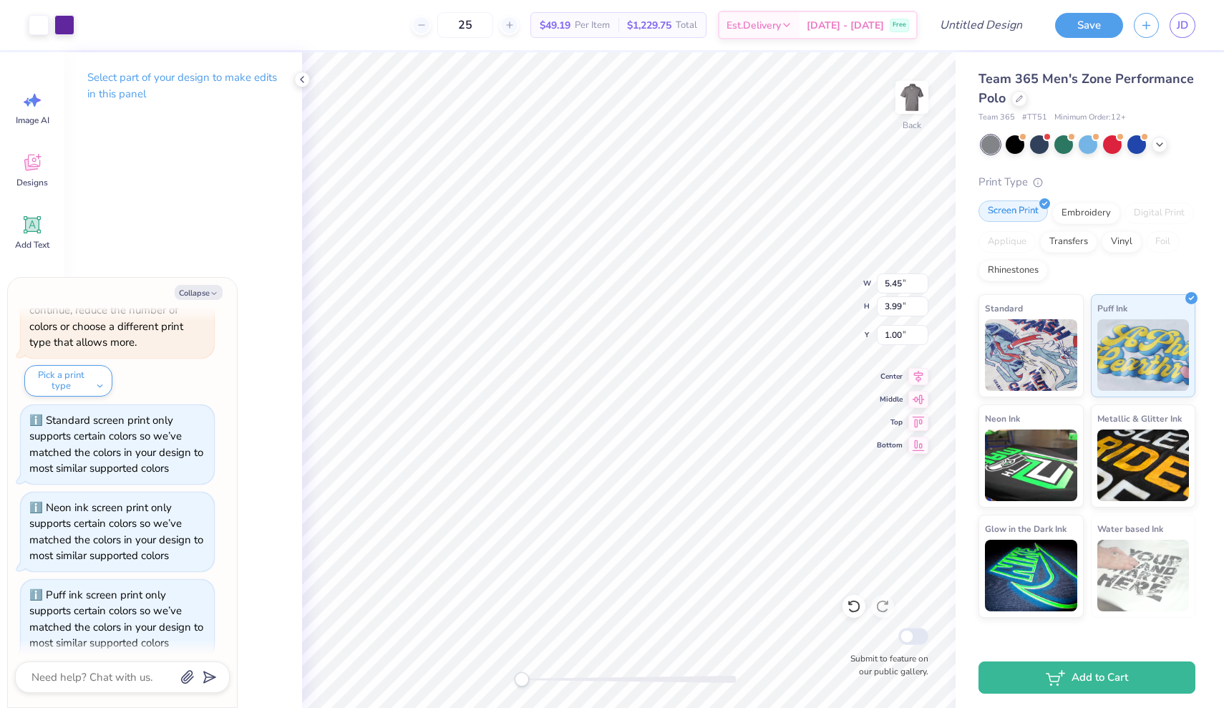
scroll to position [907, 0]
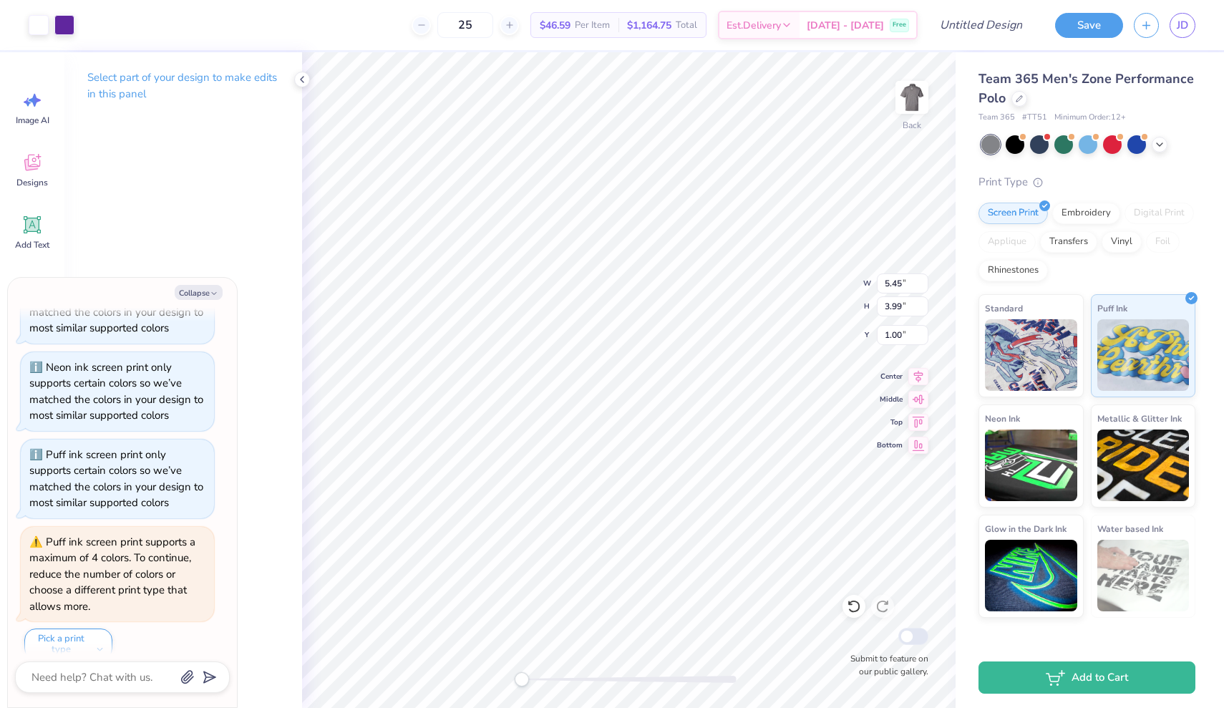
type textarea "x"
type input "4.71"
type input "4.46"
type input "1.12"
click at [1039, 321] on img at bounding box center [1031, 353] width 92 height 72
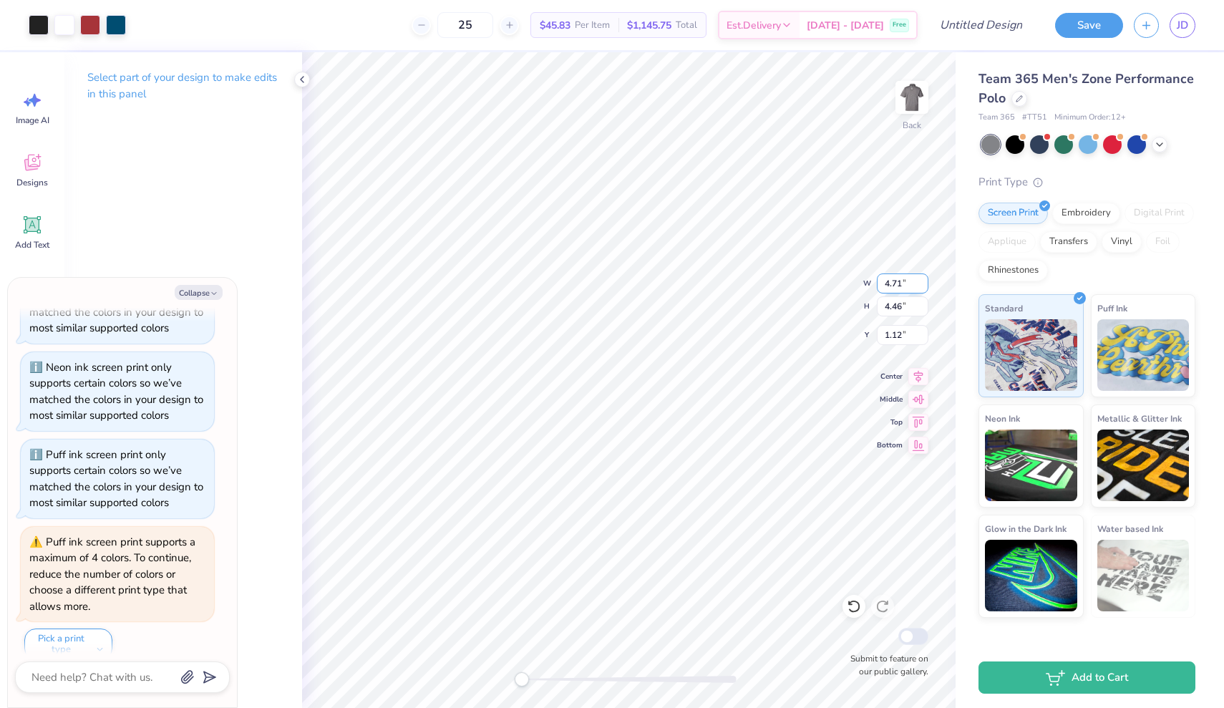
type textarea "x"
type input "5.45"
type input "3.99"
type input "1.00"
click at [913, 109] on img at bounding box center [911, 97] width 57 height 57
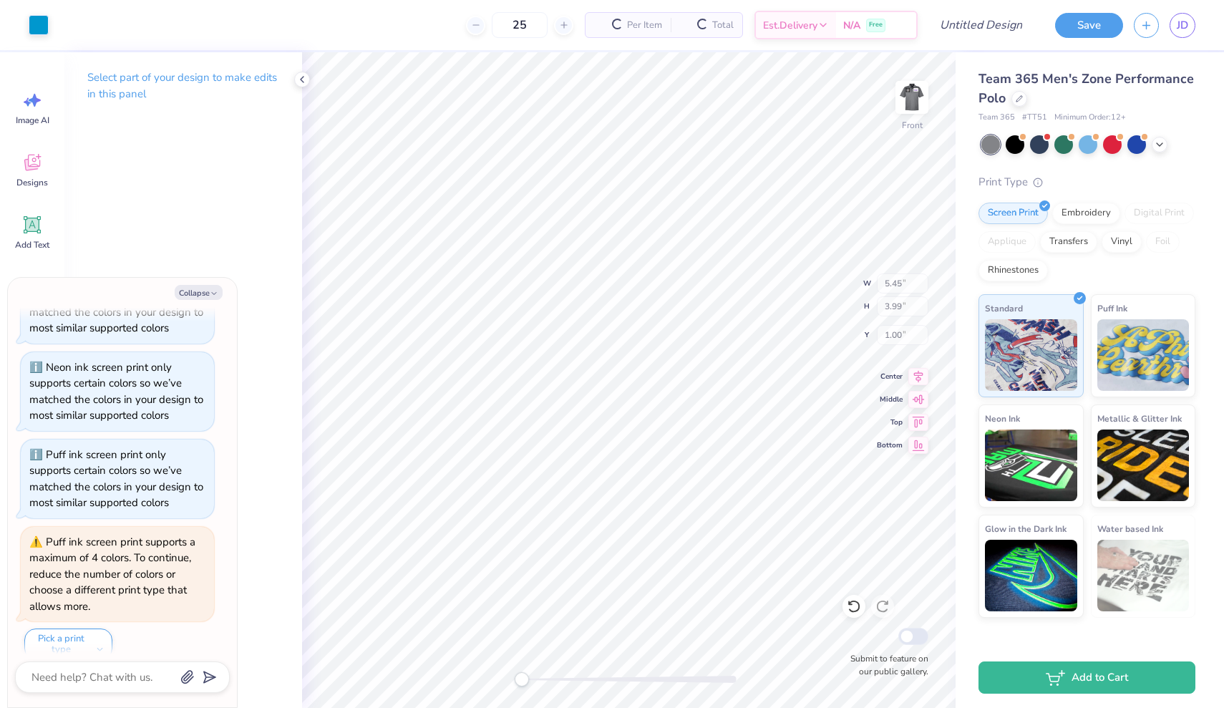
type textarea "x"
type input "5.21"
type input "3.82"
type input "3.44"
type textarea "x"
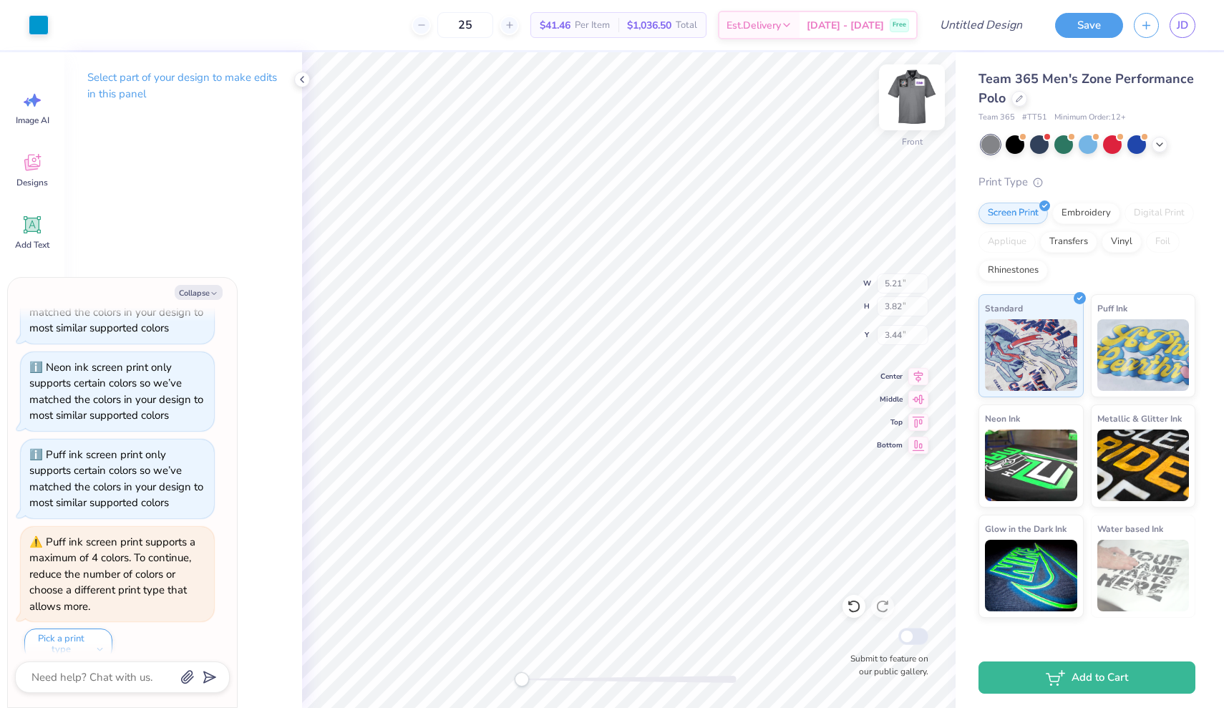
type input "3.86"
type input "5.27"
type input "0.50"
click at [1018, 359] on img at bounding box center [1031, 353] width 92 height 72
click at [853, 608] on icon at bounding box center [854, 606] width 14 height 14
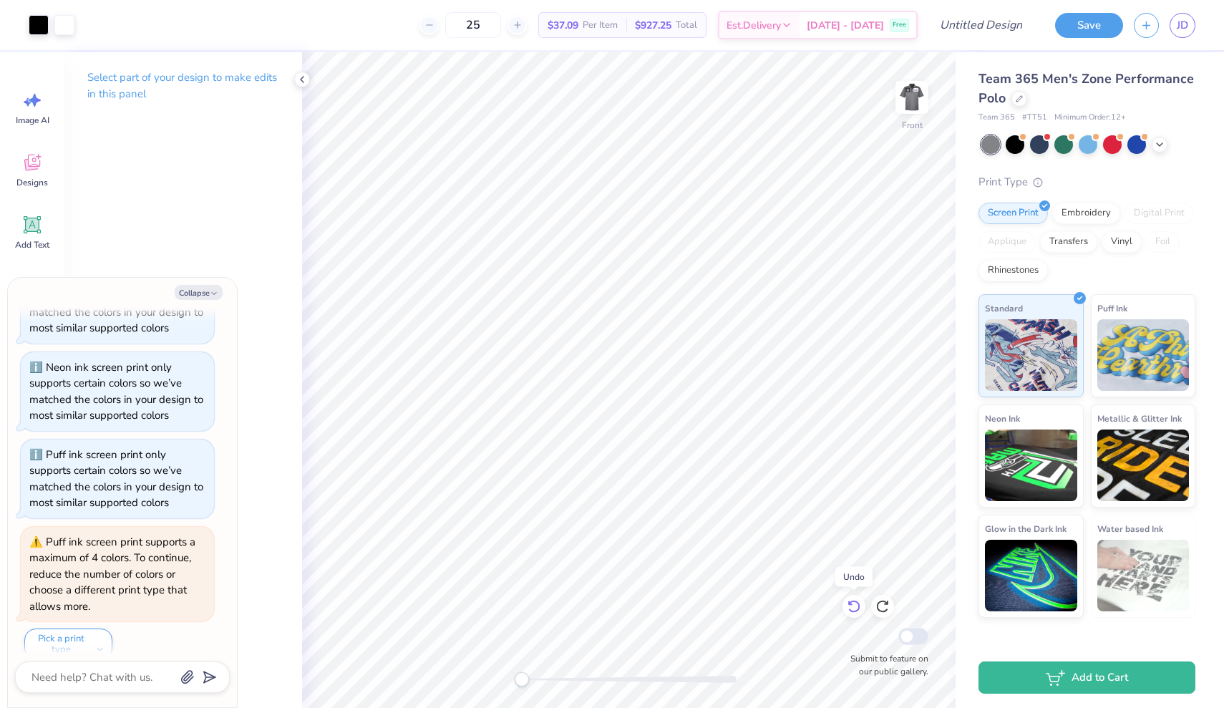
click at [853, 607] on icon at bounding box center [854, 606] width 14 height 14
click at [884, 608] on icon at bounding box center [882, 606] width 14 height 14
click at [911, 110] on img at bounding box center [911, 97] width 57 height 57
click at [92, 26] on div at bounding box center [90, 24] width 20 height 20
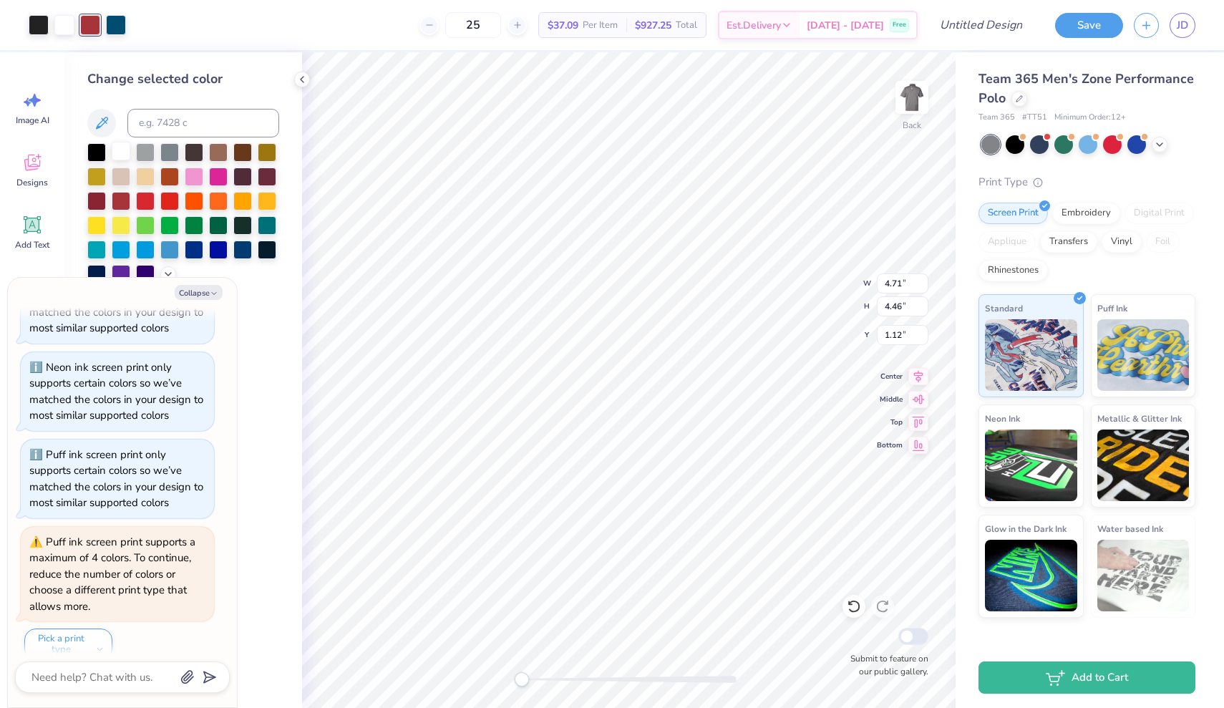
click at [115, 155] on div at bounding box center [121, 151] width 19 height 19
type textarea "x"
type input "1.00"
click at [94, 30] on div at bounding box center [90, 24] width 20 height 20
click at [97, 157] on div at bounding box center [96, 151] width 19 height 19
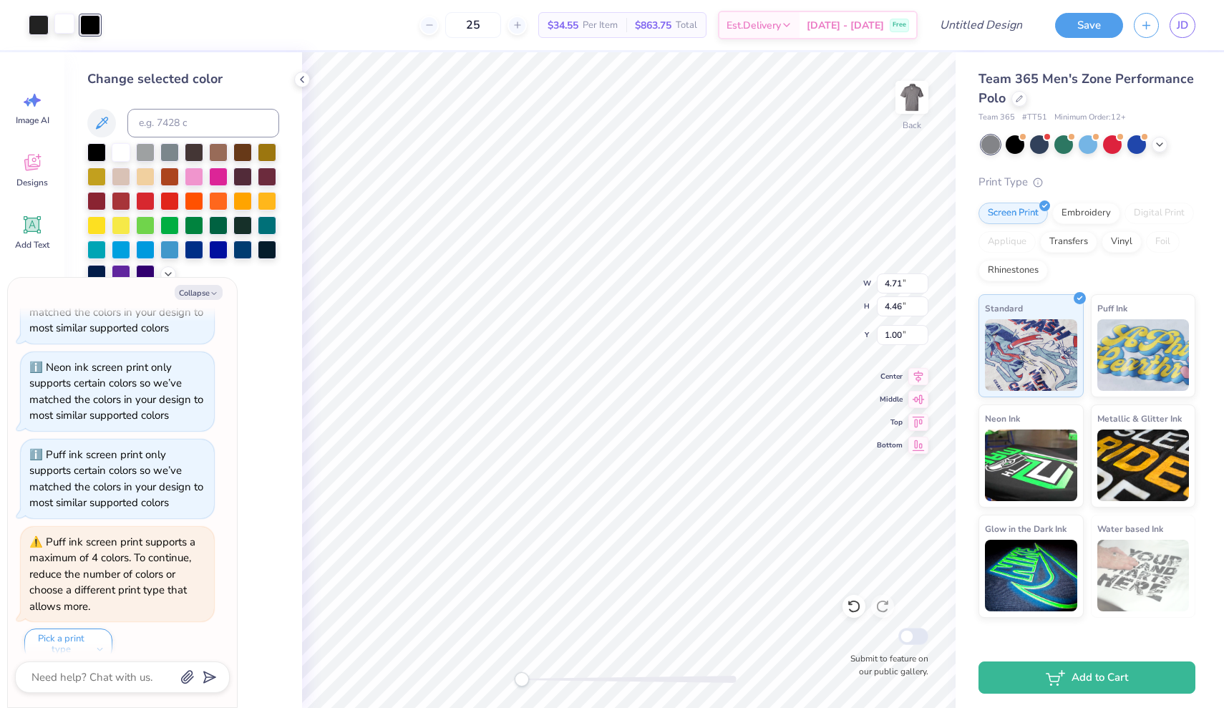
click at [63, 21] on div at bounding box center [64, 24] width 20 height 20
click at [851, 618] on div at bounding box center [853, 606] width 23 height 23
click at [852, 610] on icon at bounding box center [854, 606] width 14 height 14
click at [89, 22] on div at bounding box center [90, 24] width 20 height 20
click at [143, 152] on div at bounding box center [145, 151] width 19 height 19
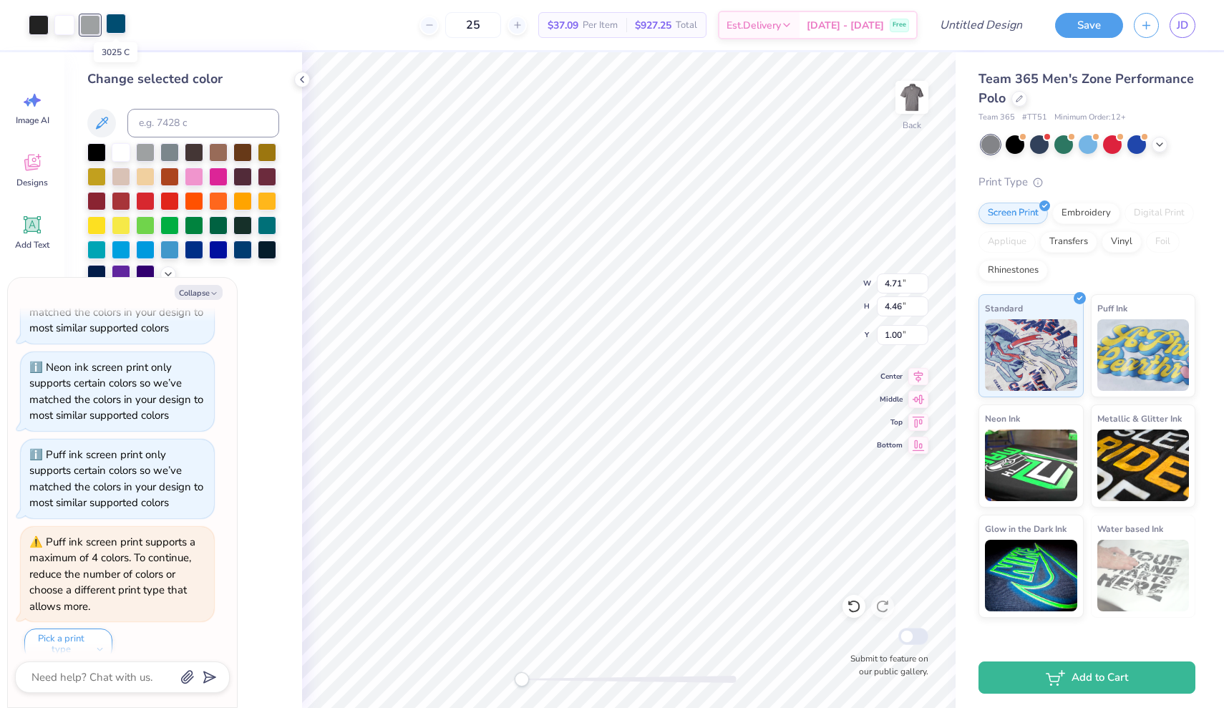
click at [111, 19] on div at bounding box center [116, 24] width 20 height 20
click at [104, 152] on div at bounding box center [96, 151] width 19 height 19
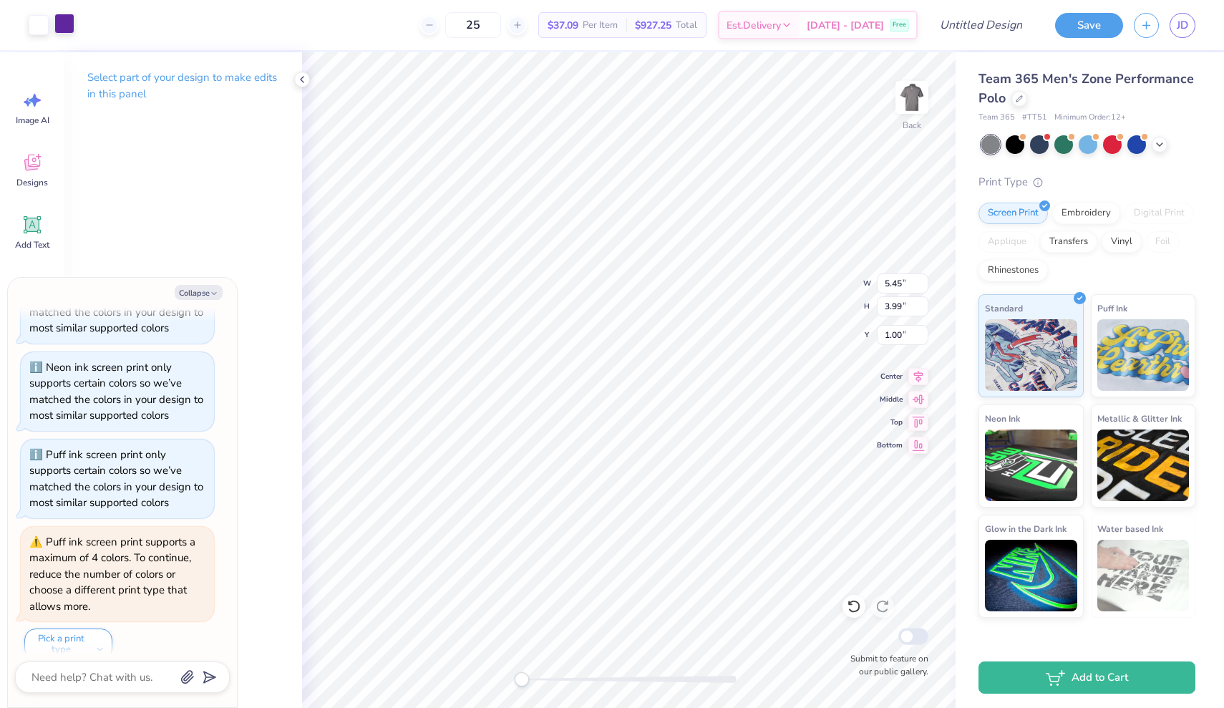
click at [59, 26] on div at bounding box center [64, 24] width 20 height 20
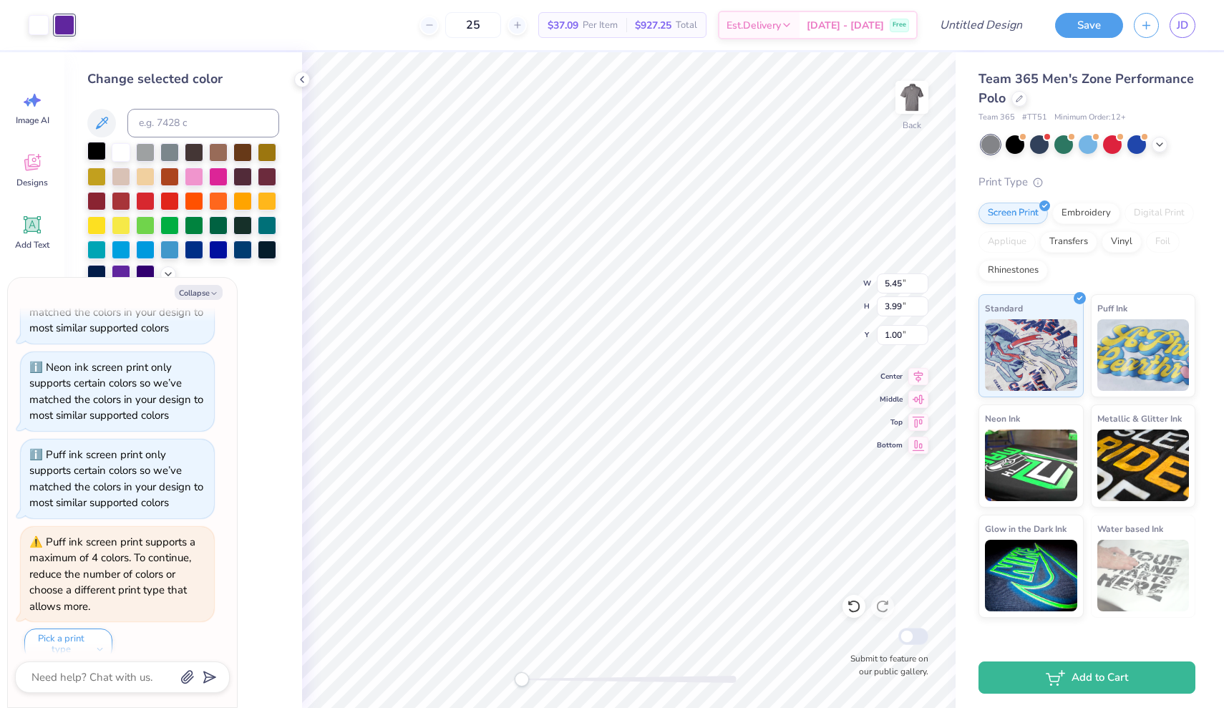
click at [104, 152] on div at bounding box center [96, 151] width 19 height 19
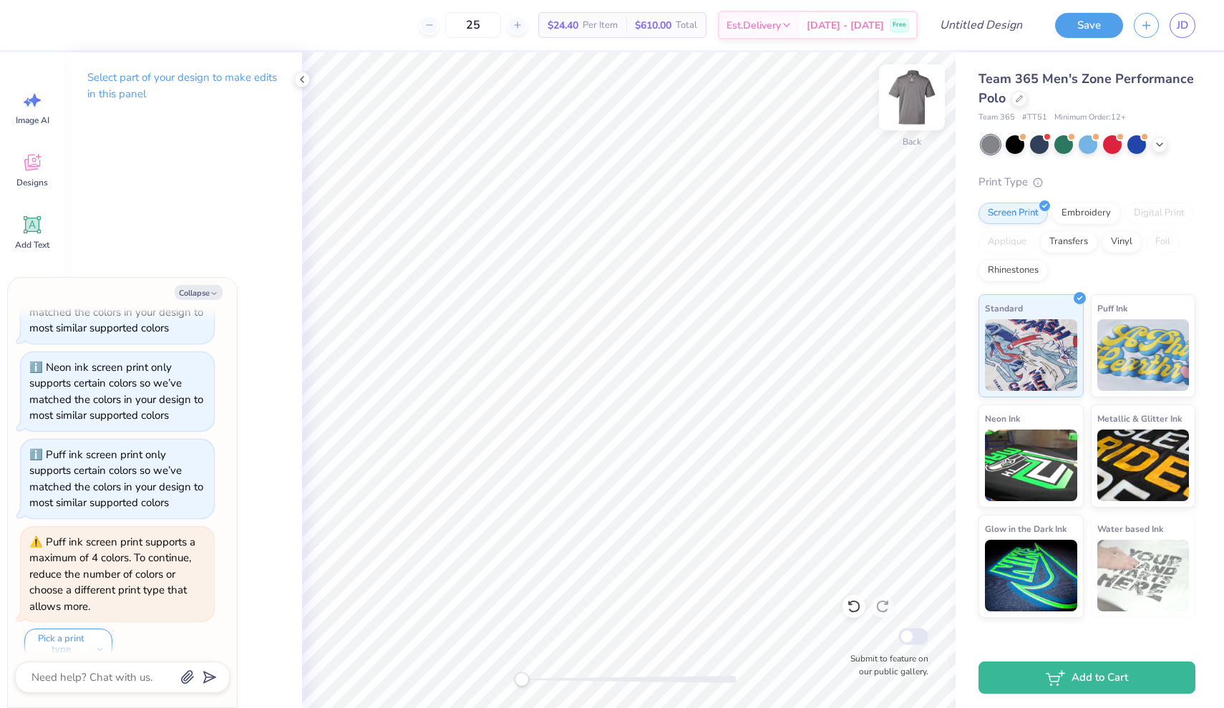
click at [903, 107] on img at bounding box center [911, 97] width 57 height 57
click at [849, 603] on icon at bounding box center [850, 603] width 3 height 3
click at [912, 114] on img at bounding box center [911, 97] width 57 height 57
click at [210, 293] on icon "button" at bounding box center [214, 293] width 9 height 9
type textarea "x"
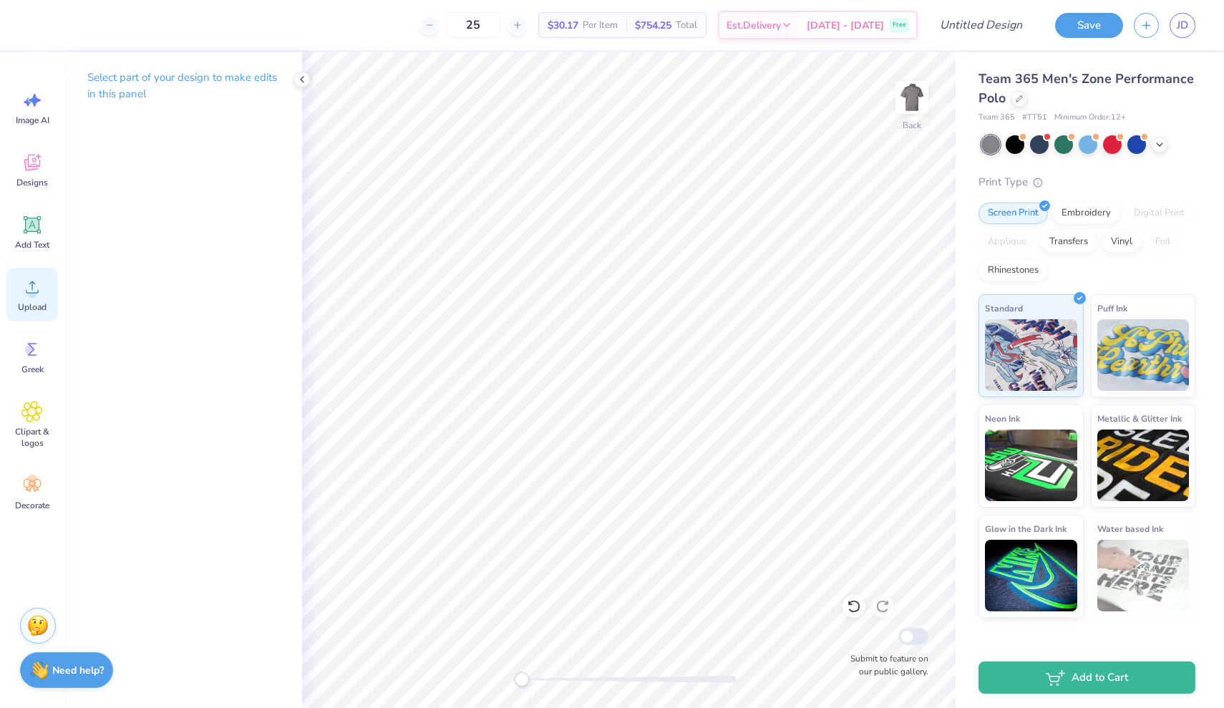
click at [34, 294] on circle at bounding box center [32, 293] width 10 height 10
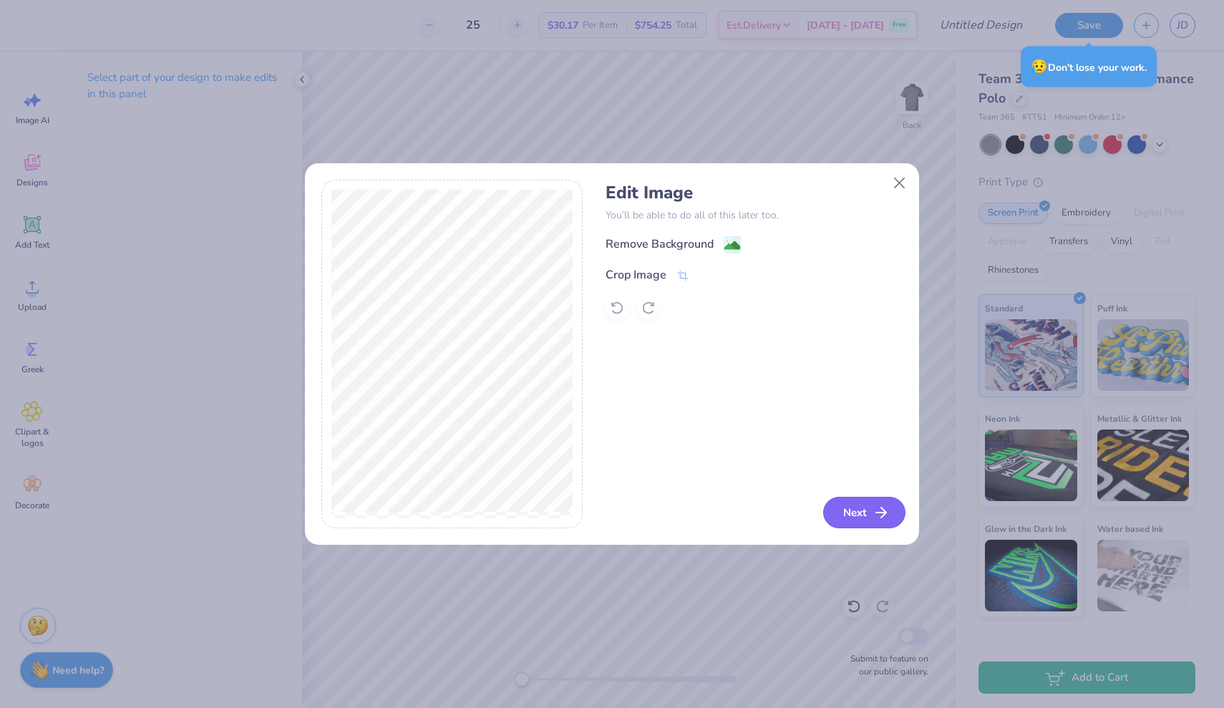
click at [867, 506] on button "Next" at bounding box center [864, 512] width 82 height 31
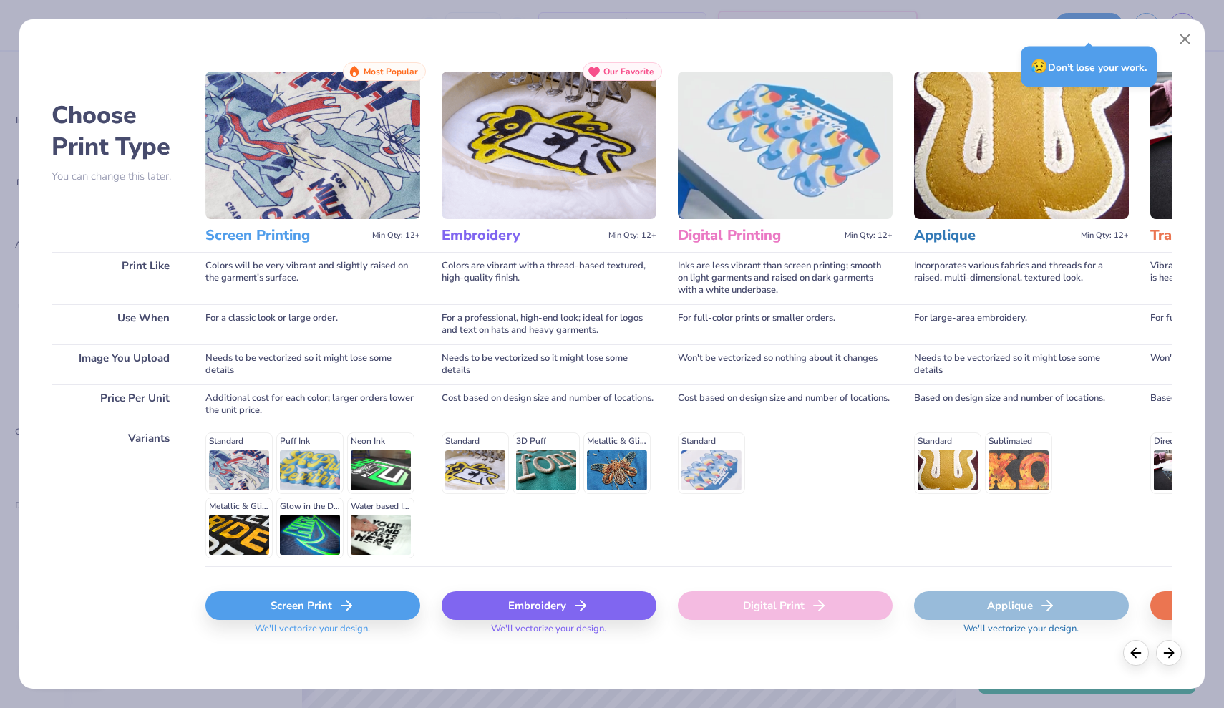
click at [364, 590] on div "Screen Print We'll vectorize your design." at bounding box center [312, 608] width 215 height 85
click at [360, 603] on div "Screen Print" at bounding box center [312, 605] width 215 height 29
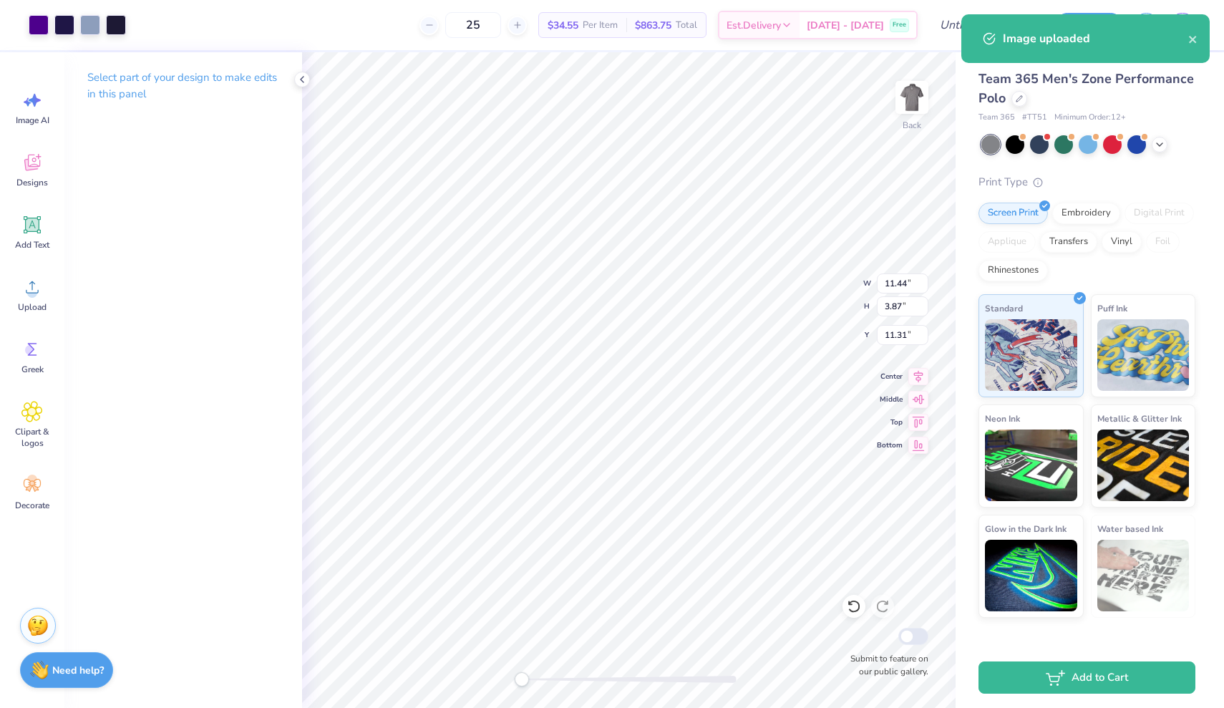
type input "5.63"
type input "1.91"
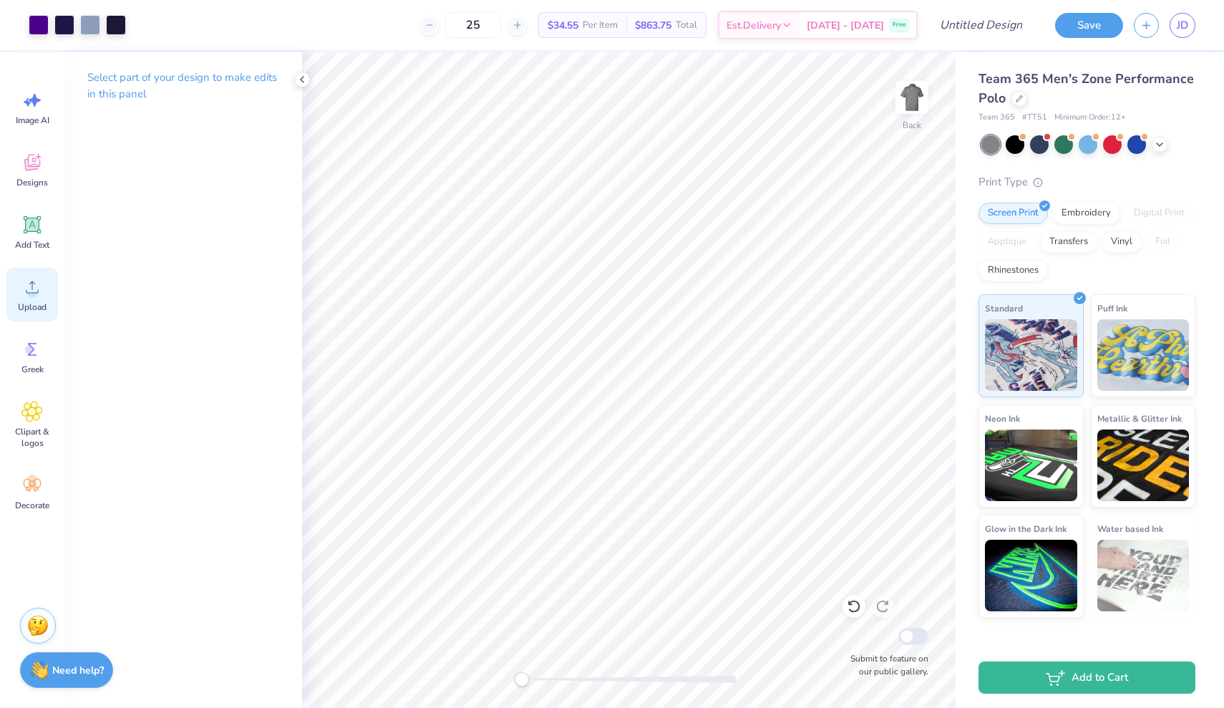
click at [21, 297] on div "Upload" at bounding box center [32, 295] width 52 height 54
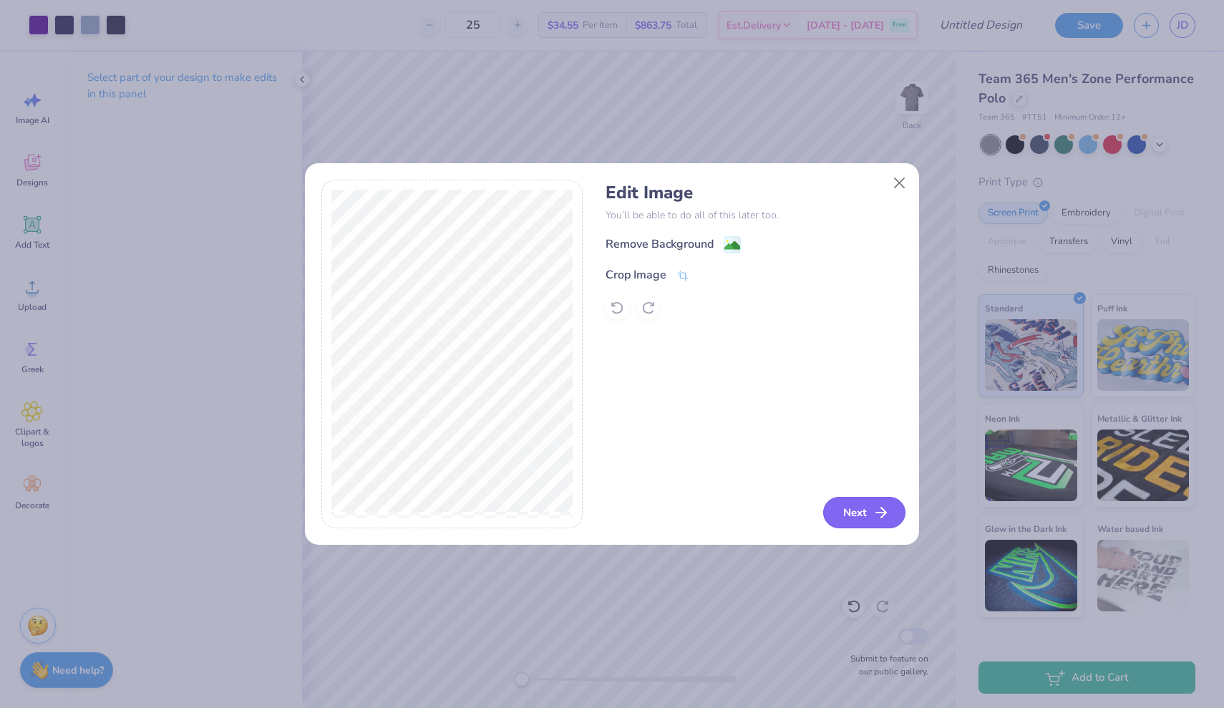
click at [868, 512] on button "Next" at bounding box center [864, 512] width 82 height 31
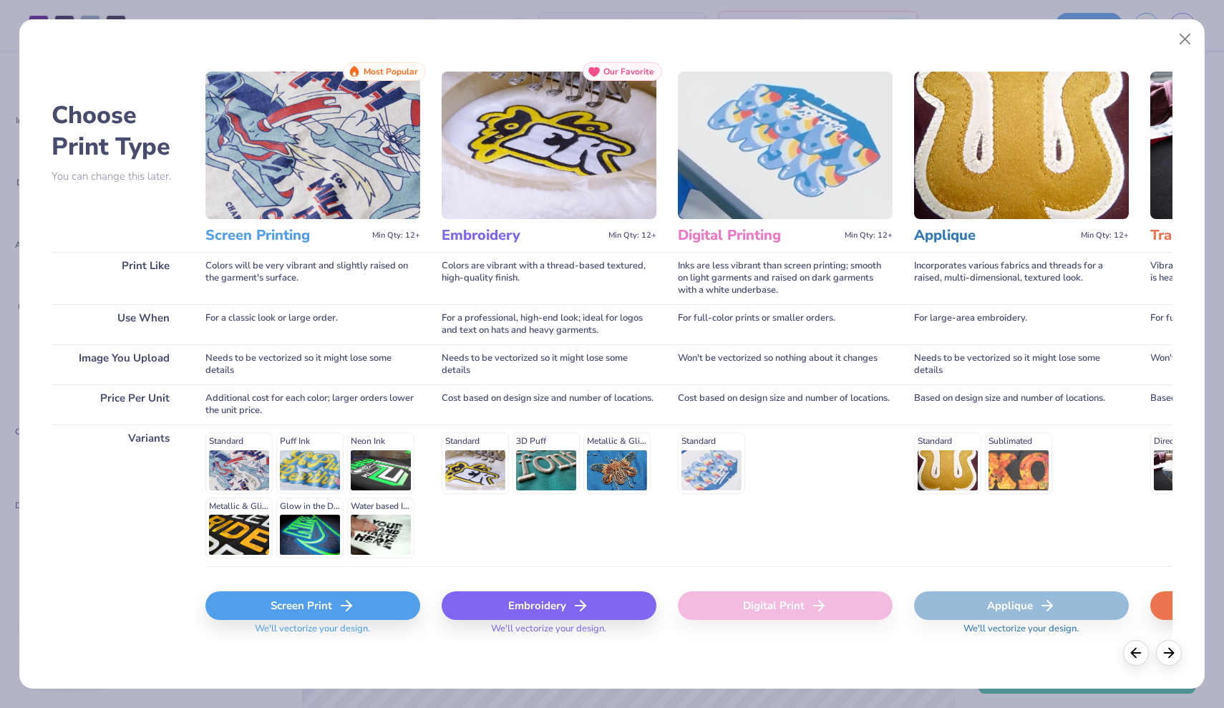
click at [354, 611] on icon at bounding box center [346, 605] width 17 height 17
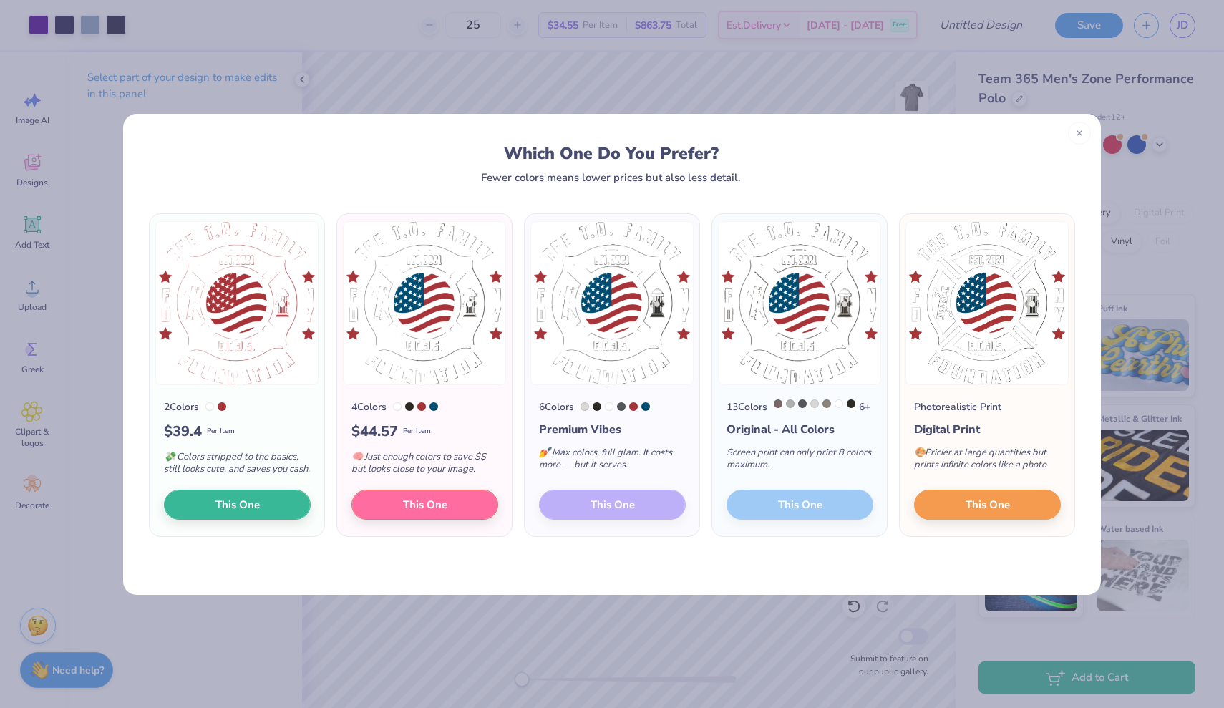
click at [777, 516] on div "13 Colors 6 + Original - All Colors Screen print can only print 8 colors maximu…" at bounding box center [799, 461] width 175 height 152
click at [427, 510] on span "This One" at bounding box center [425, 502] width 44 height 16
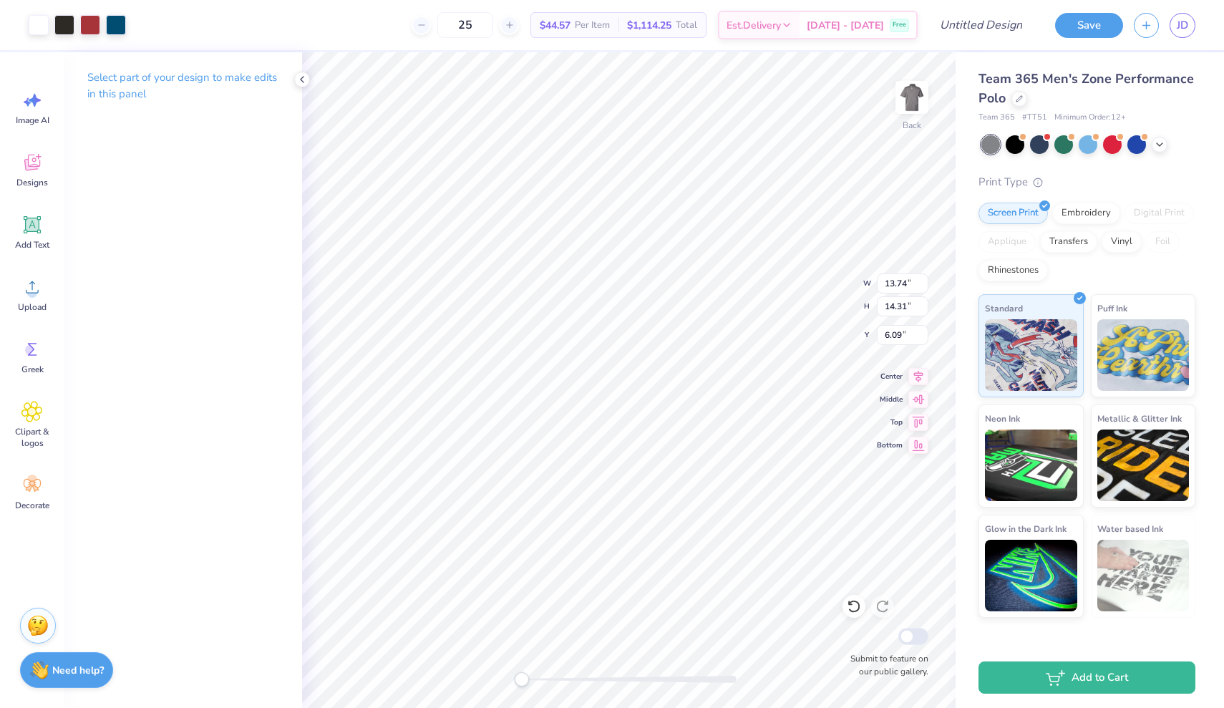
type input "6.80"
type input "7.08"
type input "5.08"
type input "5.29"
type input "0.50"
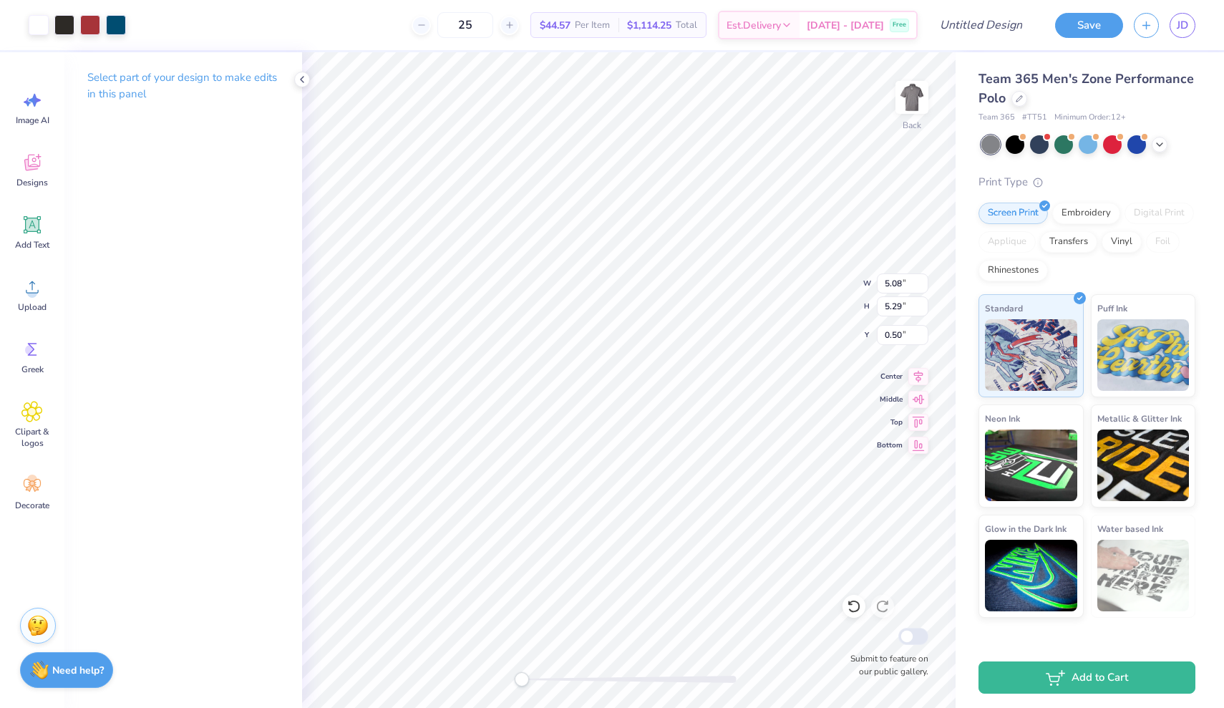
type input "3.67"
type input "3.82"
type input "0.72"
type input "5.63"
type input "1.91"
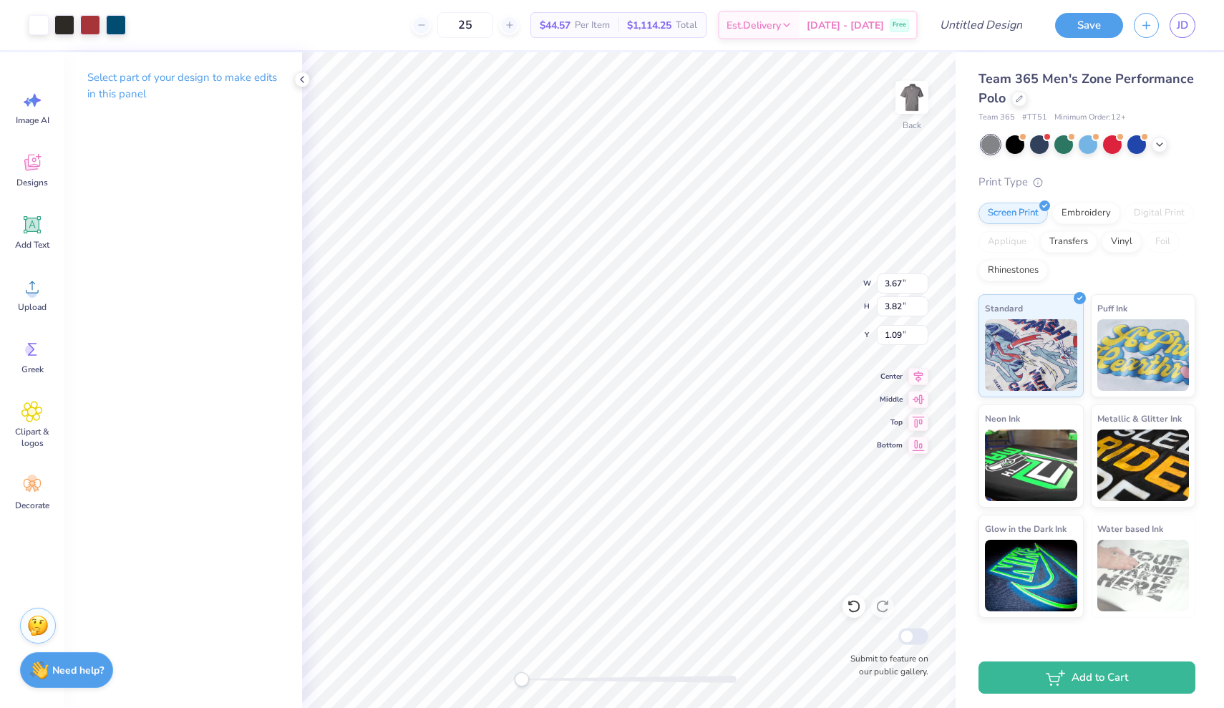
type input "2.05"
click at [44, 32] on div at bounding box center [39, 24] width 20 height 20
click at [42, 31] on div at bounding box center [39, 24] width 20 height 20
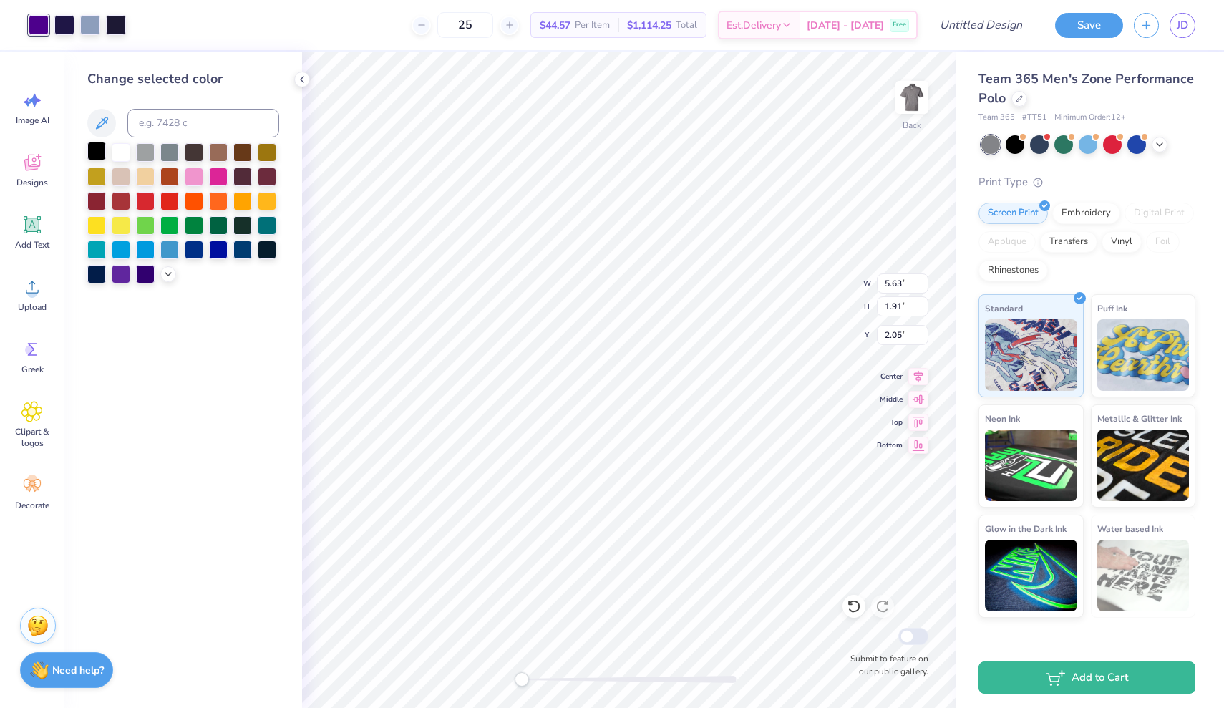
click at [99, 150] on div at bounding box center [96, 151] width 19 height 19
click at [64, 27] on div at bounding box center [64, 24] width 20 height 20
click at [102, 154] on div at bounding box center [96, 151] width 19 height 19
click at [64, 19] on div at bounding box center [64, 24] width 20 height 20
click at [102, 143] on div "Change selected color" at bounding box center [183, 176] width 192 height 214
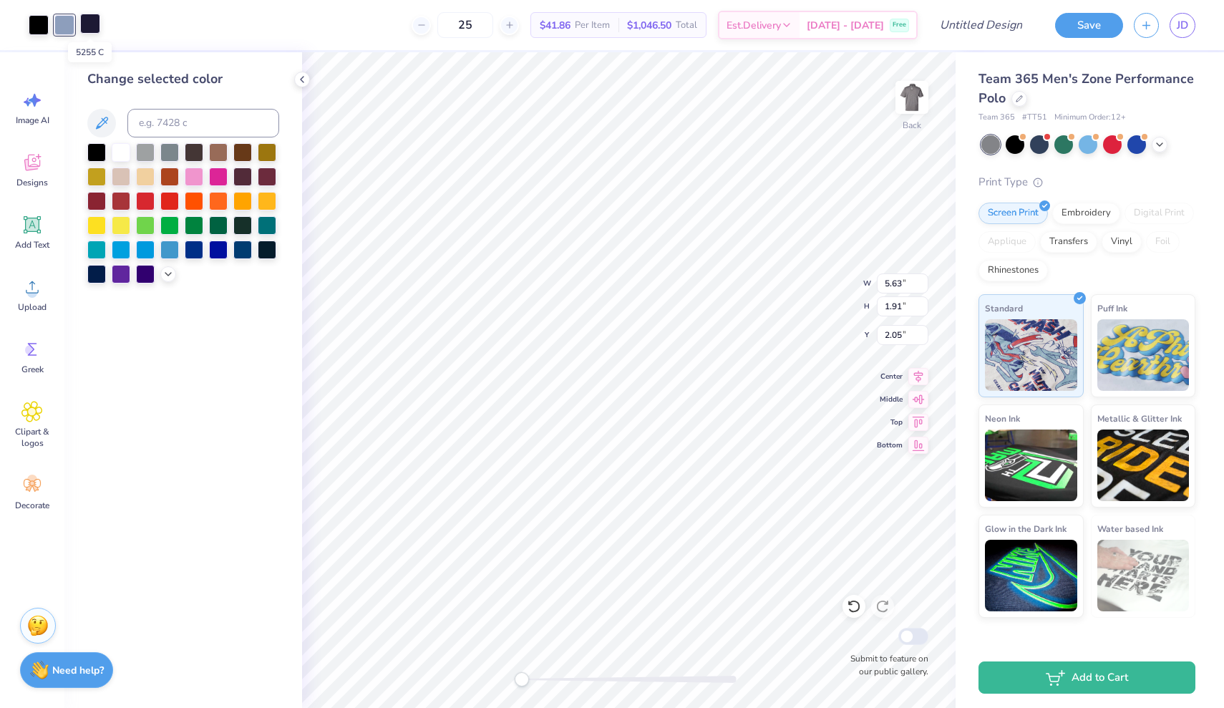
click at [88, 19] on div at bounding box center [90, 24] width 20 height 20
click at [99, 151] on div at bounding box center [96, 151] width 19 height 19
click at [71, 31] on div at bounding box center [64, 24] width 20 height 20
click at [97, 154] on div at bounding box center [96, 151] width 19 height 19
type input "3.67"
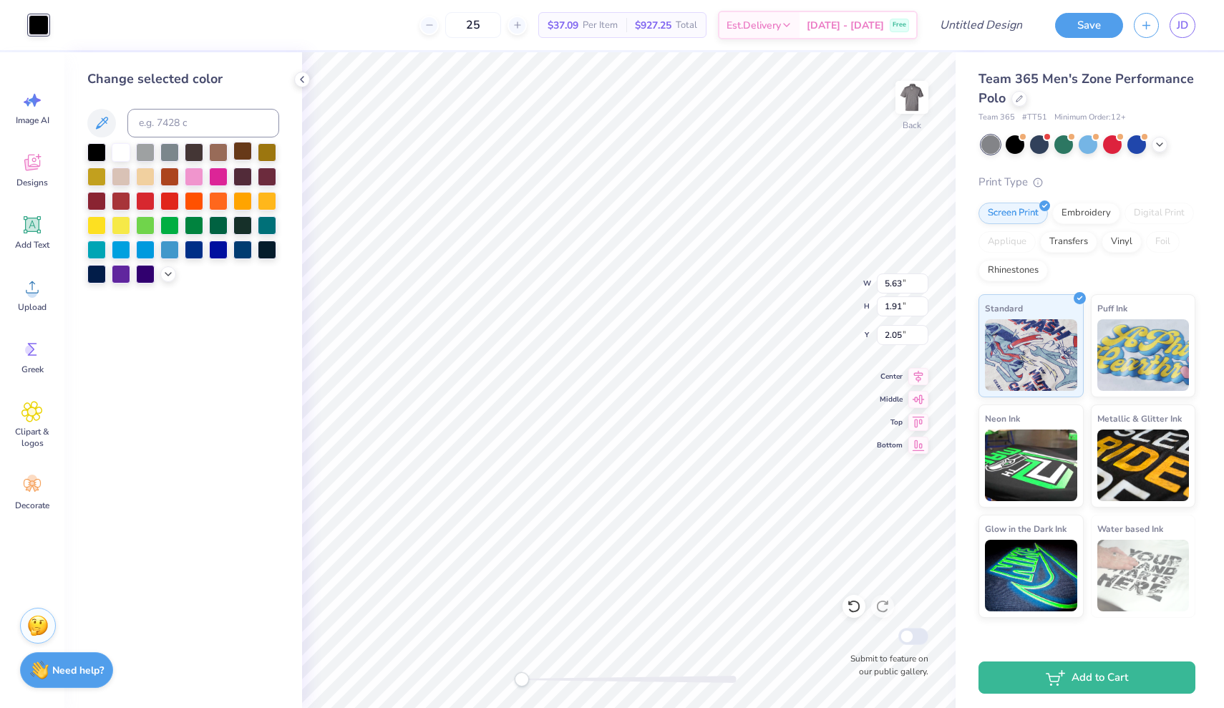
type input "3.82"
type input "1.09"
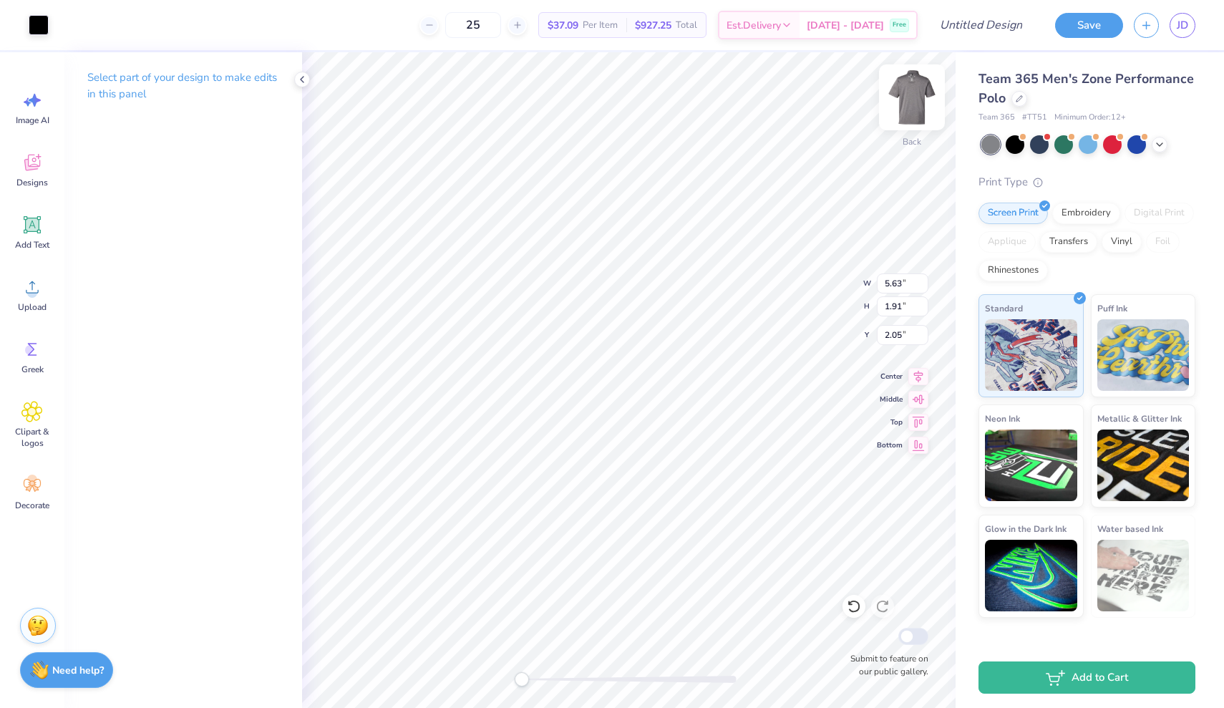
type input "3.80"
type input "1.29"
type input "3.67"
type input "3.82"
type input "1.09"
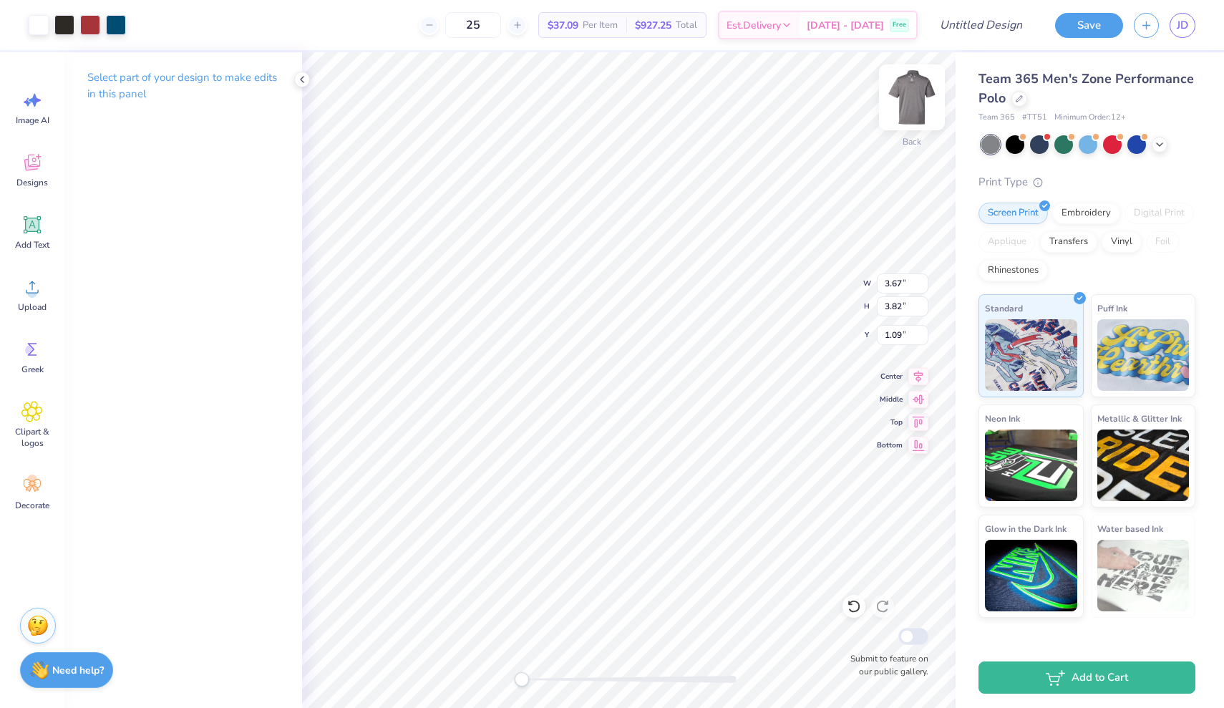
type input "2.65"
type input "2.76"
type input "3.82"
type input "3.98"
click at [91, 25] on div at bounding box center [90, 24] width 20 height 20
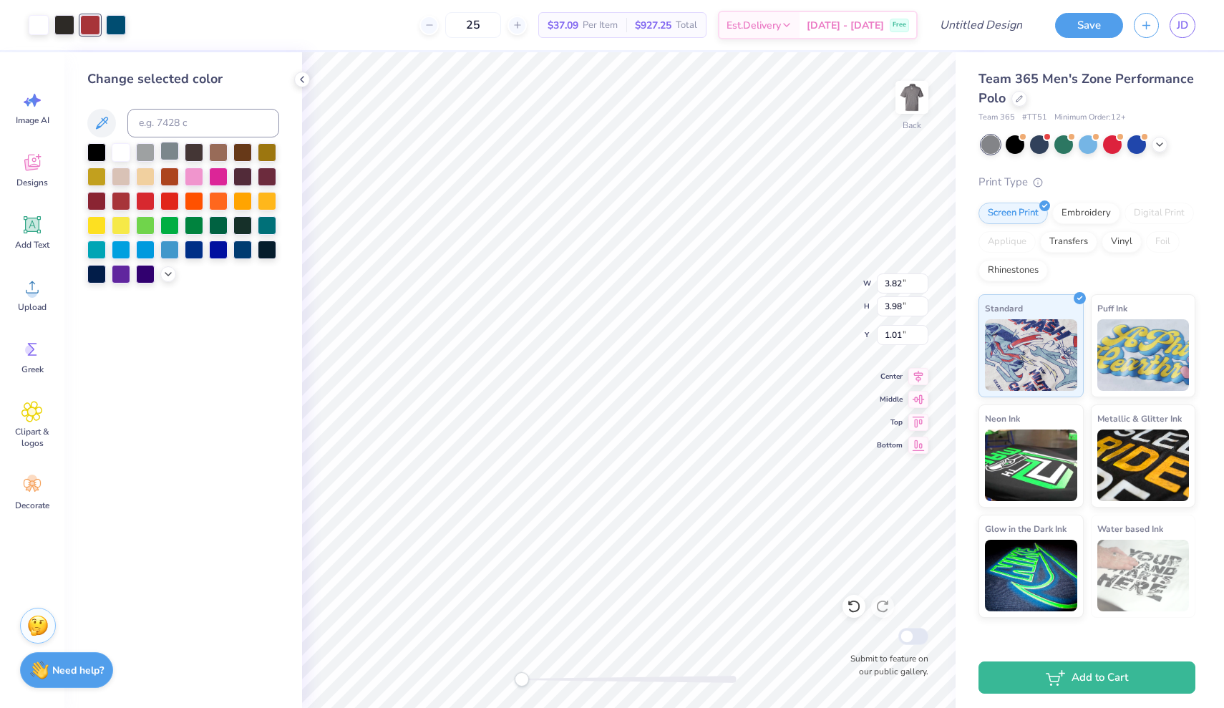
click at [169, 158] on div at bounding box center [169, 151] width 19 height 19
click at [114, 19] on div at bounding box center [116, 24] width 20 height 20
click at [169, 152] on div at bounding box center [169, 151] width 19 height 19
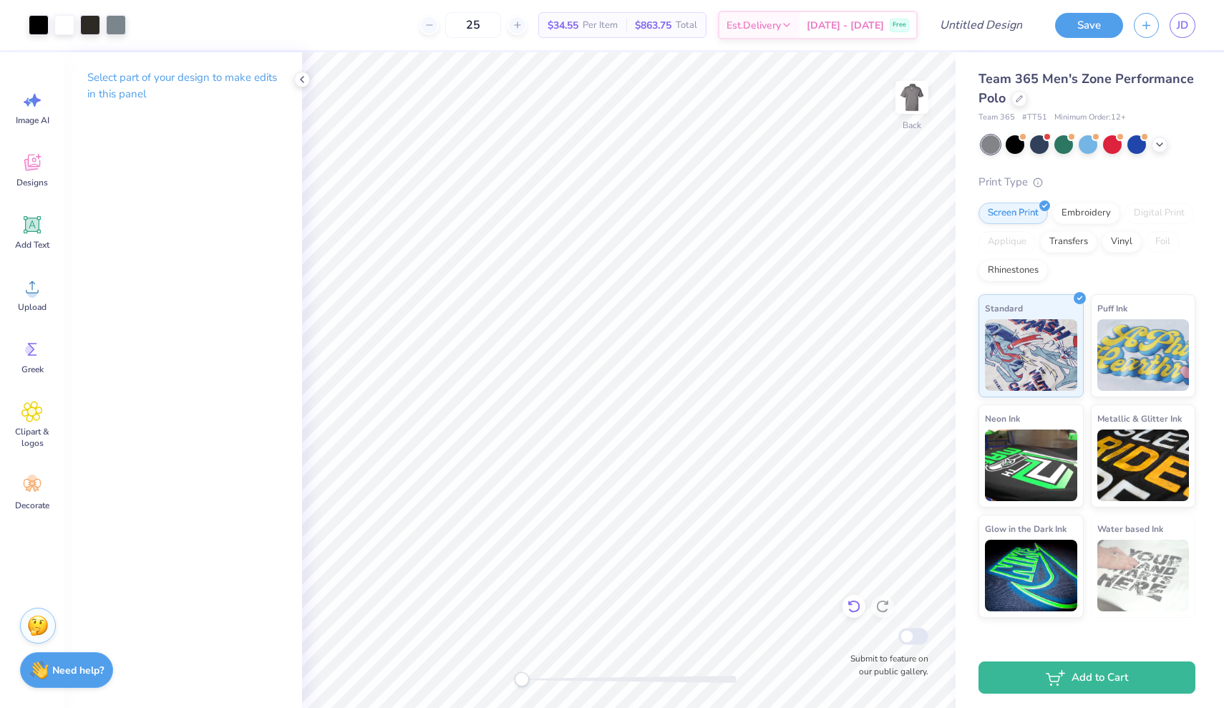
click at [850, 599] on icon at bounding box center [854, 606] width 14 height 14
click at [887, 607] on icon at bounding box center [882, 606] width 14 height 14
click at [846, 605] on div at bounding box center [853, 606] width 23 height 23
click at [887, 603] on icon at bounding box center [886, 602] width 3 height 3
click at [92, 23] on div at bounding box center [90, 24] width 20 height 20
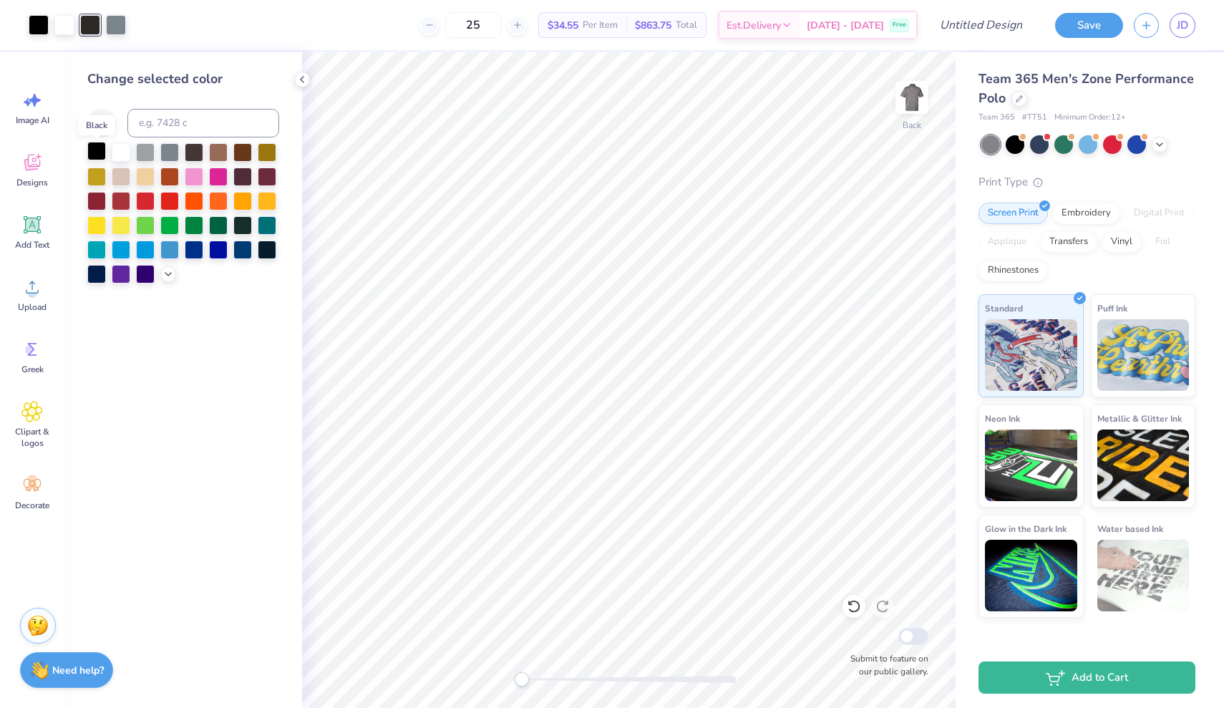
click at [99, 147] on div at bounding box center [96, 151] width 19 height 19
click at [923, 109] on img at bounding box center [911, 97] width 57 height 57
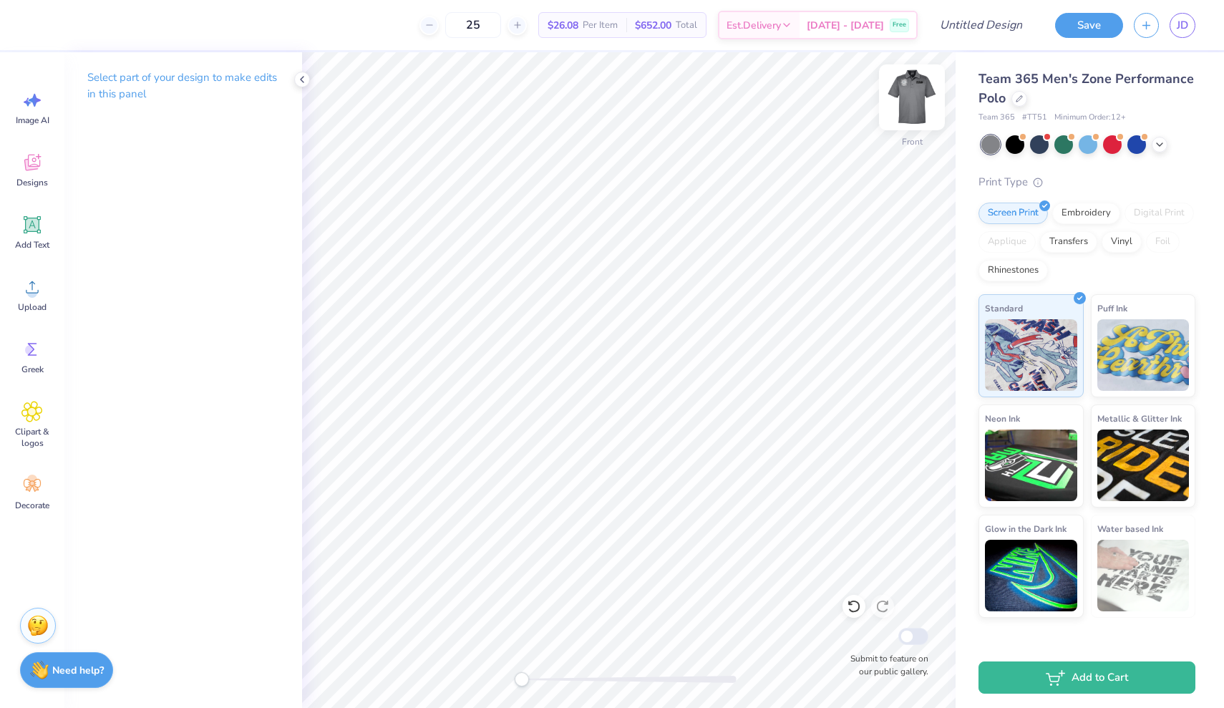
click at [913, 113] on img at bounding box center [911, 97] width 57 height 57
click at [913, 112] on img at bounding box center [912, 97] width 29 height 29
click at [909, 102] on img at bounding box center [911, 97] width 57 height 57
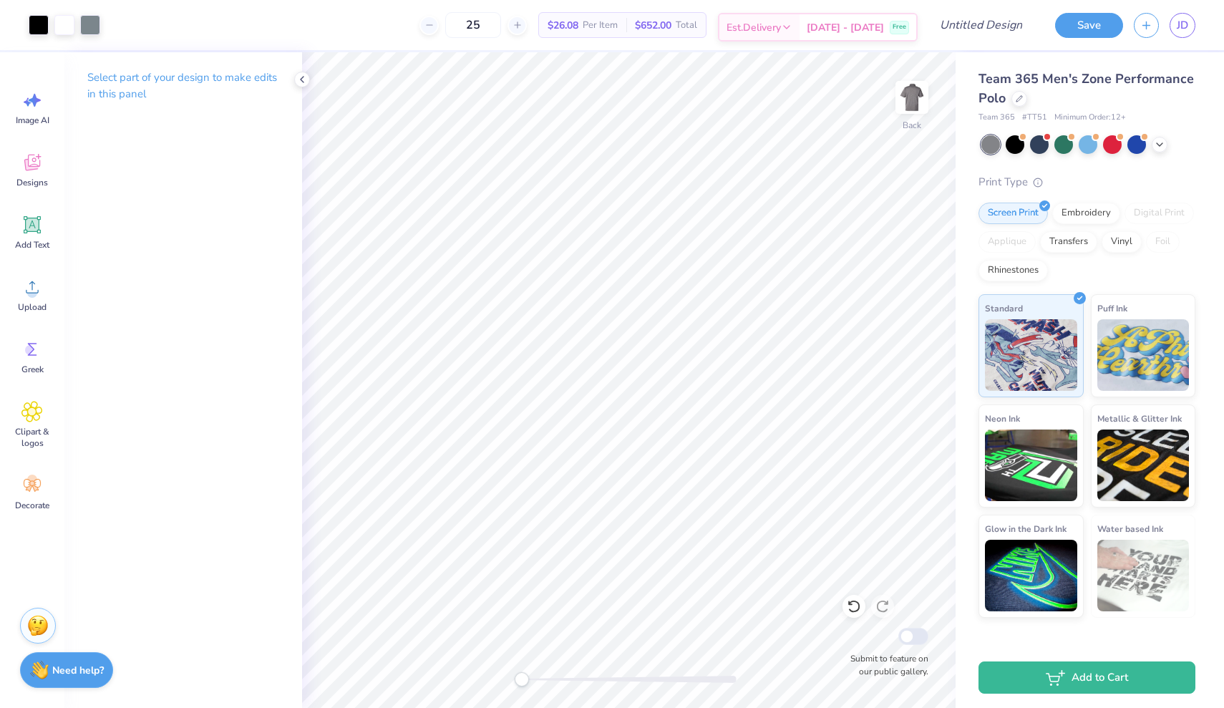
click at [799, 19] on div "Est. Delivery" at bounding box center [759, 27] width 80 height 26
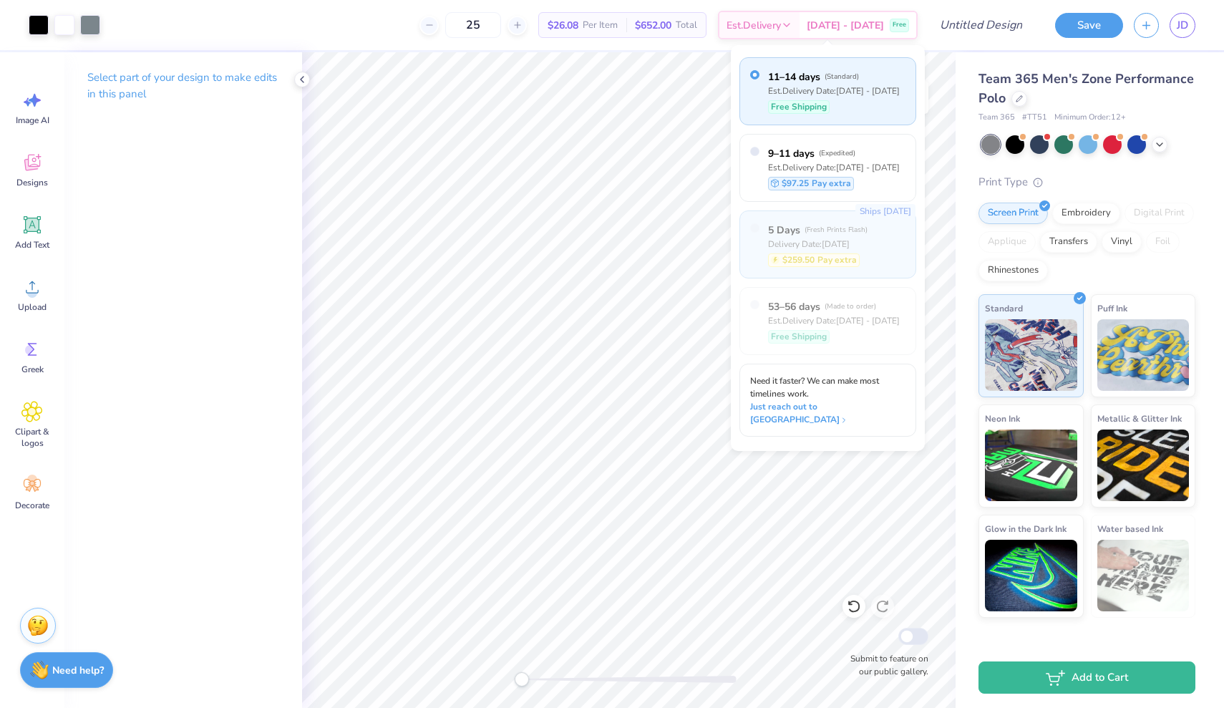
click at [814, 241] on div "Delivery Date: [DATE]" at bounding box center [817, 244] width 99 height 13
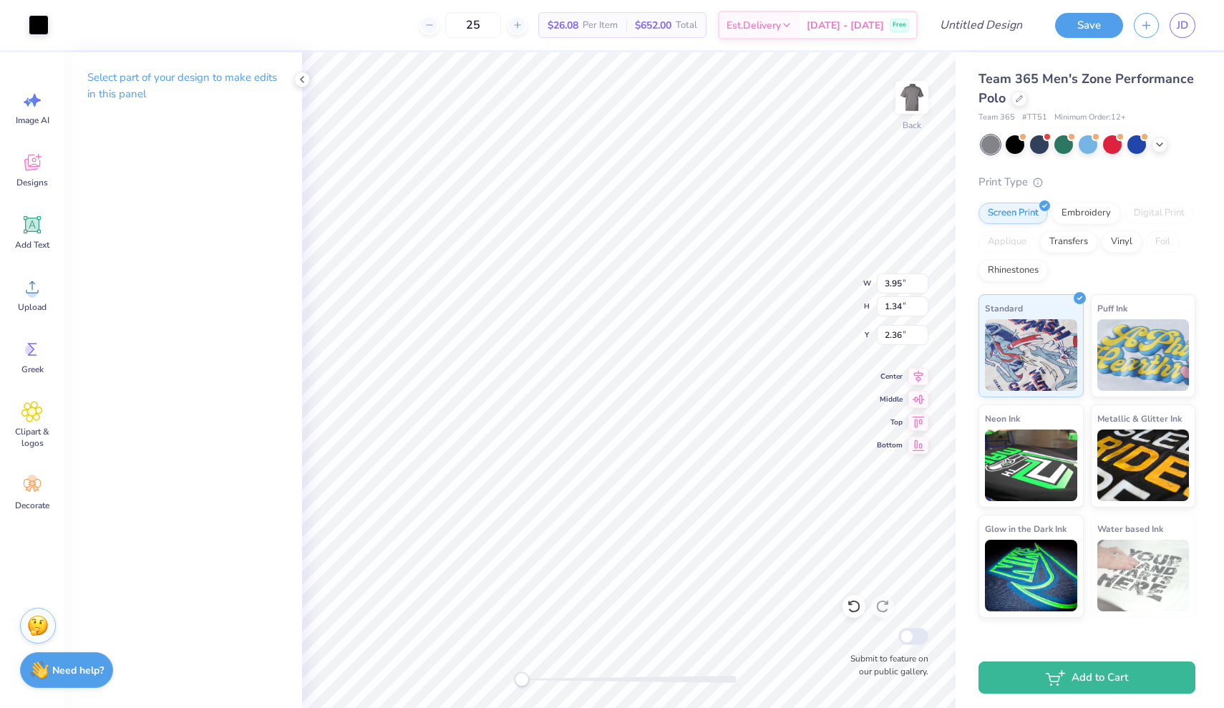
type input "3.95"
type input "1.34"
click at [906, 98] on img at bounding box center [911, 97] width 57 height 57
click at [915, 107] on img at bounding box center [911, 97] width 57 height 57
click at [912, 114] on img at bounding box center [911, 97] width 57 height 57
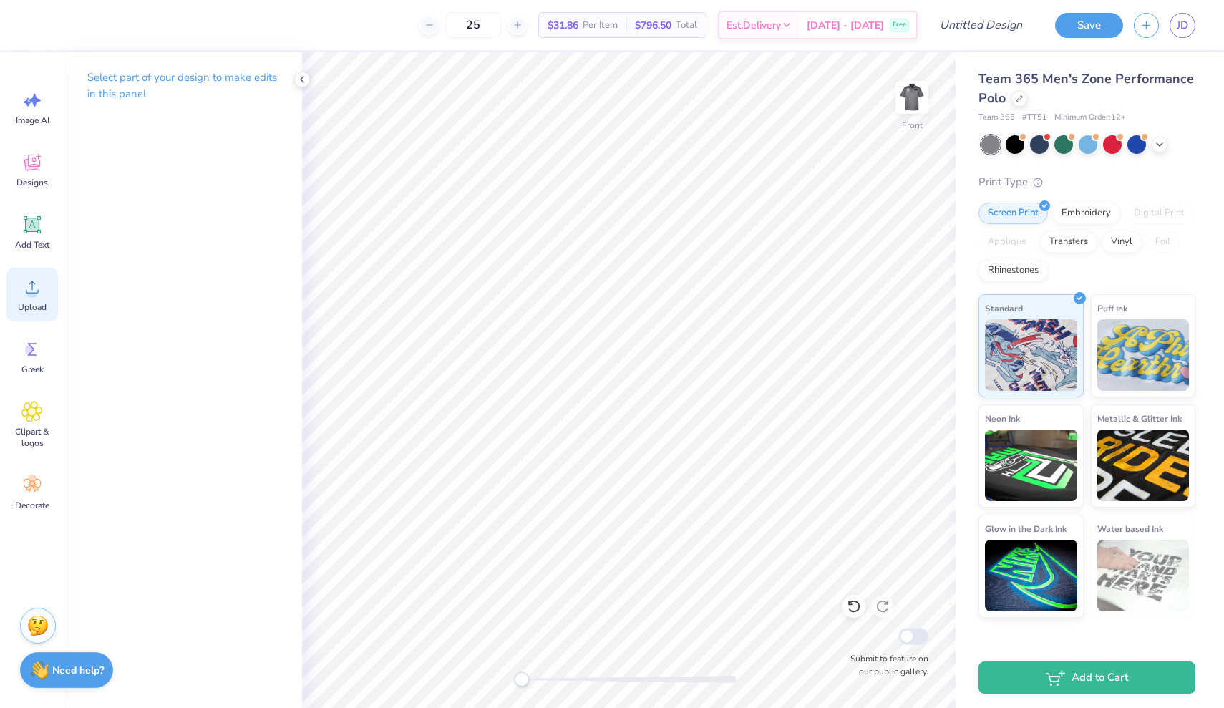
click at [24, 276] on div "Upload" at bounding box center [32, 295] width 52 height 54
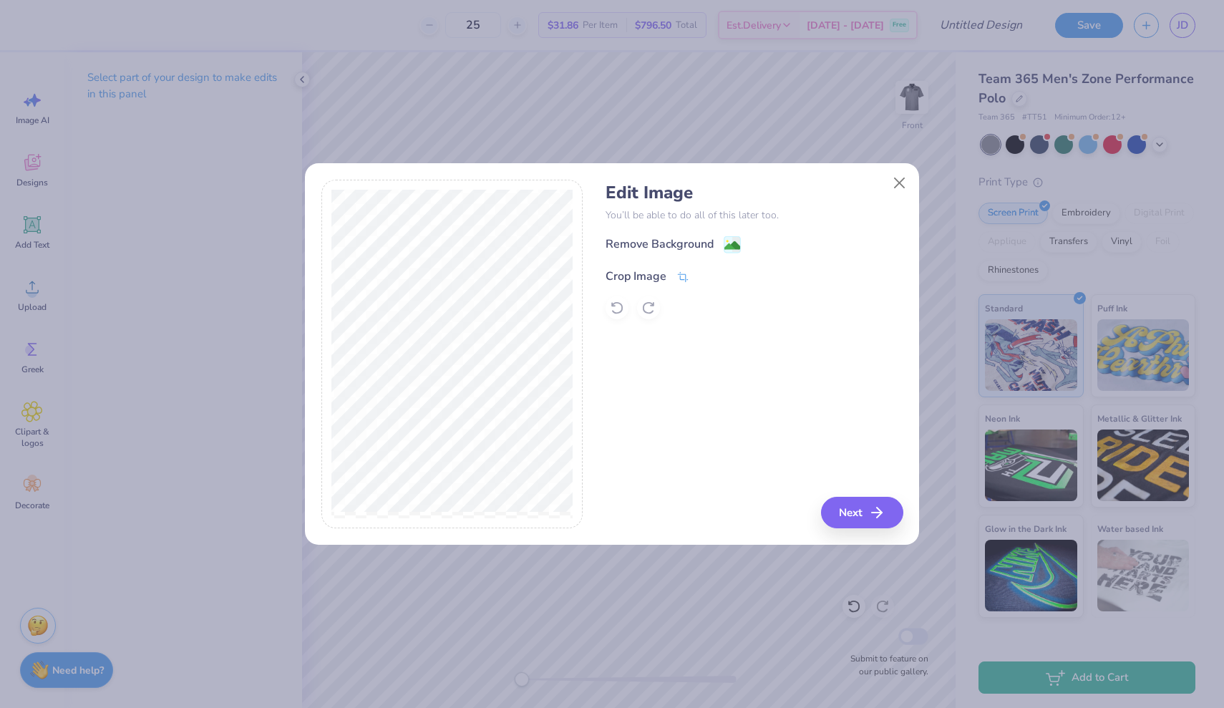
click at [674, 283] on div "Crop Image" at bounding box center [648, 276] width 84 height 17
click at [872, 512] on div "Edit Image You’ll be able to do all of this later too. Remove Background Crop I…" at bounding box center [754, 354] width 297 height 349
click at [706, 276] on icon at bounding box center [707, 275] width 9 height 9
click at [855, 514] on button "Next" at bounding box center [864, 512] width 82 height 31
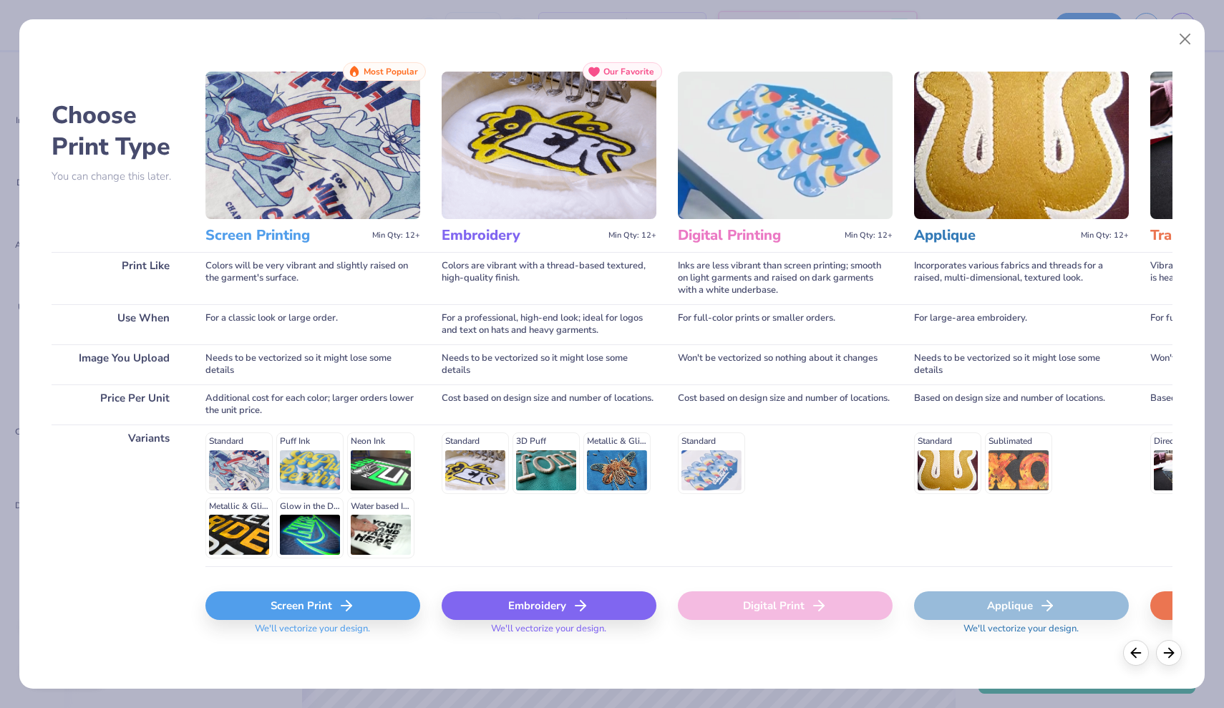
click at [351, 599] on icon at bounding box center [346, 605] width 17 height 17
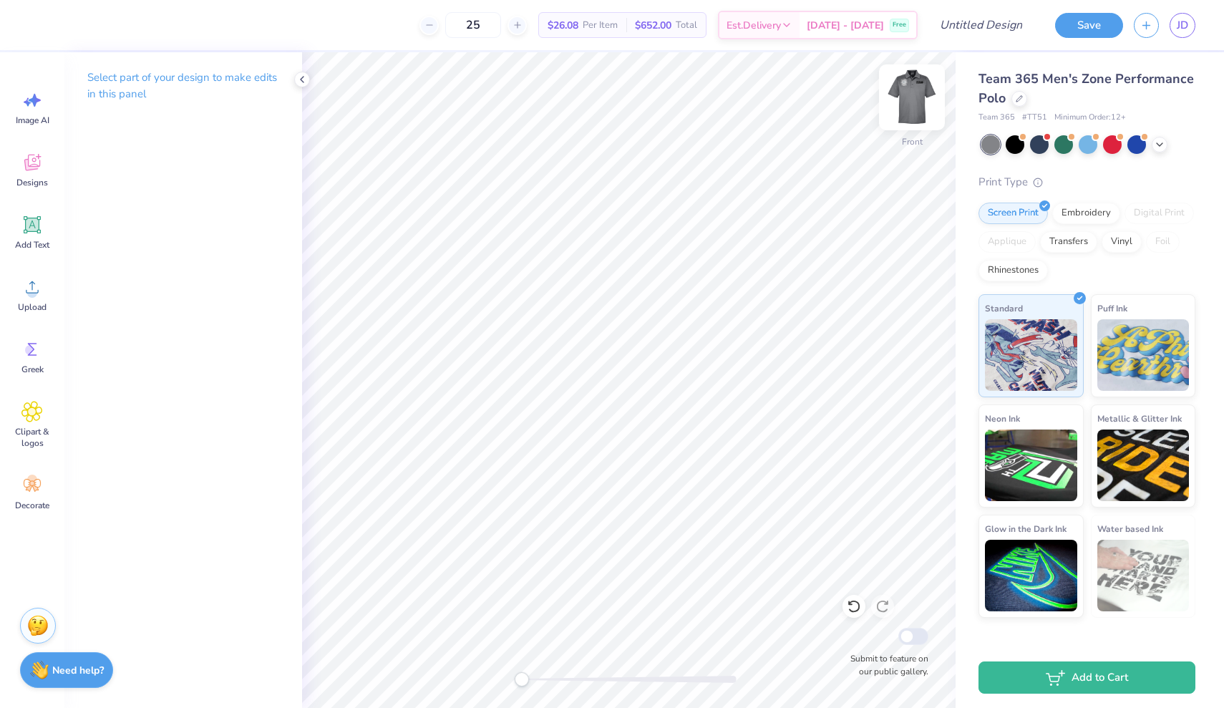
click at [905, 113] on img at bounding box center [911, 97] width 57 height 57
click at [26, 301] on div "Upload" at bounding box center [32, 295] width 52 height 54
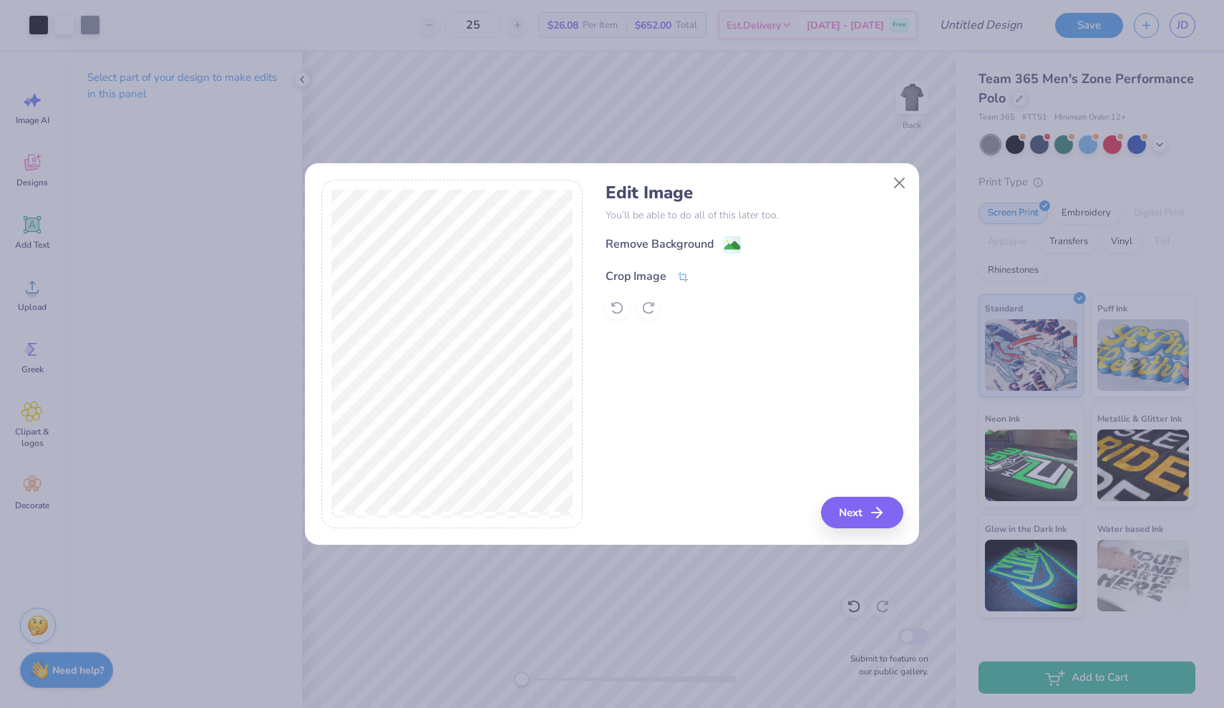
click at [686, 274] on icon at bounding box center [682, 277] width 13 height 13
click at [677, 278] on icon at bounding box center [682, 275] width 13 height 13
click at [862, 504] on div "Edit Image You’ll be able to do all of this later too. Remove Background Crop I…" at bounding box center [754, 354] width 297 height 349
click at [710, 277] on icon at bounding box center [707, 275] width 9 height 9
click at [855, 515] on button "Next" at bounding box center [864, 512] width 82 height 31
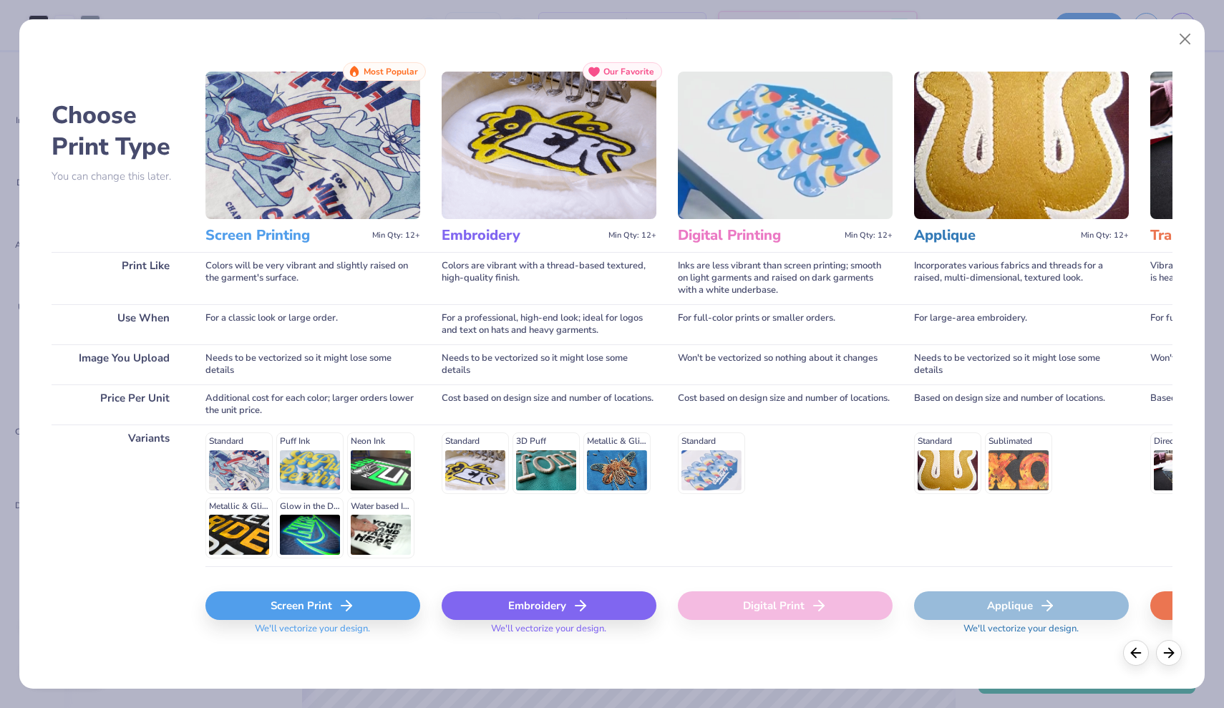
click at [362, 603] on div "Screen Print" at bounding box center [312, 605] width 215 height 29
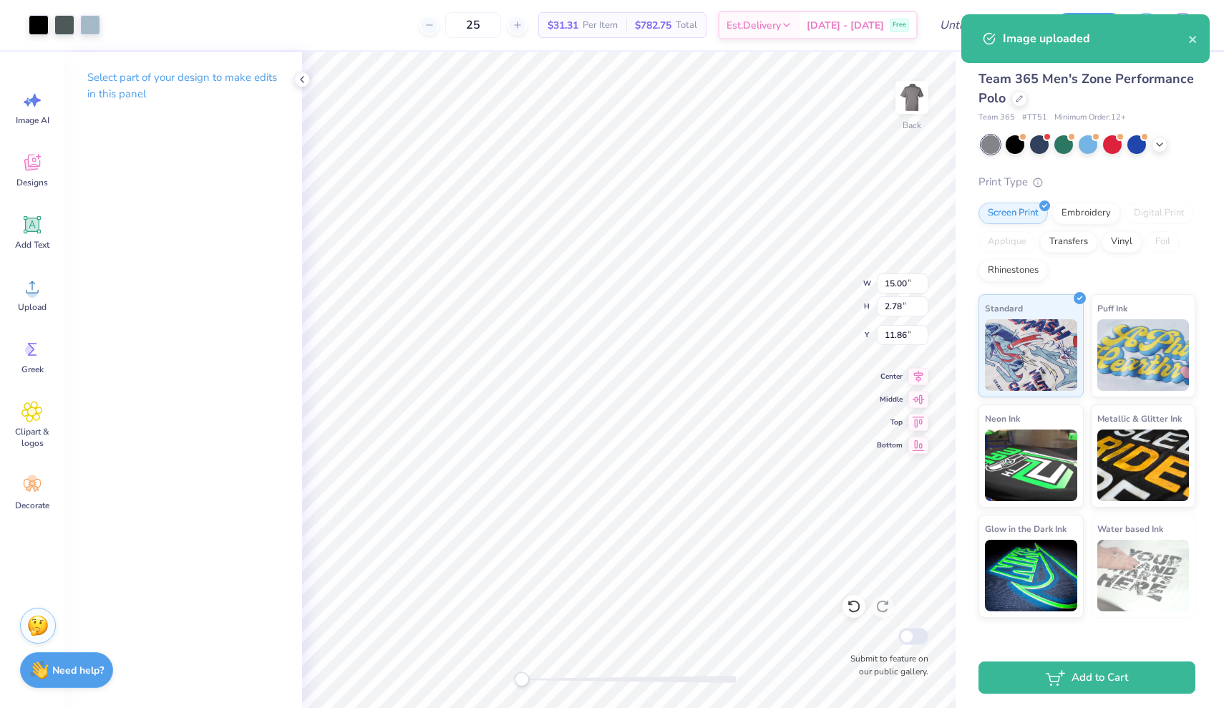
type input "6.00"
type input "1.11"
type input "13.53"
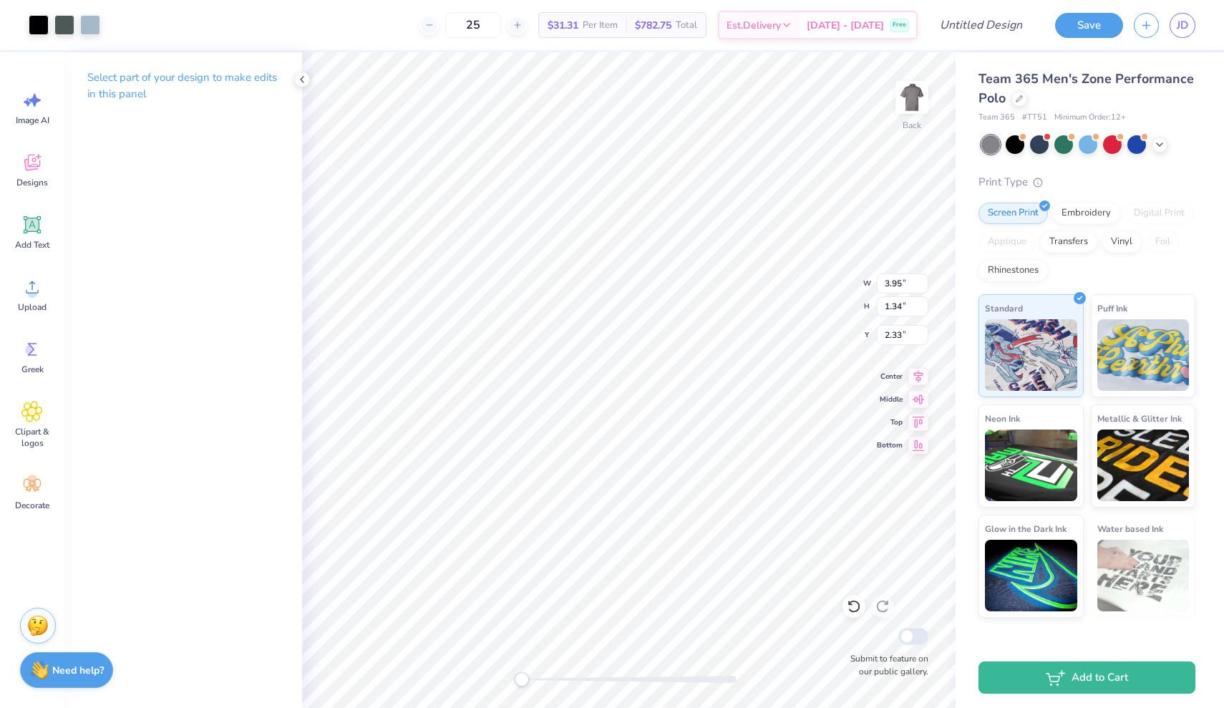
type input "6.00"
type input "1.11"
type input "4.21"
type input "1.57"
type input "3.66"
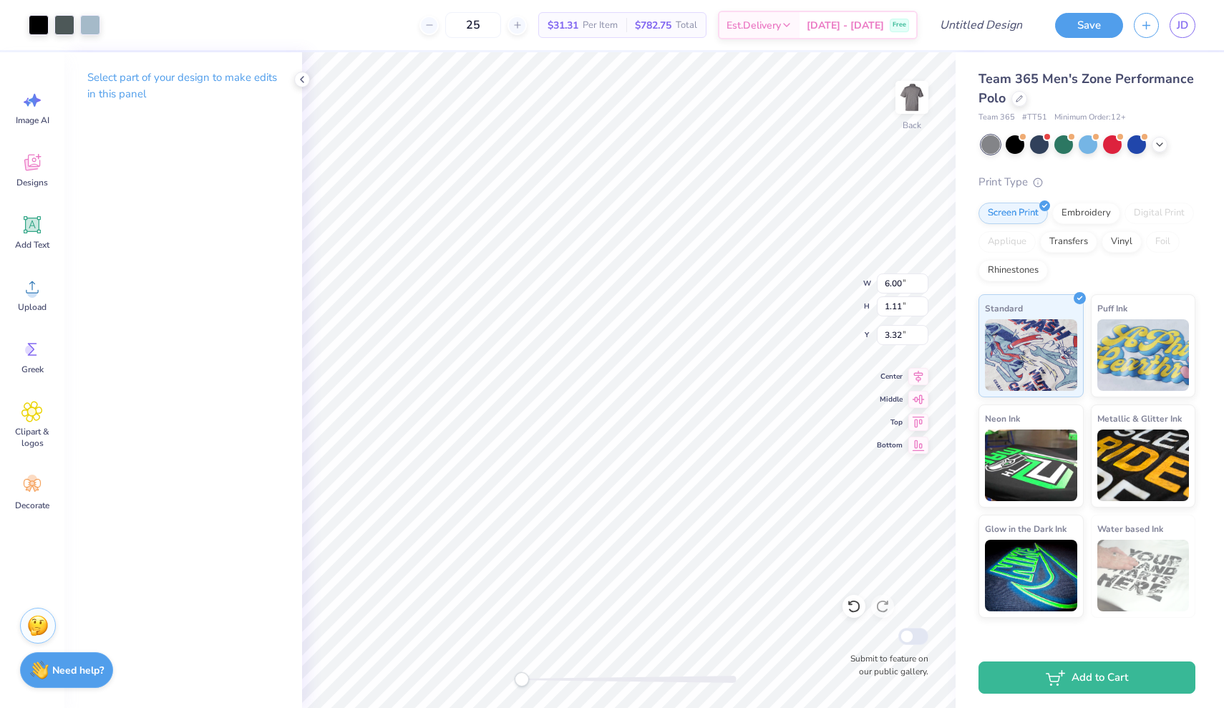
type input "0.68"
type input "1.79"
click at [146, 26] on div at bounding box center [142, 24] width 20 height 20
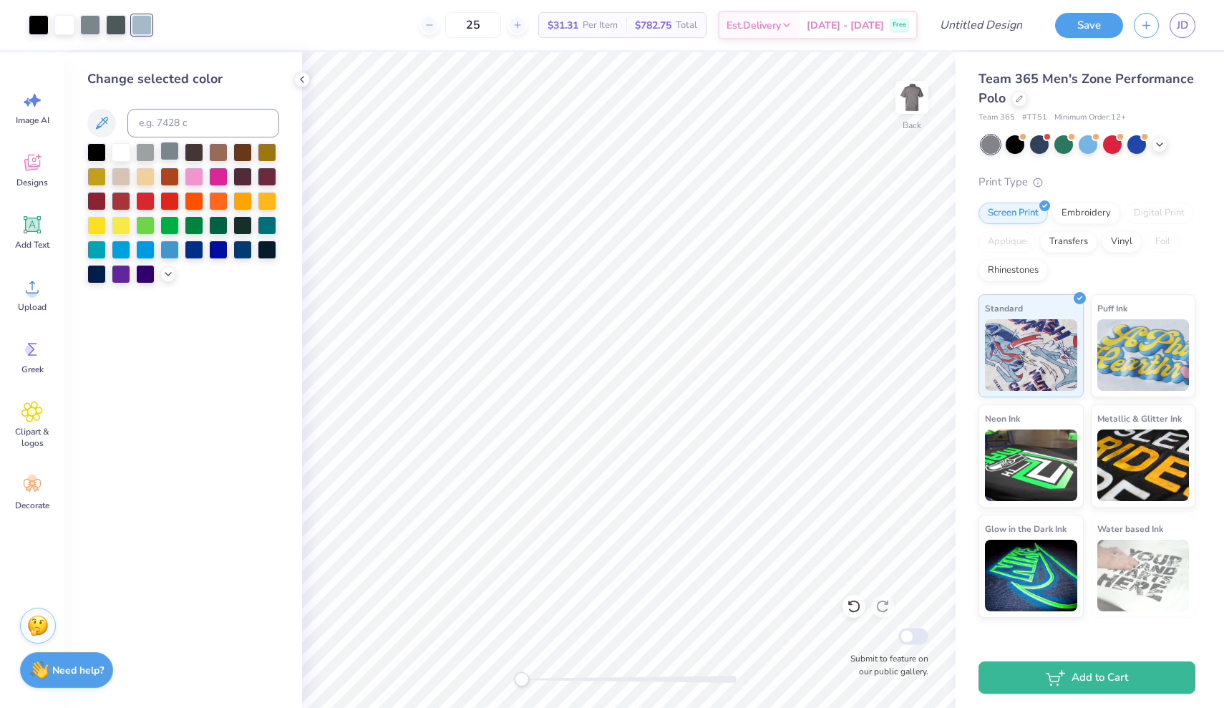
click at [164, 154] on div at bounding box center [169, 151] width 19 height 19
click at [117, 25] on div at bounding box center [116, 24] width 20 height 20
click at [166, 153] on div at bounding box center [169, 151] width 19 height 19
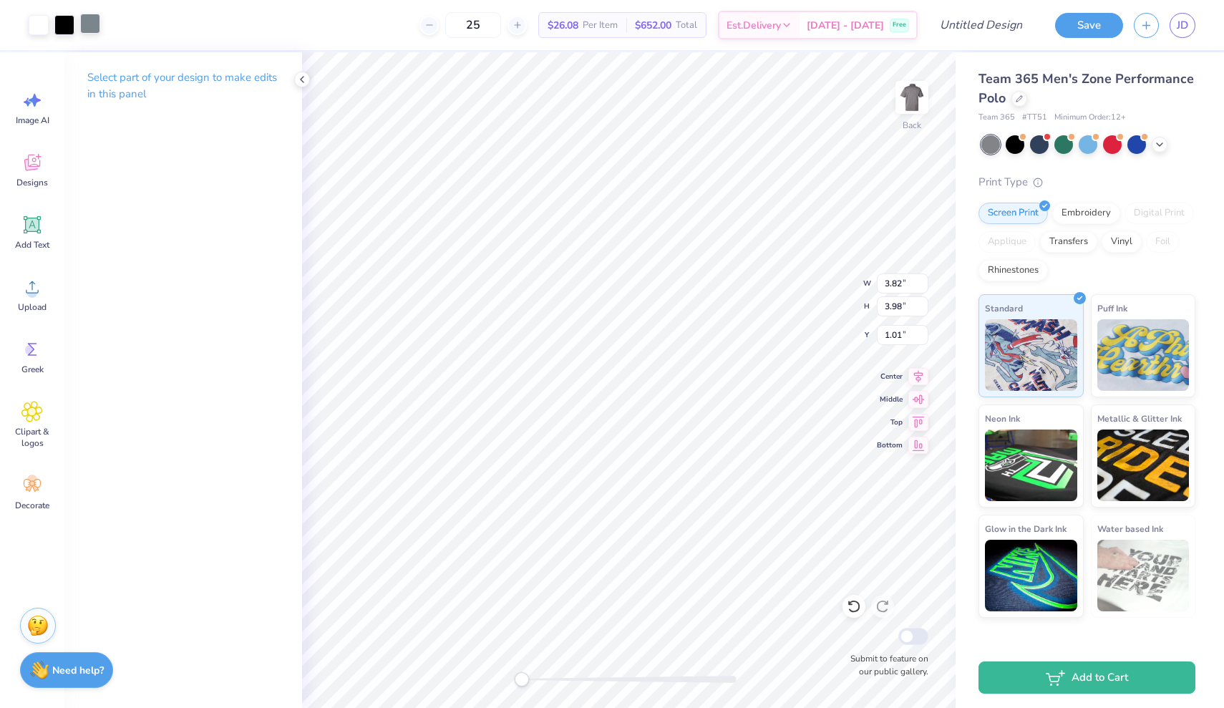
click at [92, 31] on div at bounding box center [90, 24] width 20 height 20
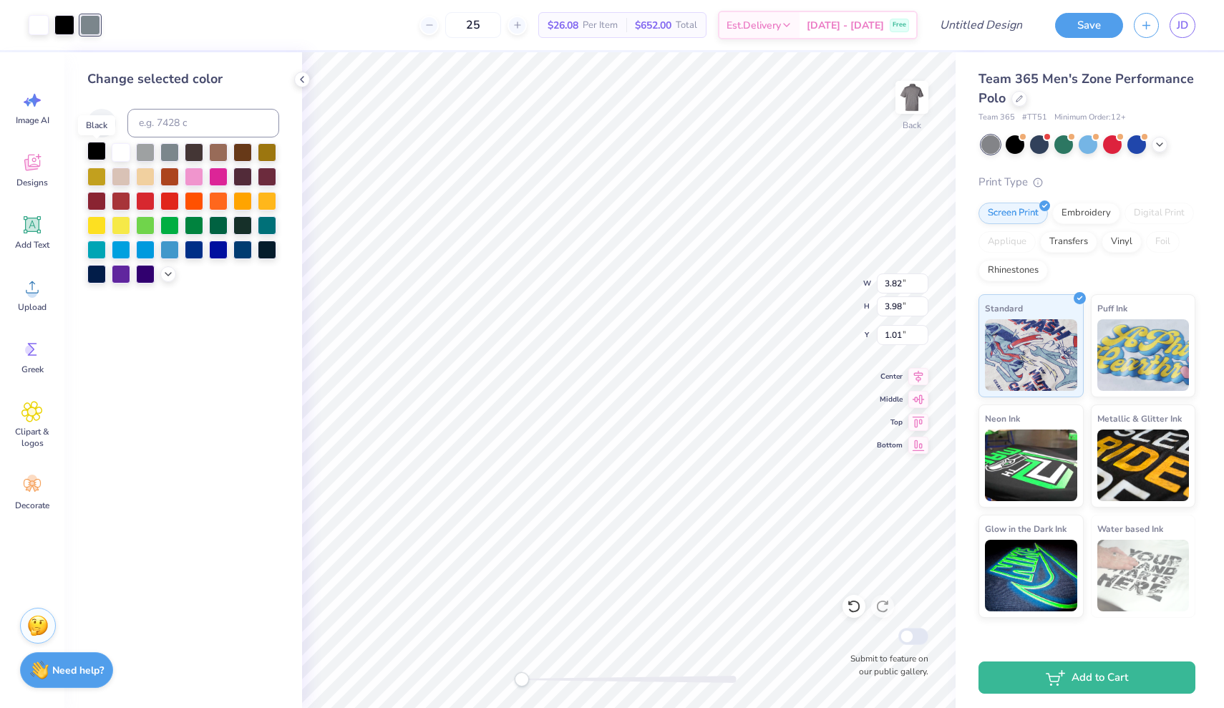
click at [101, 155] on div at bounding box center [96, 151] width 19 height 19
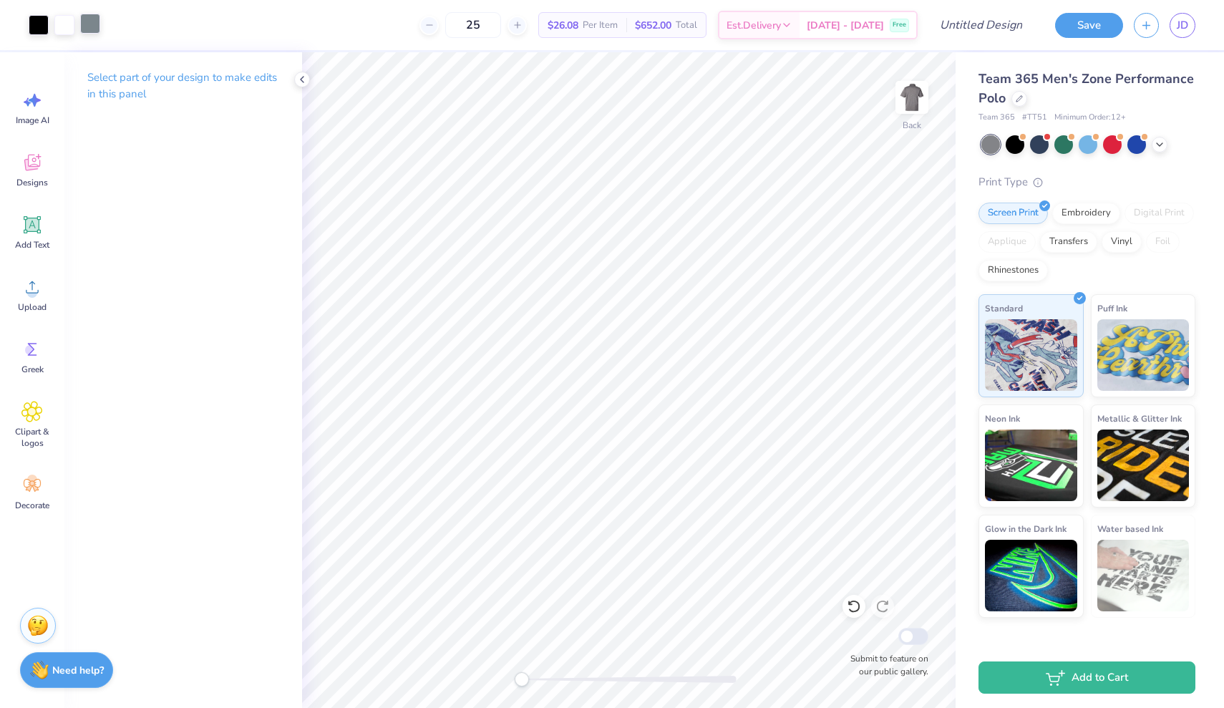
click at [89, 17] on div at bounding box center [90, 24] width 20 height 20
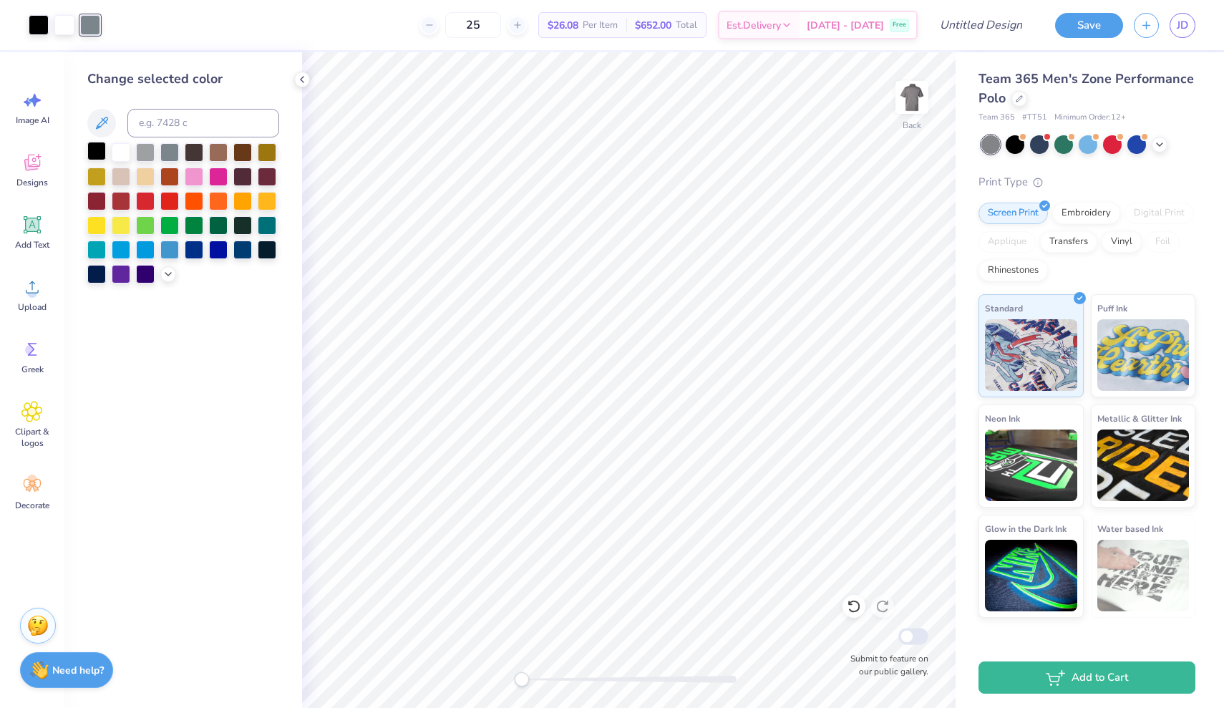
click at [101, 157] on div at bounding box center [96, 151] width 19 height 19
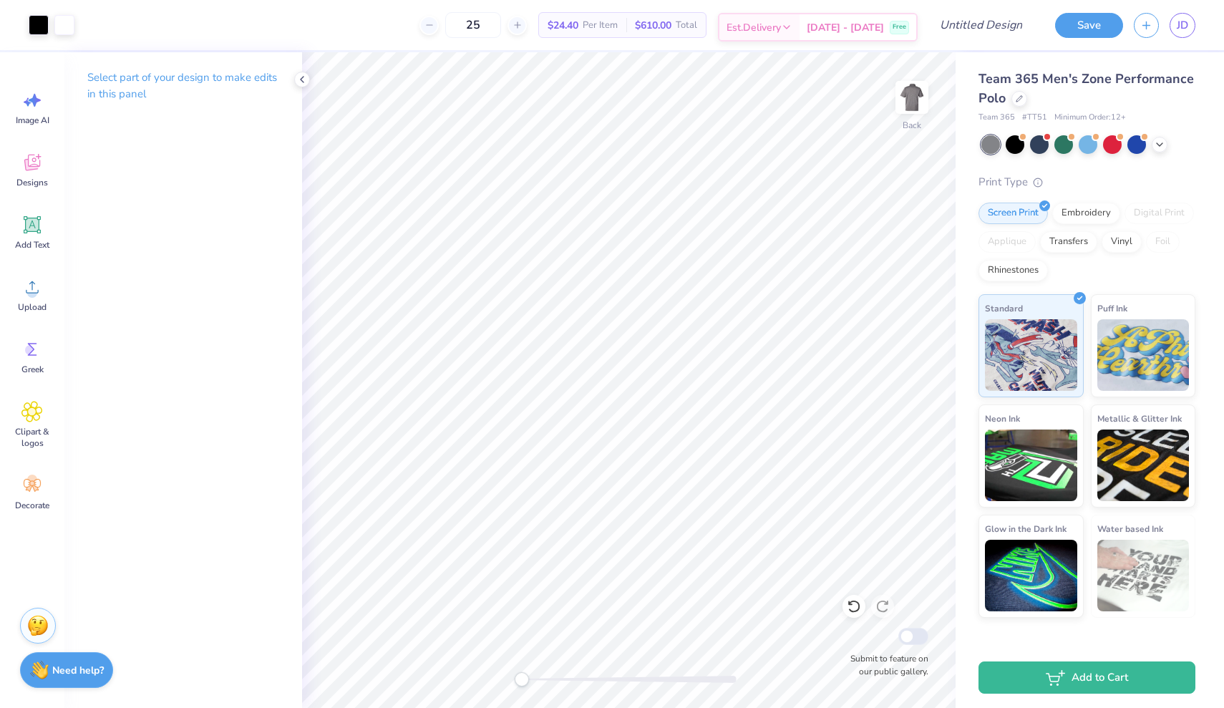
click at [827, 22] on div "[DATE] - [DATE] Free" at bounding box center [857, 27] width 117 height 26
click at [1140, 143] on div at bounding box center [1136, 143] width 19 height 19
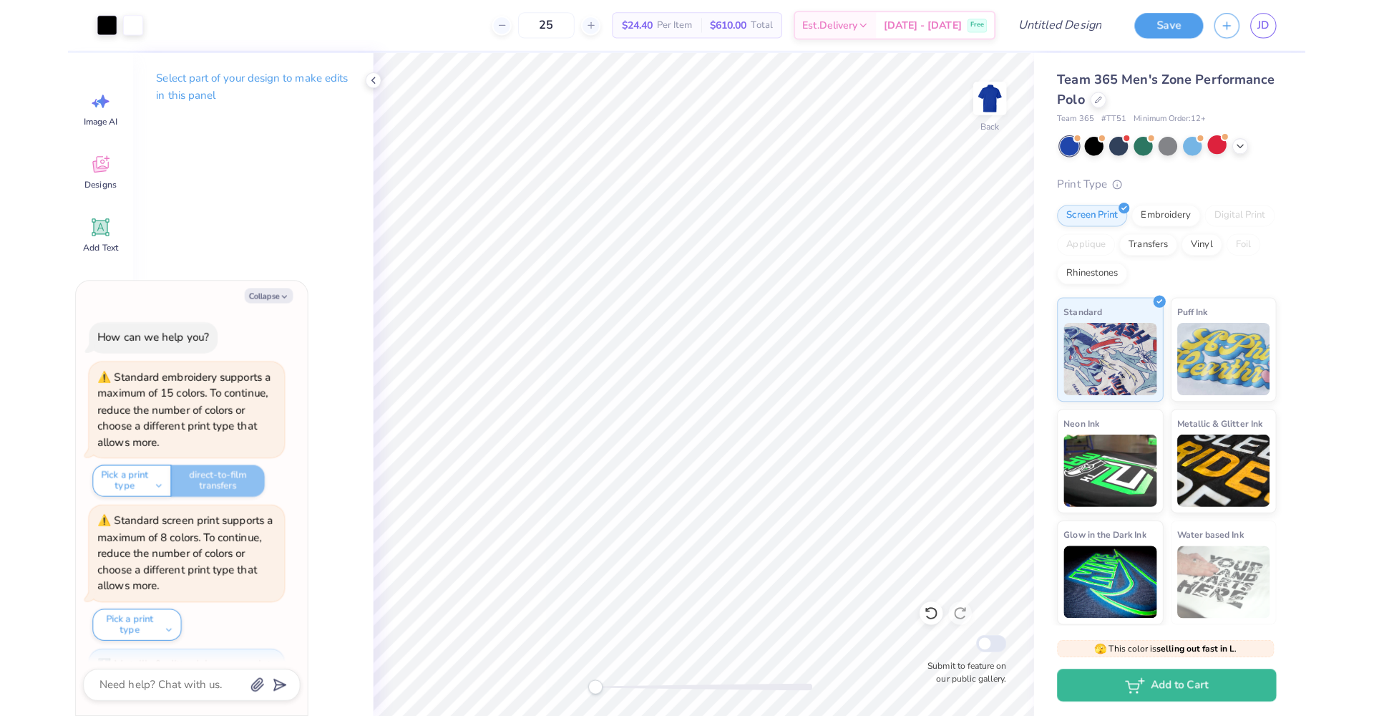
scroll to position [1322, 0]
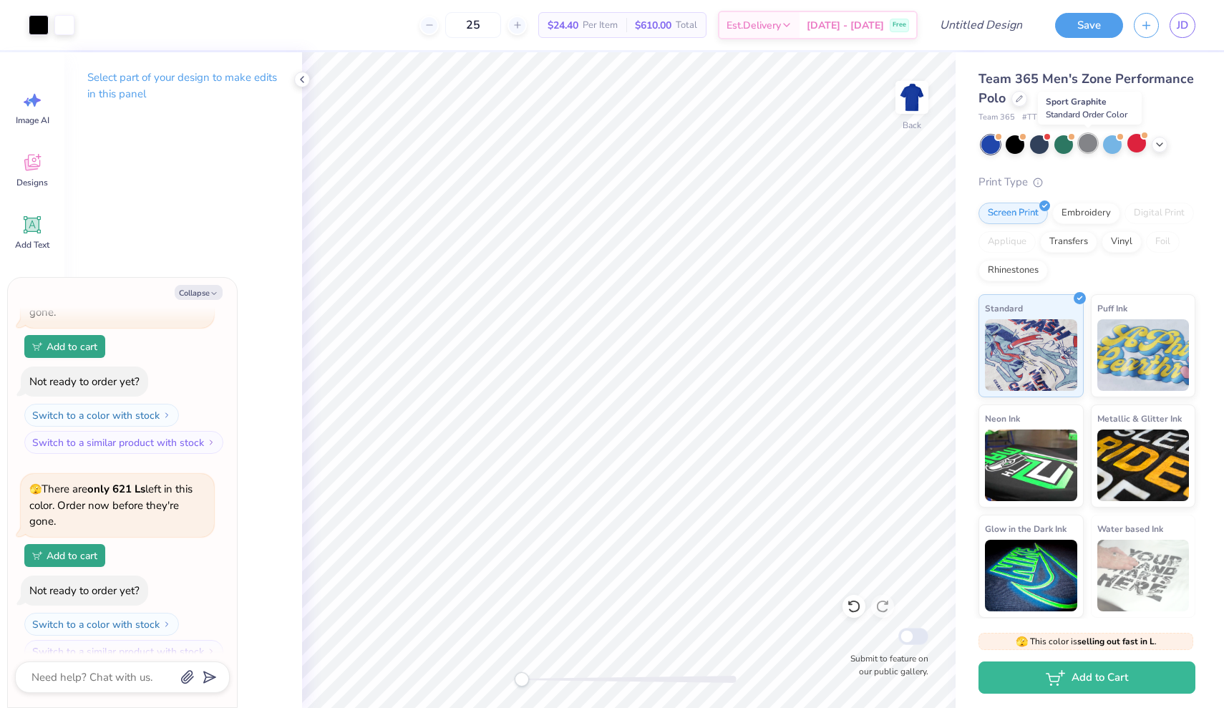
click at [1085, 150] on div at bounding box center [1088, 143] width 19 height 19
click at [1156, 143] on icon at bounding box center [1159, 142] width 11 height 11
type textarea "x"
click at [487, 26] on input "25" at bounding box center [473, 25] width 56 height 26
type input "35"
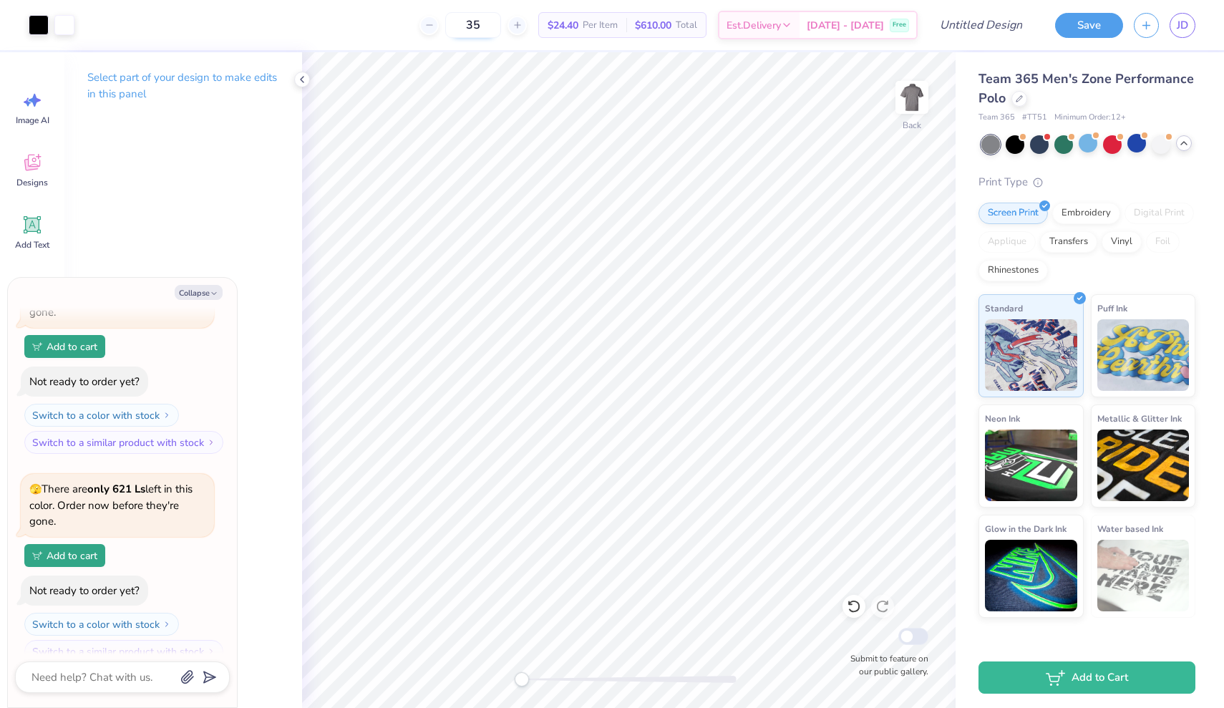
type textarea "x"
type input "25"
click at [388, 21] on div "25 $24.40 Per Item $610.00 Total Est. Delivery [DATE] - [DATE] Free" at bounding box center [501, 25] width 832 height 50
click at [185, 287] on button "Collapse" at bounding box center [199, 292] width 48 height 15
type textarea "x"
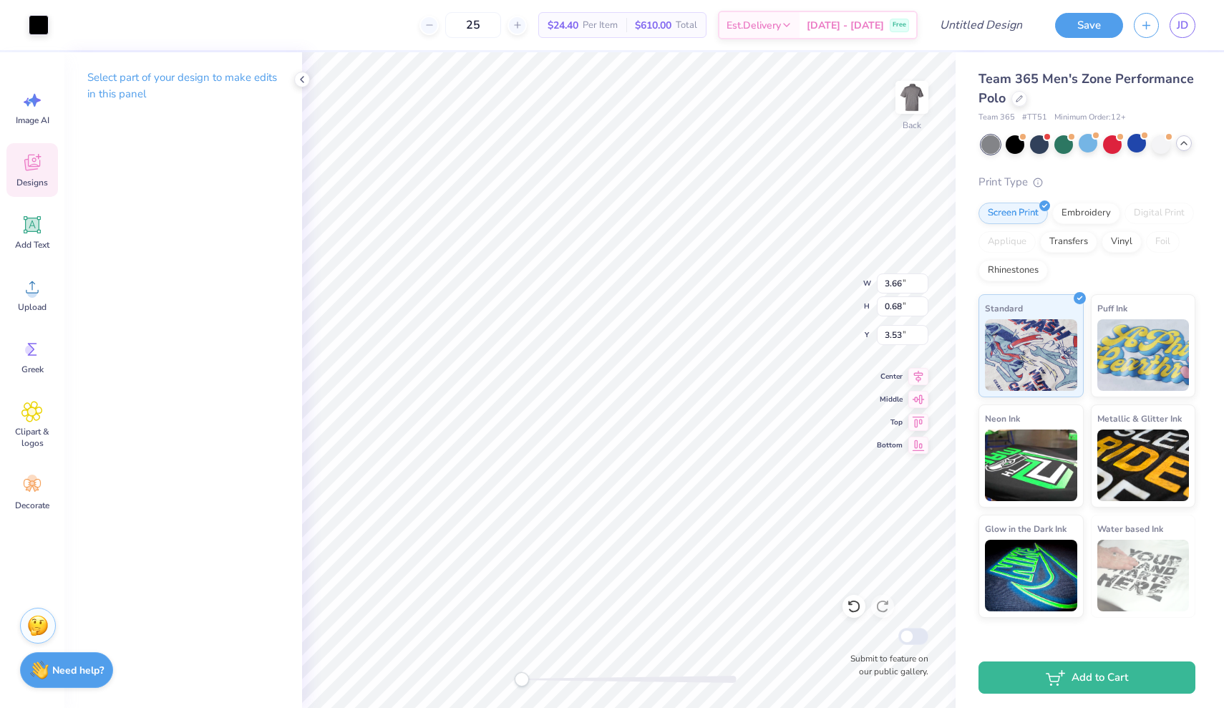
click at [32, 169] on icon at bounding box center [32, 164] width 14 height 11
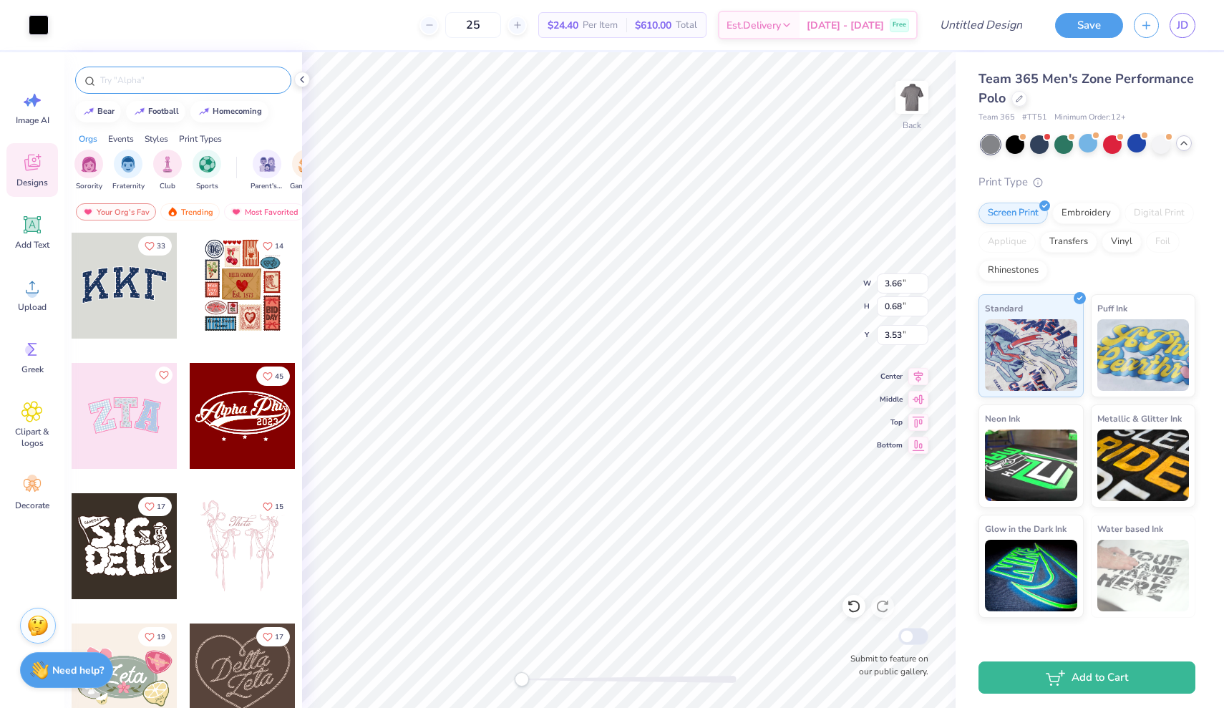
click at [108, 84] on input "text" at bounding box center [190, 80] width 183 height 14
type input "line"
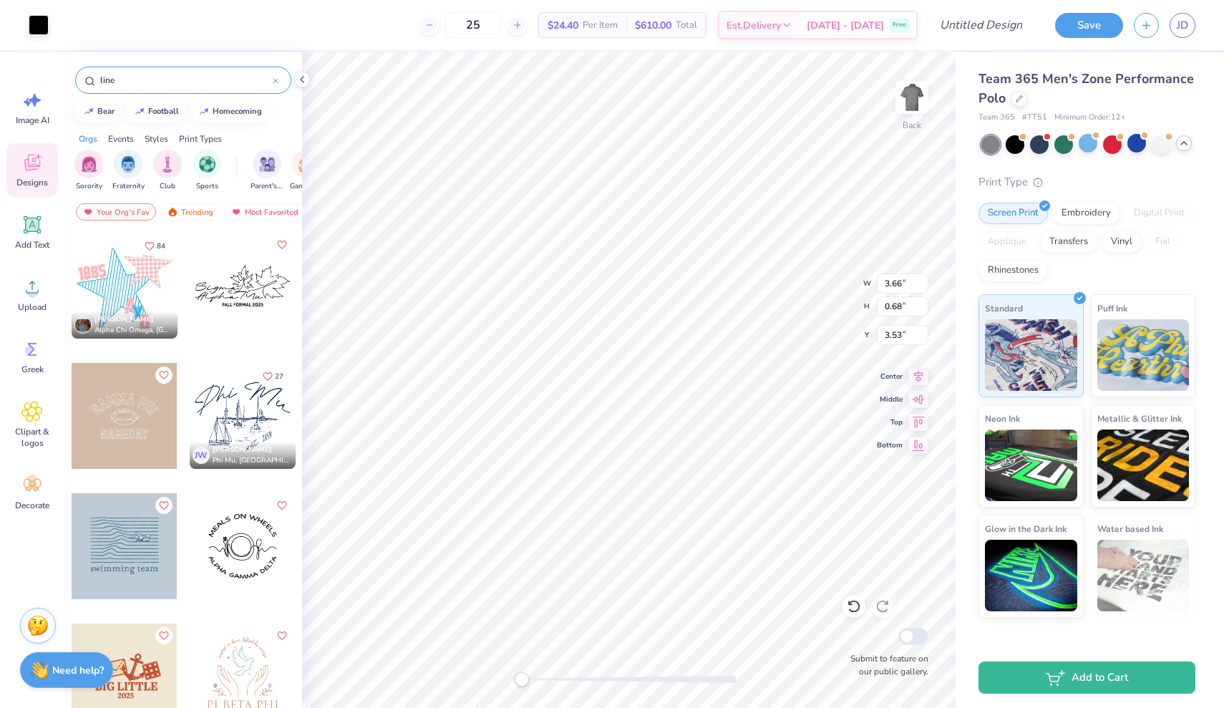
click at [282, 79] on div "line" at bounding box center [183, 80] width 216 height 27
click at [281, 79] on div "line" at bounding box center [183, 80] width 216 height 27
click at [271, 79] on input "line" at bounding box center [186, 80] width 174 height 14
click at [281, 79] on div "line" at bounding box center [183, 80] width 216 height 27
click at [275, 79] on icon at bounding box center [276, 81] width 6 height 6
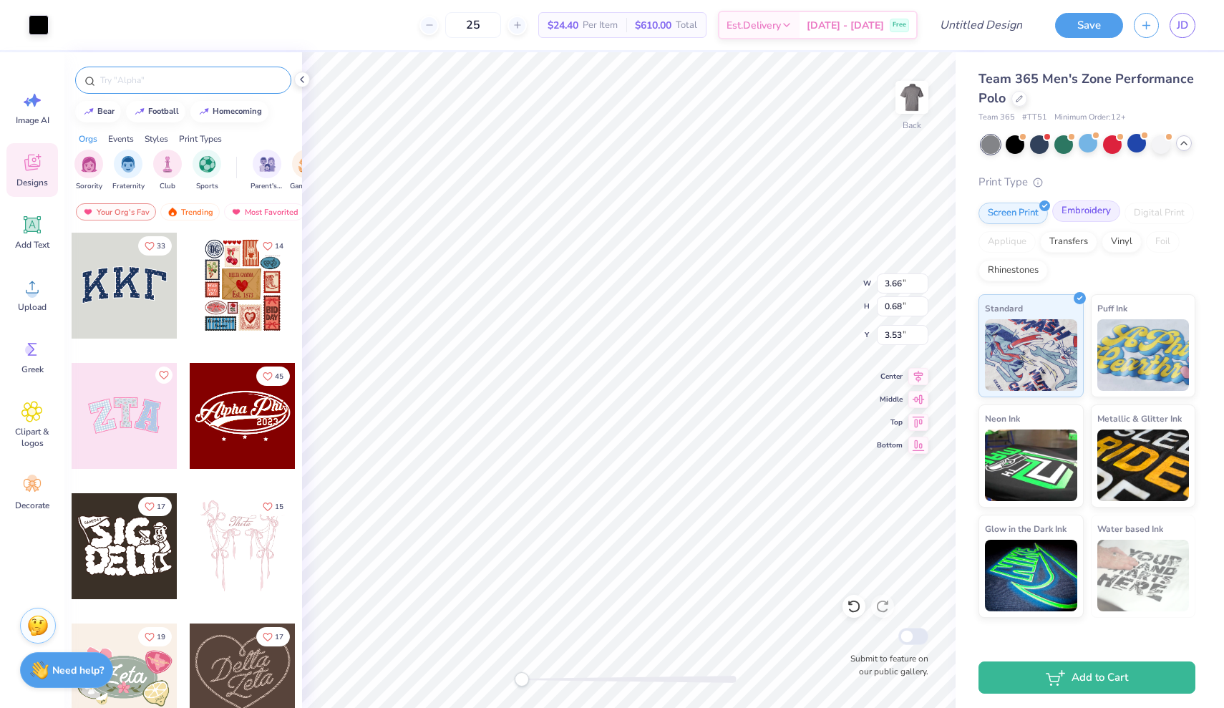
click at [1081, 213] on div "Embroidery" at bounding box center [1086, 210] width 68 height 21
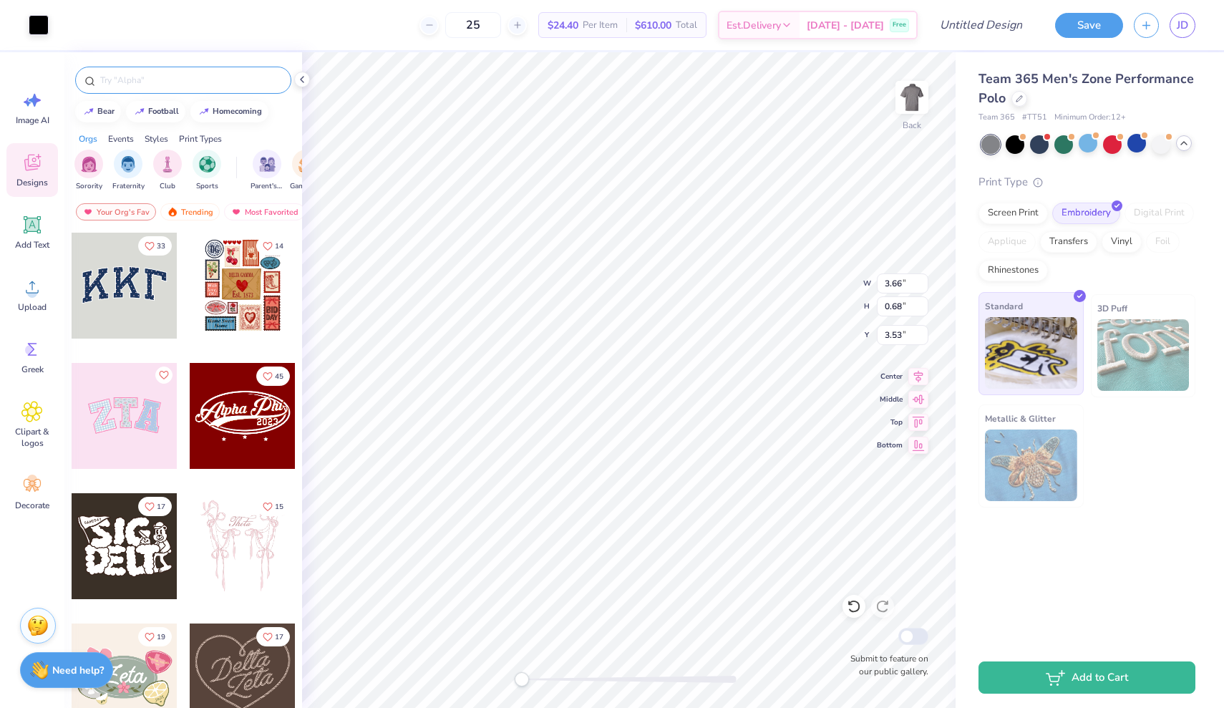
click at [1041, 353] on img at bounding box center [1031, 353] width 92 height 72
click at [1015, 213] on div "Screen Print" at bounding box center [1012, 210] width 69 height 21
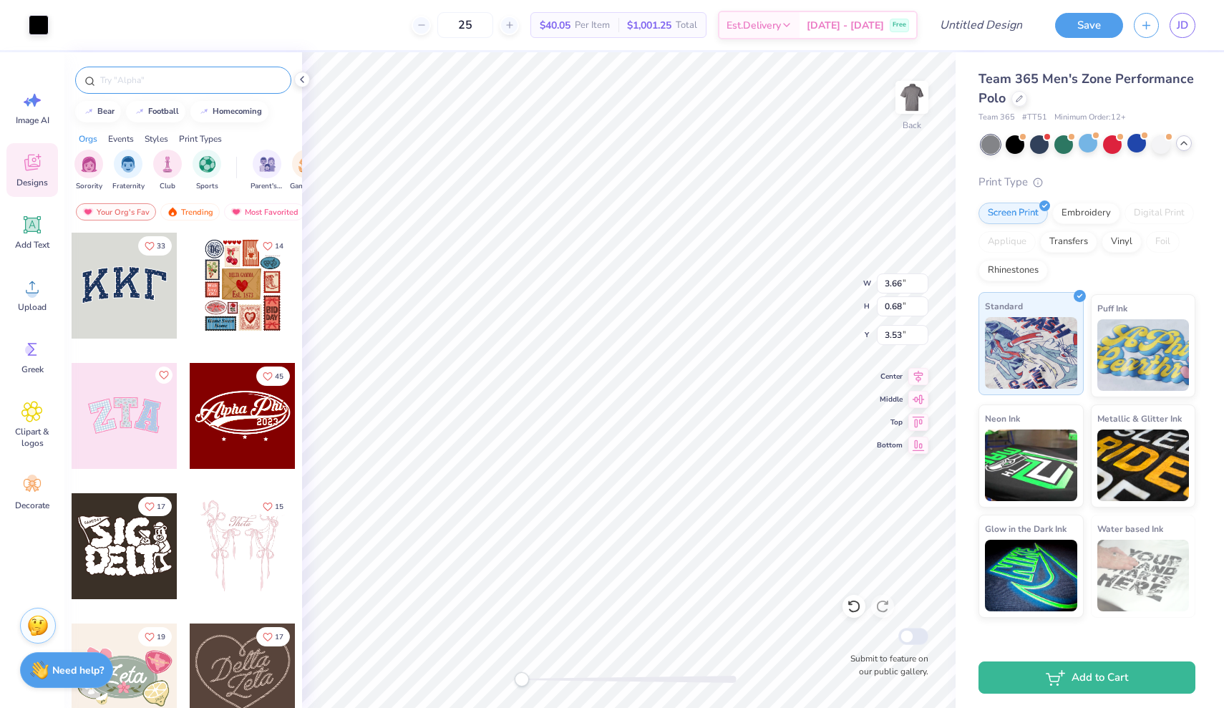
click at [1018, 319] on img at bounding box center [1031, 353] width 92 height 72
type input "1.01"
click at [491, 24] on input "25" at bounding box center [473, 25] width 56 height 26
click at [491, 26] on input "35" at bounding box center [473, 25] width 56 height 26
type input "25"
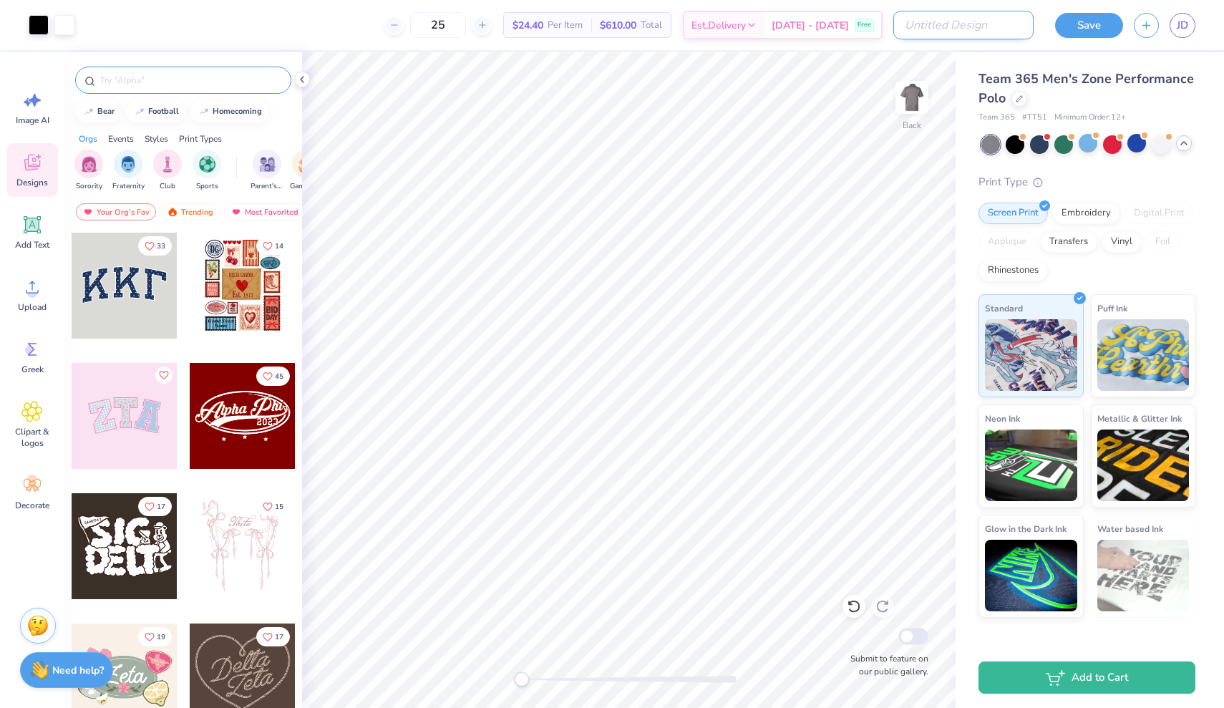
click at [971, 20] on input "Design Title" at bounding box center [963, 25] width 140 height 29
type input "Pi [PERSON_NAME] Golf Outing"
click at [1090, 26] on button "Save" at bounding box center [1089, 23] width 68 height 25
